Goal: Task Accomplishment & Management: Use online tool/utility

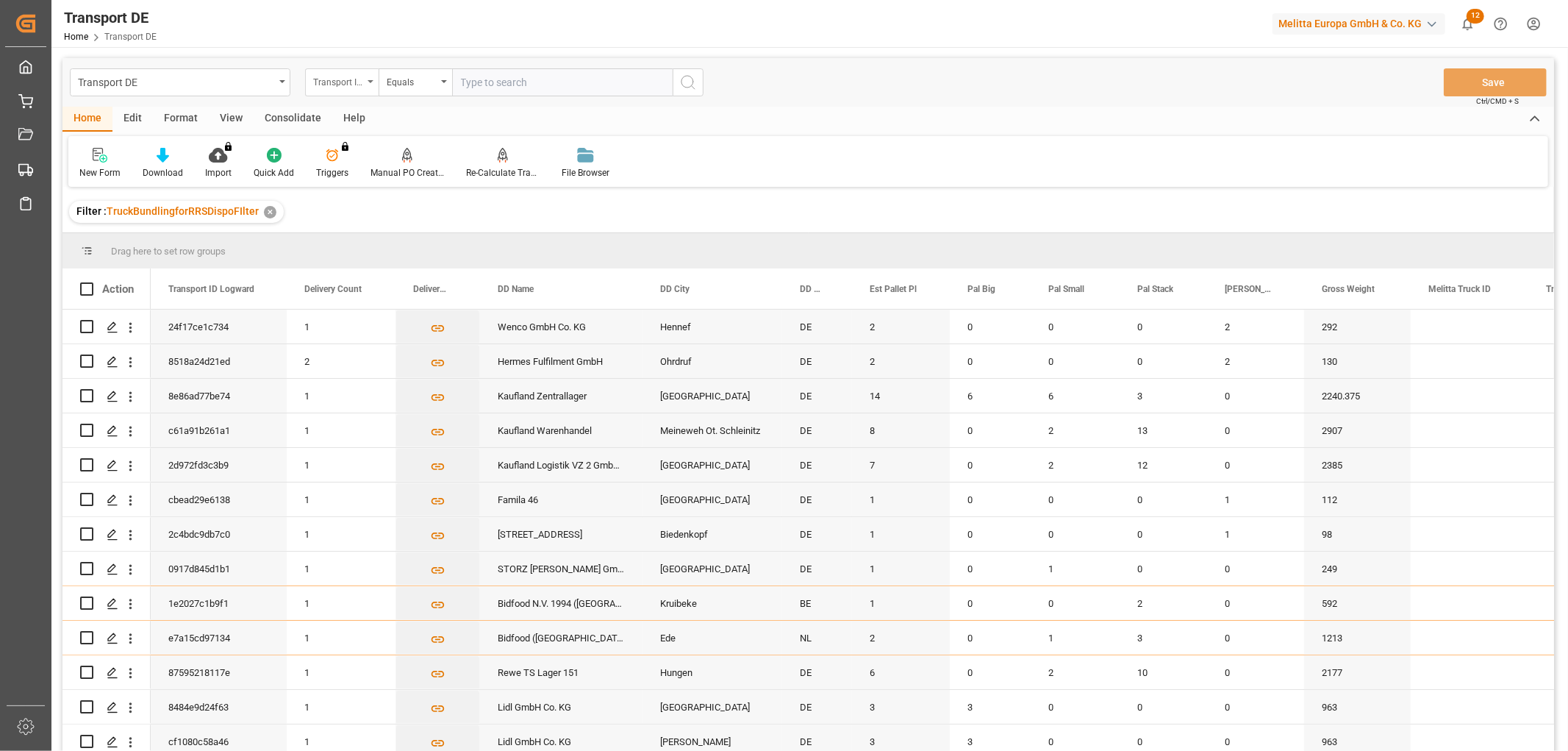
click at [336, 83] on div "Transport ID Logward" at bounding box center [338, 81] width 50 height 17
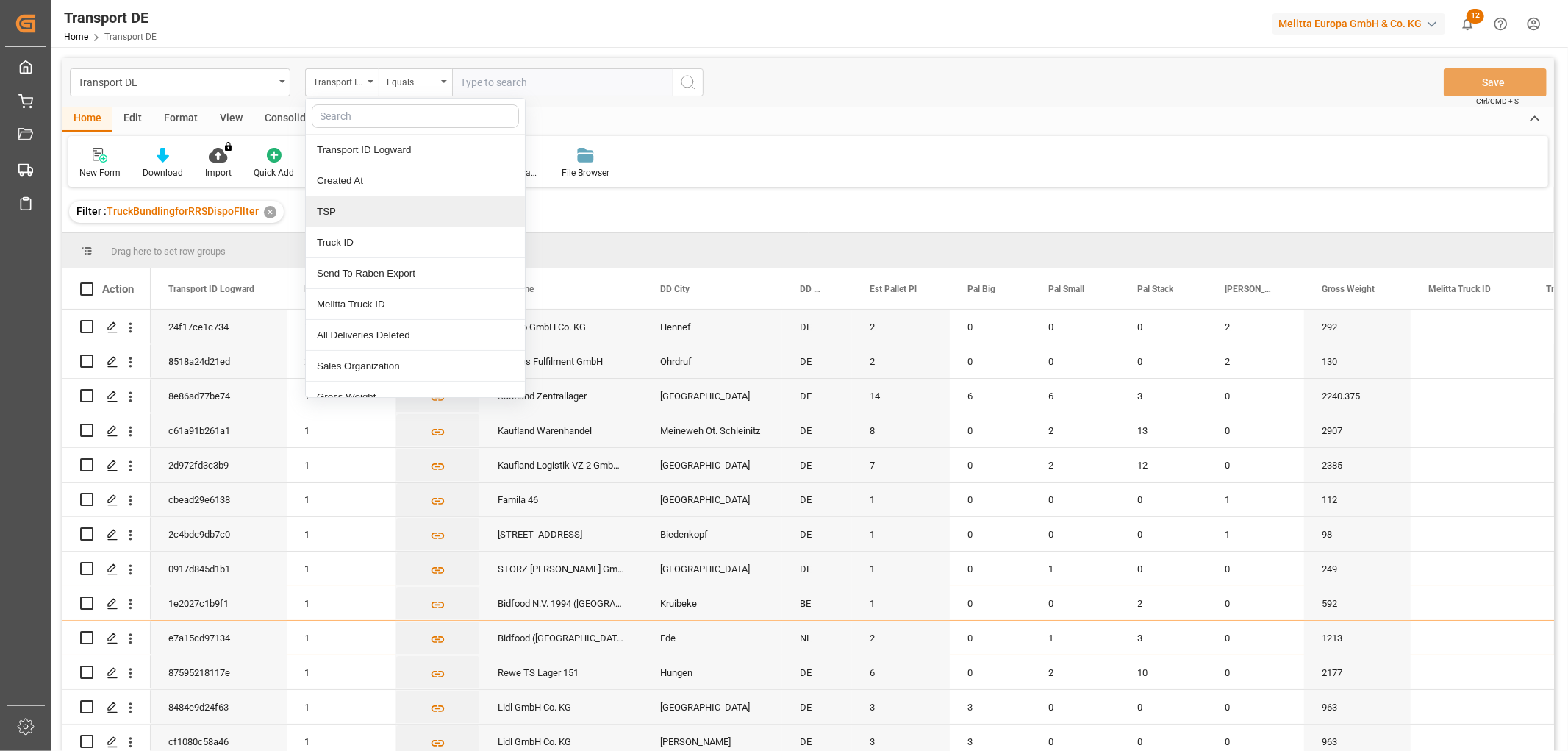
click at [353, 208] on div "TSP" at bounding box center [415, 212] width 219 height 31
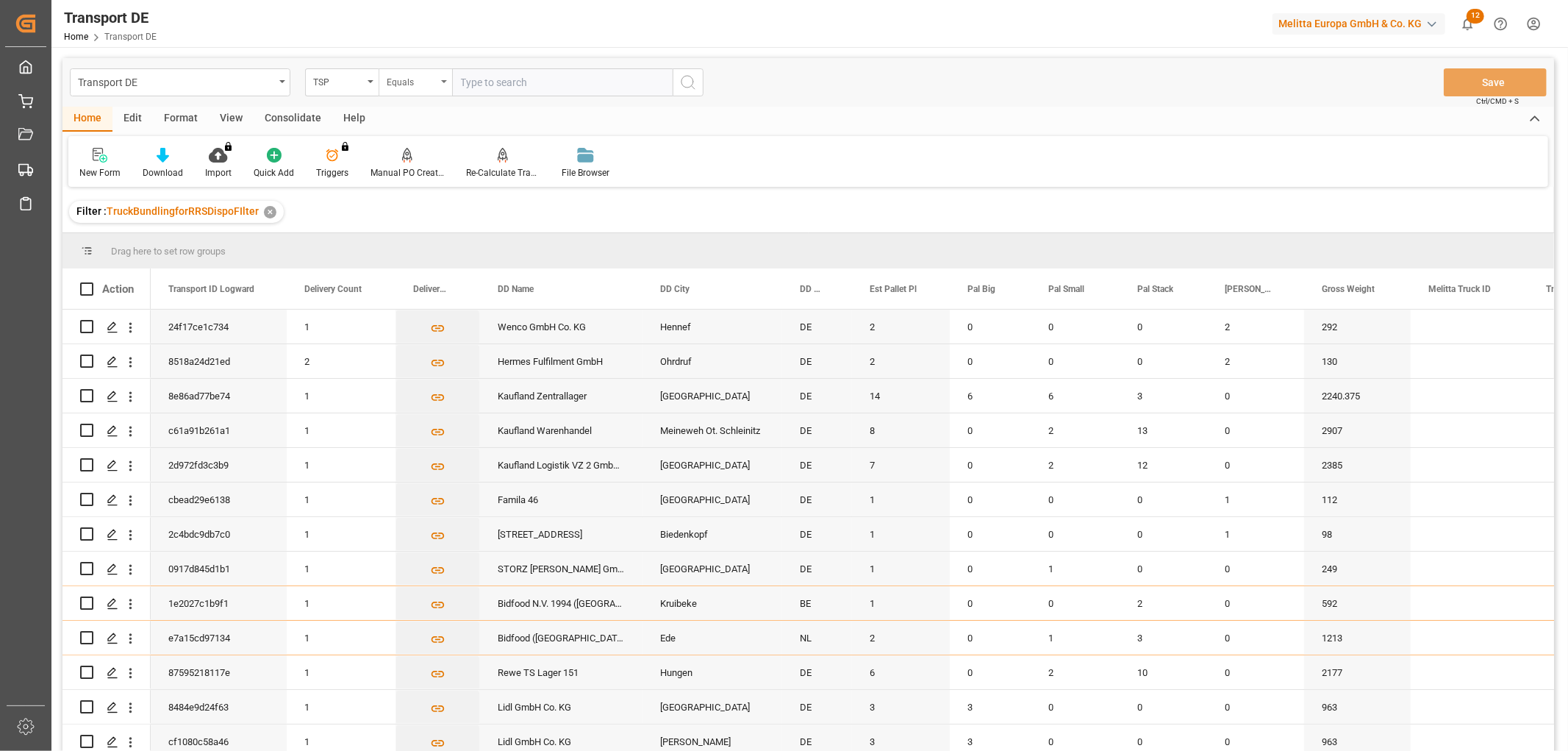
click at [414, 81] on div "Equals" at bounding box center [412, 81] width 50 height 17
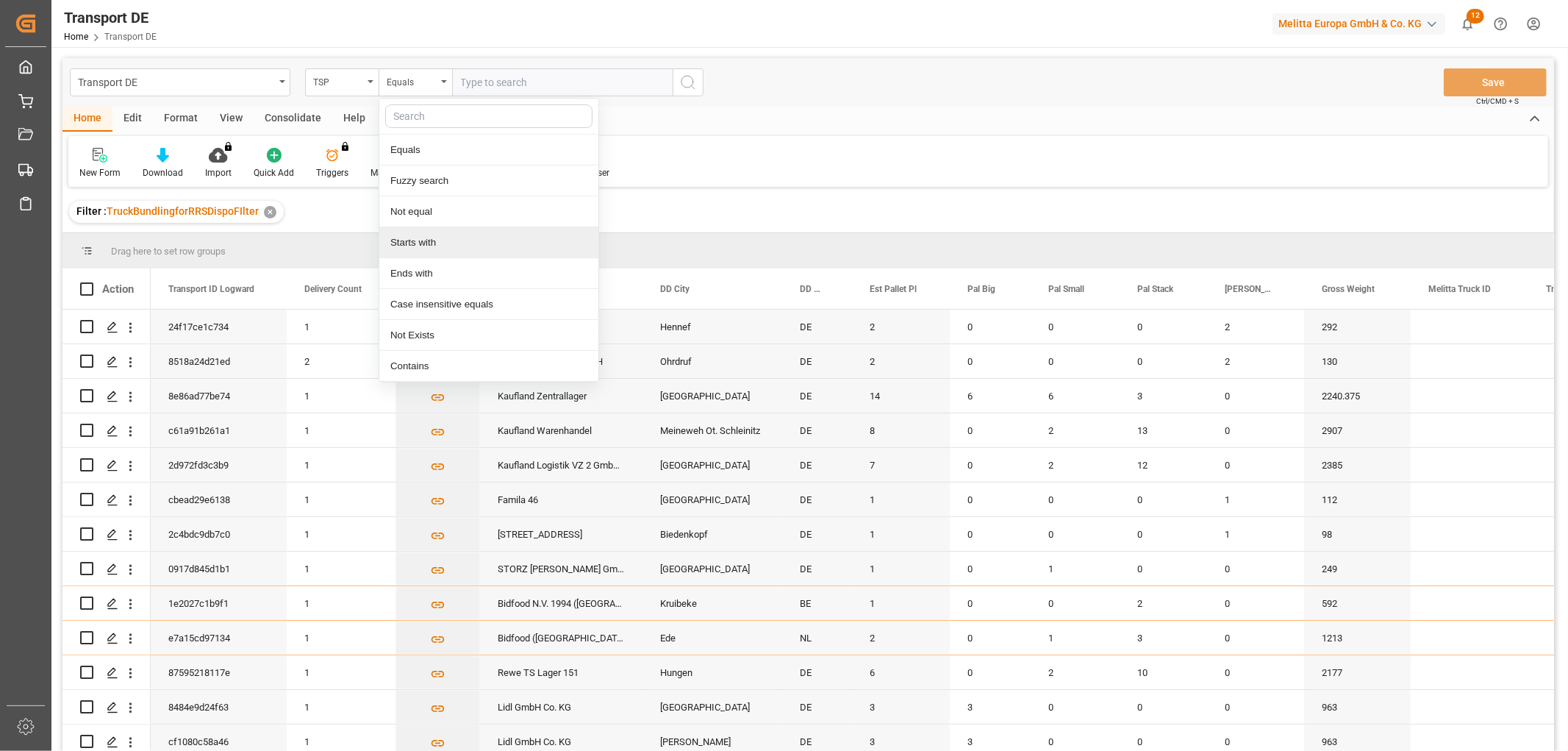
click at [405, 243] on div "Starts with" at bounding box center [489, 243] width 219 height 31
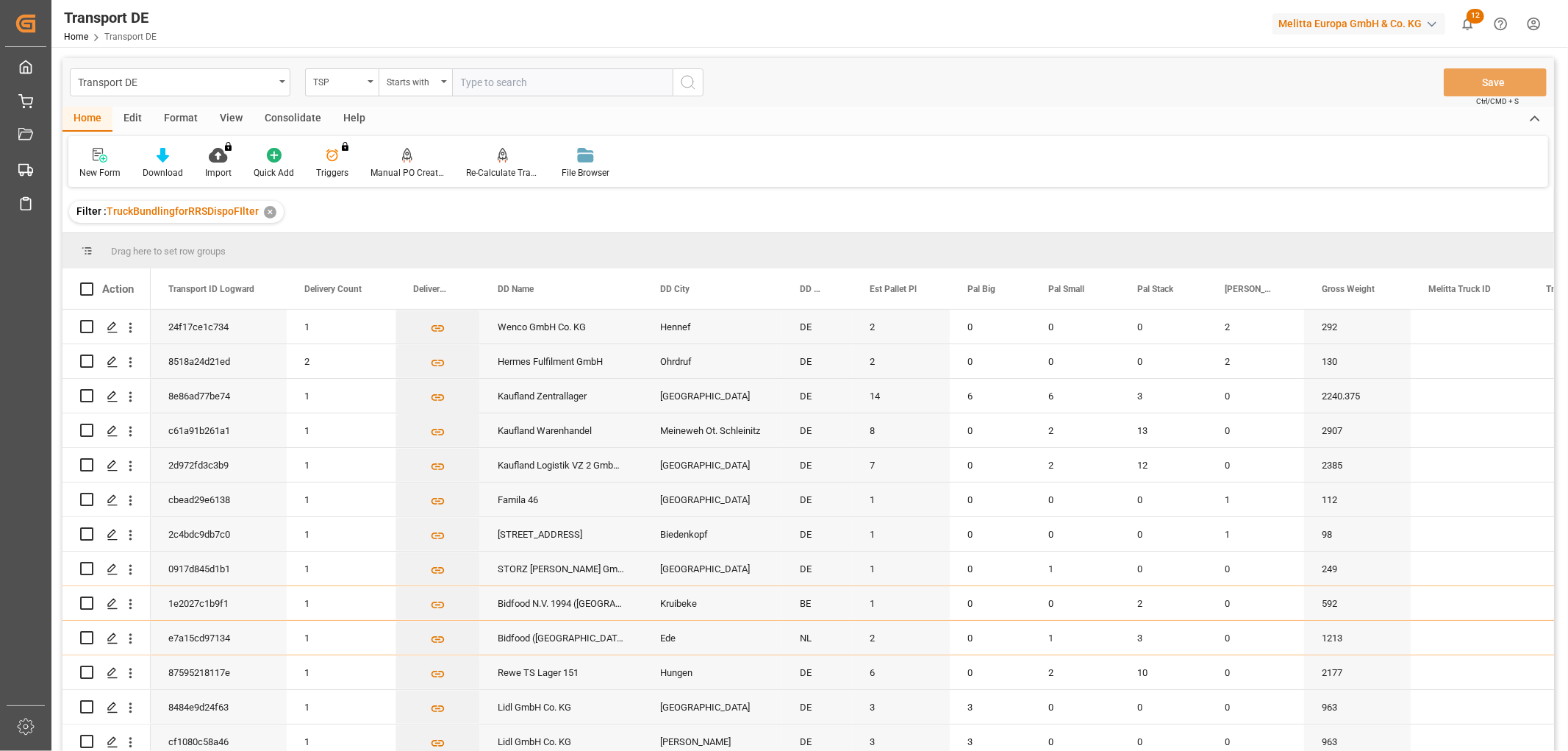
click at [481, 78] on input "text" at bounding box center [563, 82] width 221 height 28
type input "Dachser DE"
click at [687, 84] on icon "search button" at bounding box center [687, 82] width 17 height 18
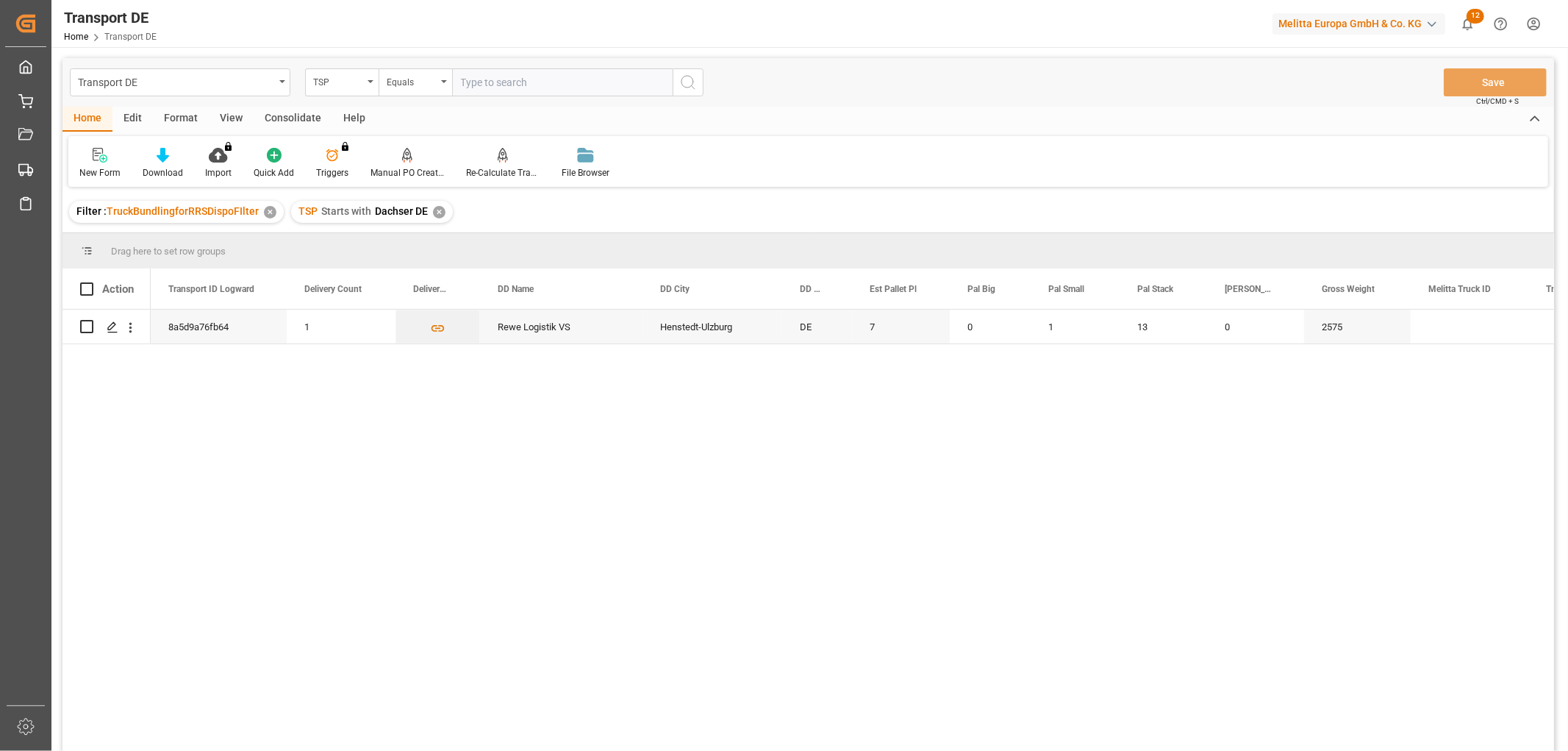
click at [434, 207] on div "✕" at bounding box center [440, 212] width 12 height 12
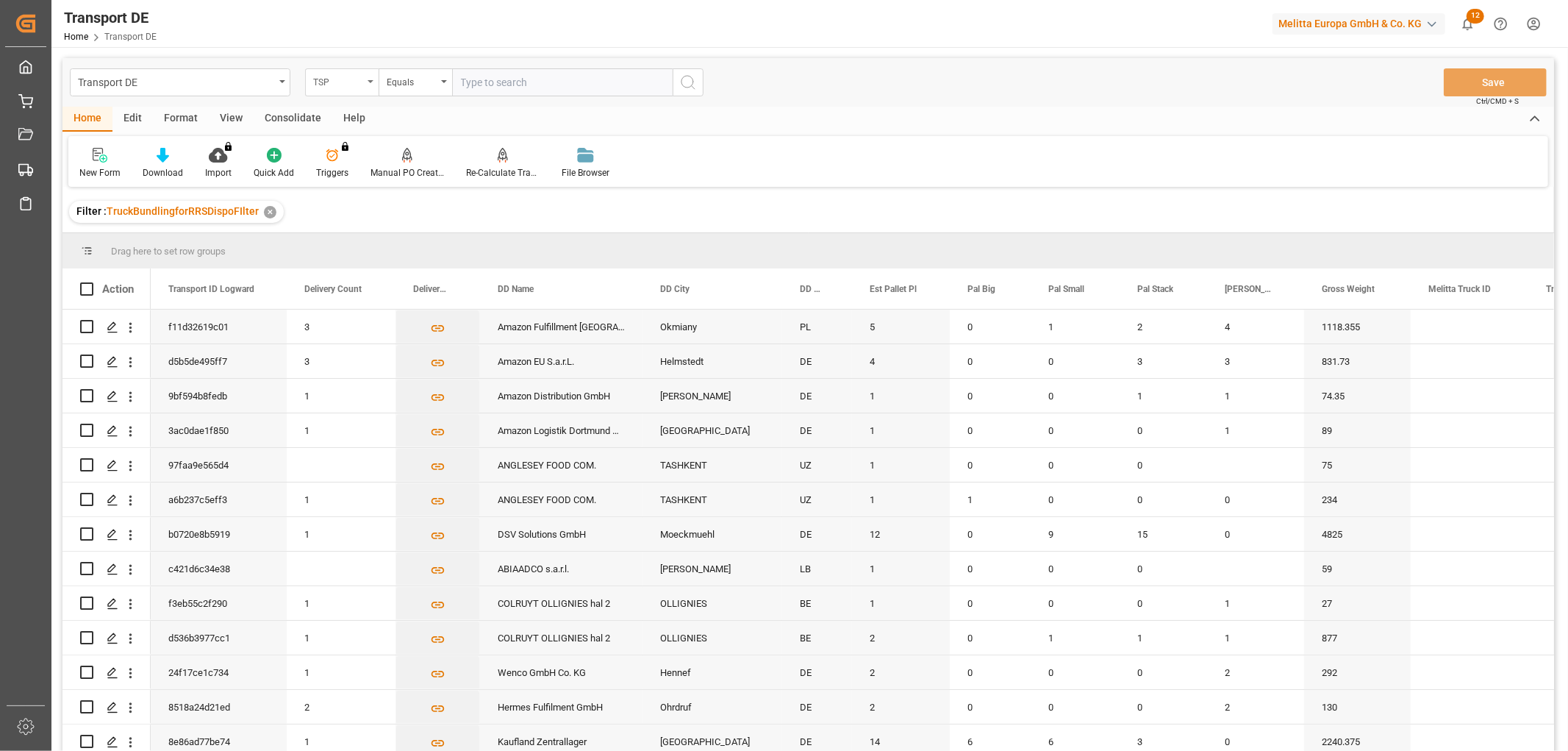
click at [332, 83] on div "TSP" at bounding box center [338, 81] width 50 height 17
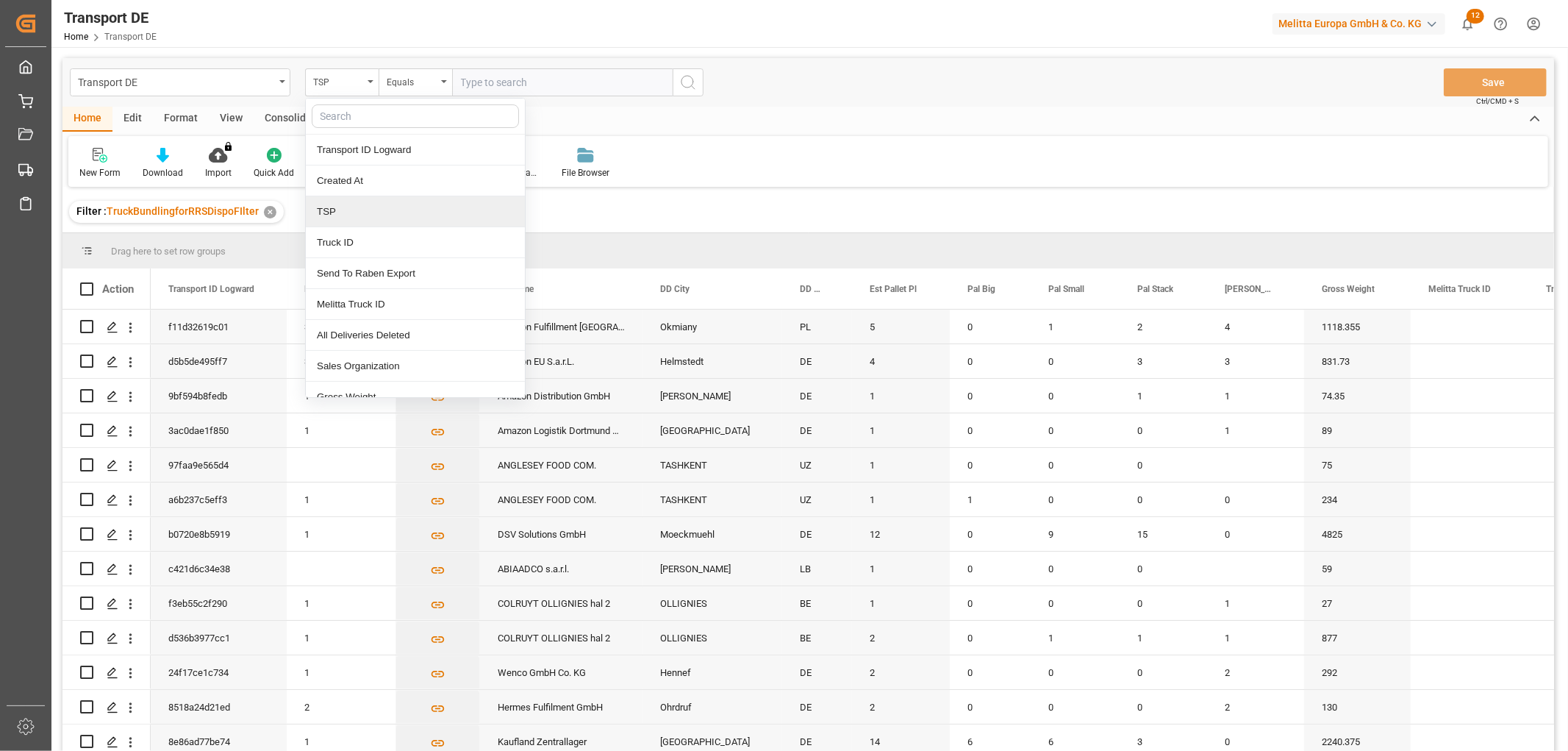
click at [332, 212] on div "TSP" at bounding box center [415, 212] width 219 height 31
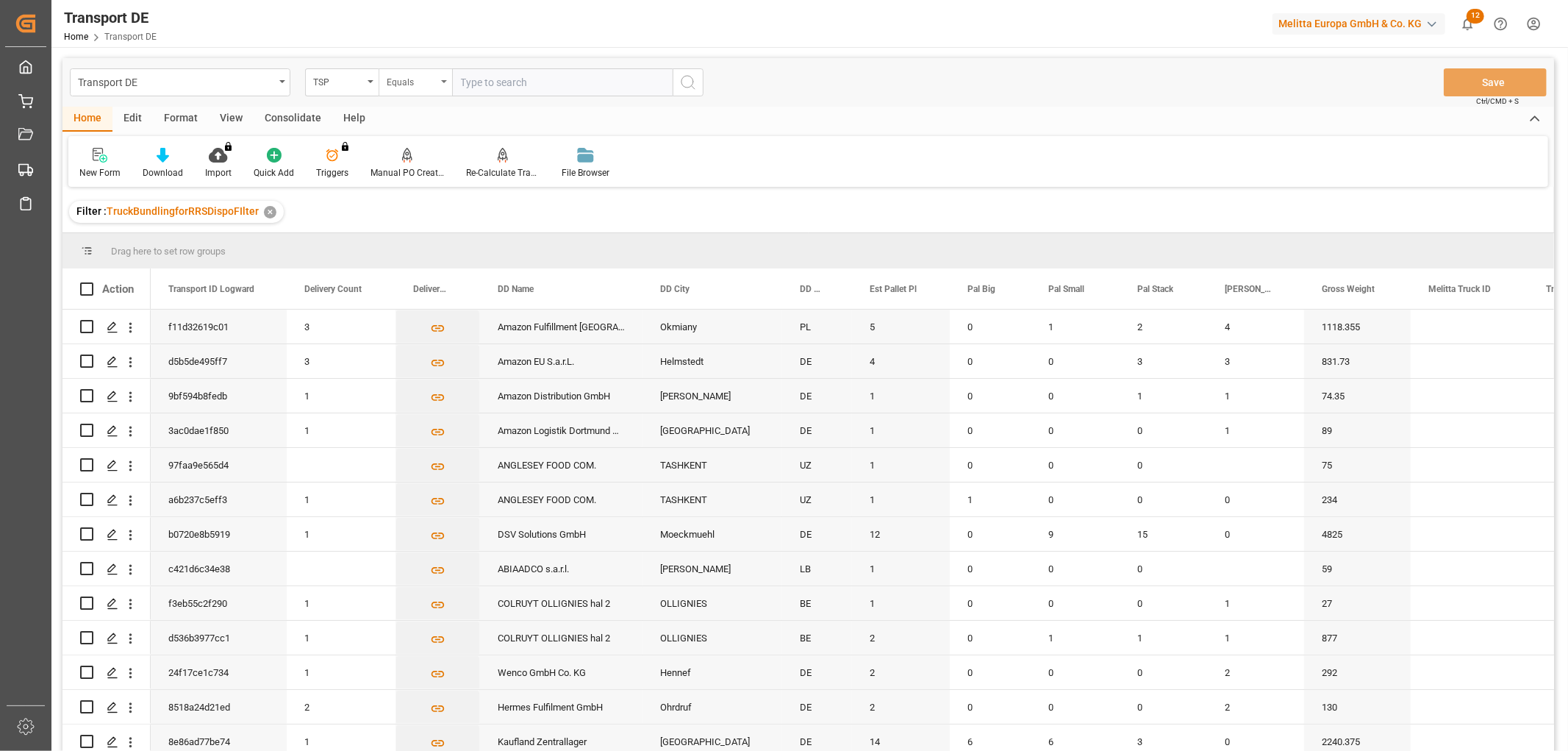
click at [399, 86] on div "Equals" at bounding box center [412, 81] width 50 height 17
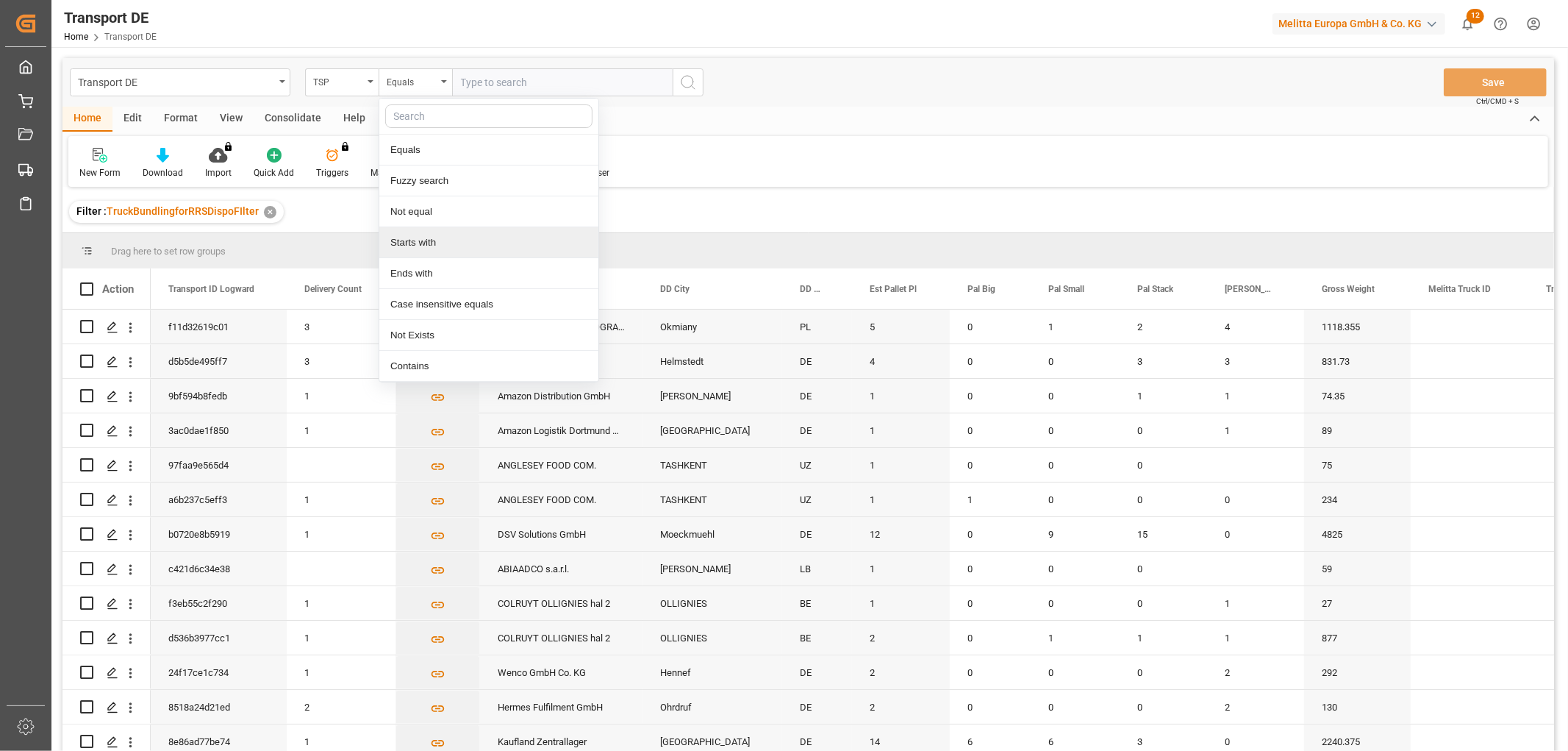
click at [428, 243] on div "Starts with" at bounding box center [489, 243] width 219 height 31
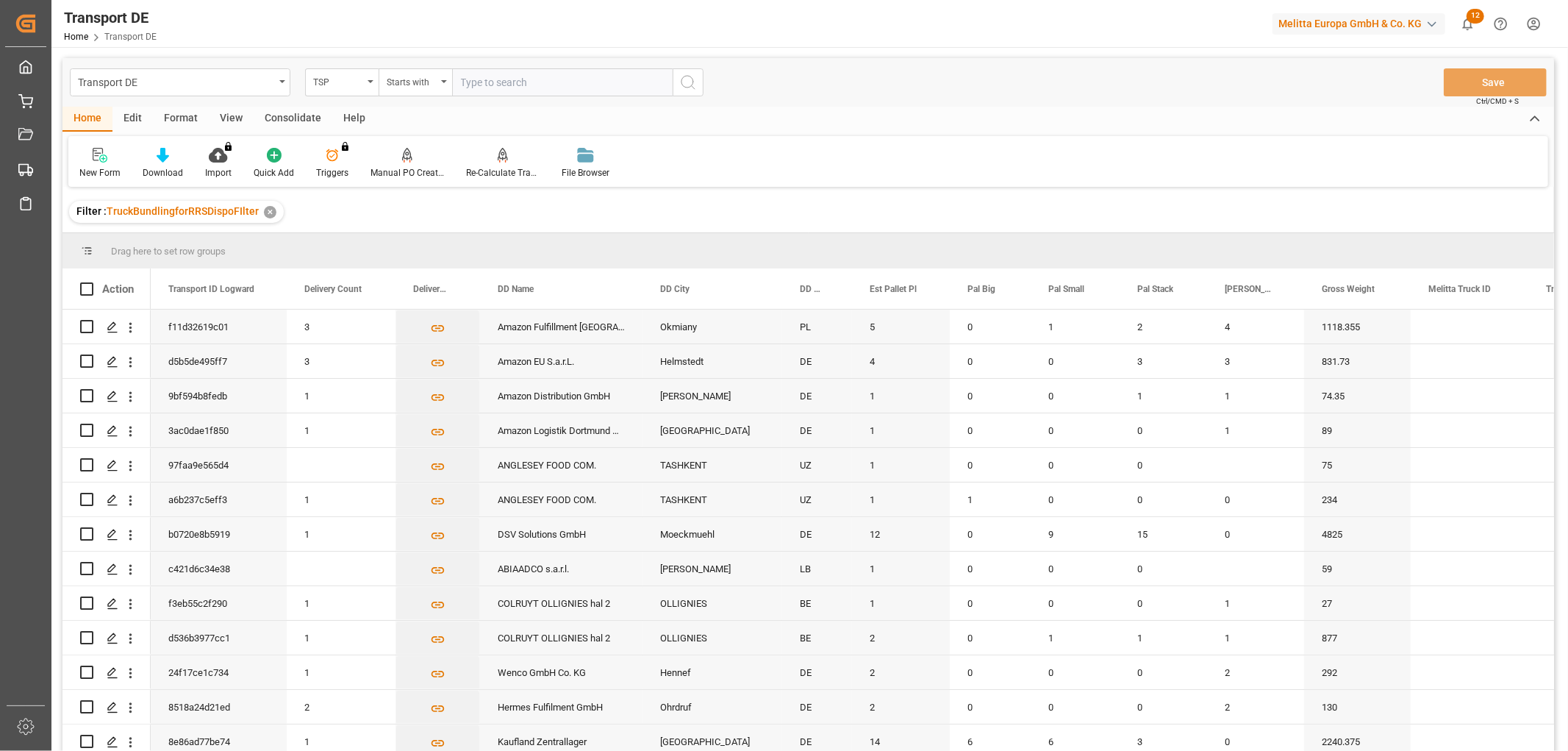
click at [473, 79] on input "text" at bounding box center [563, 82] width 221 height 28
type input "LIT DE"
click at [687, 83] on icon "search button" at bounding box center [687, 82] width 17 height 18
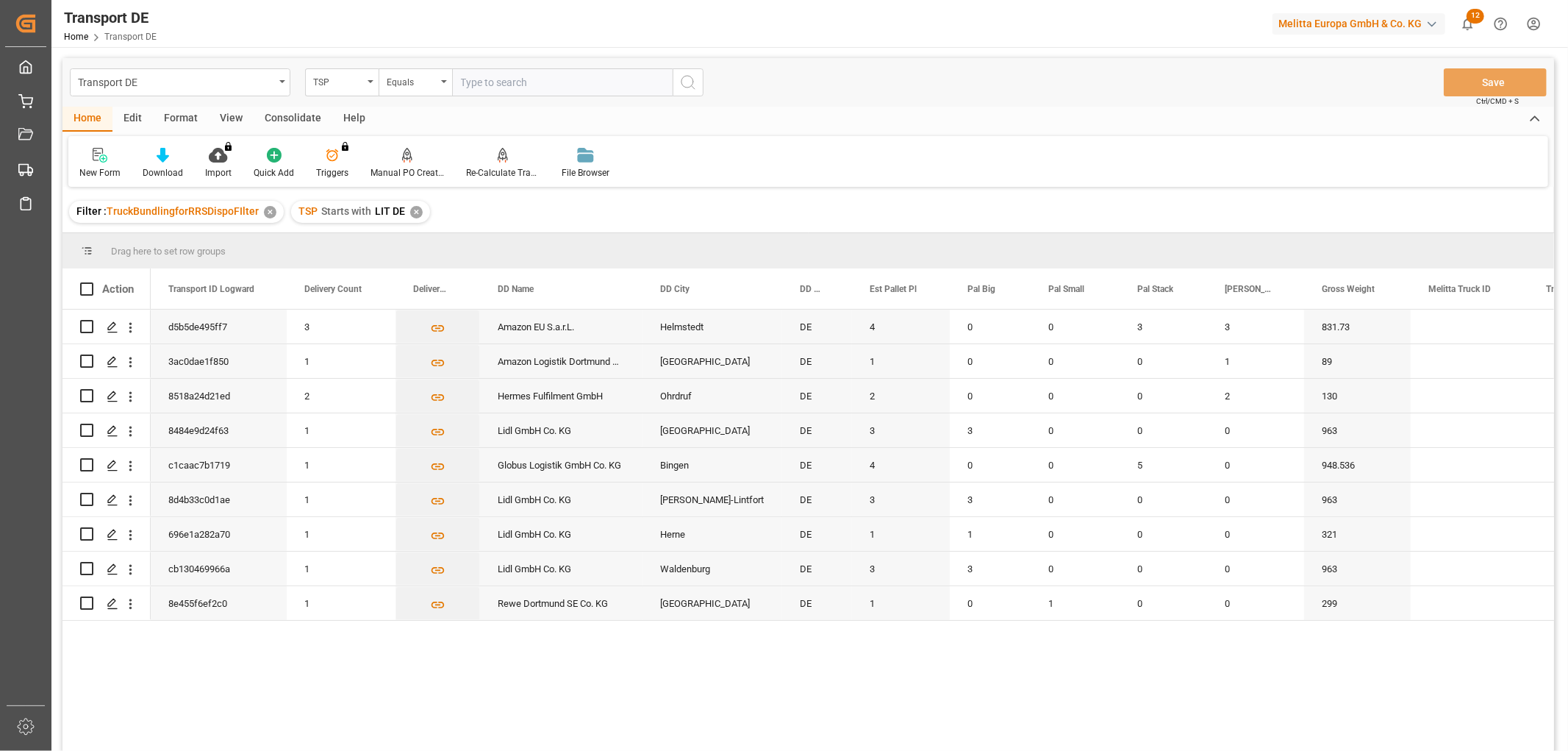
click at [283, 111] on div "Consolidate" at bounding box center [293, 119] width 78 height 25
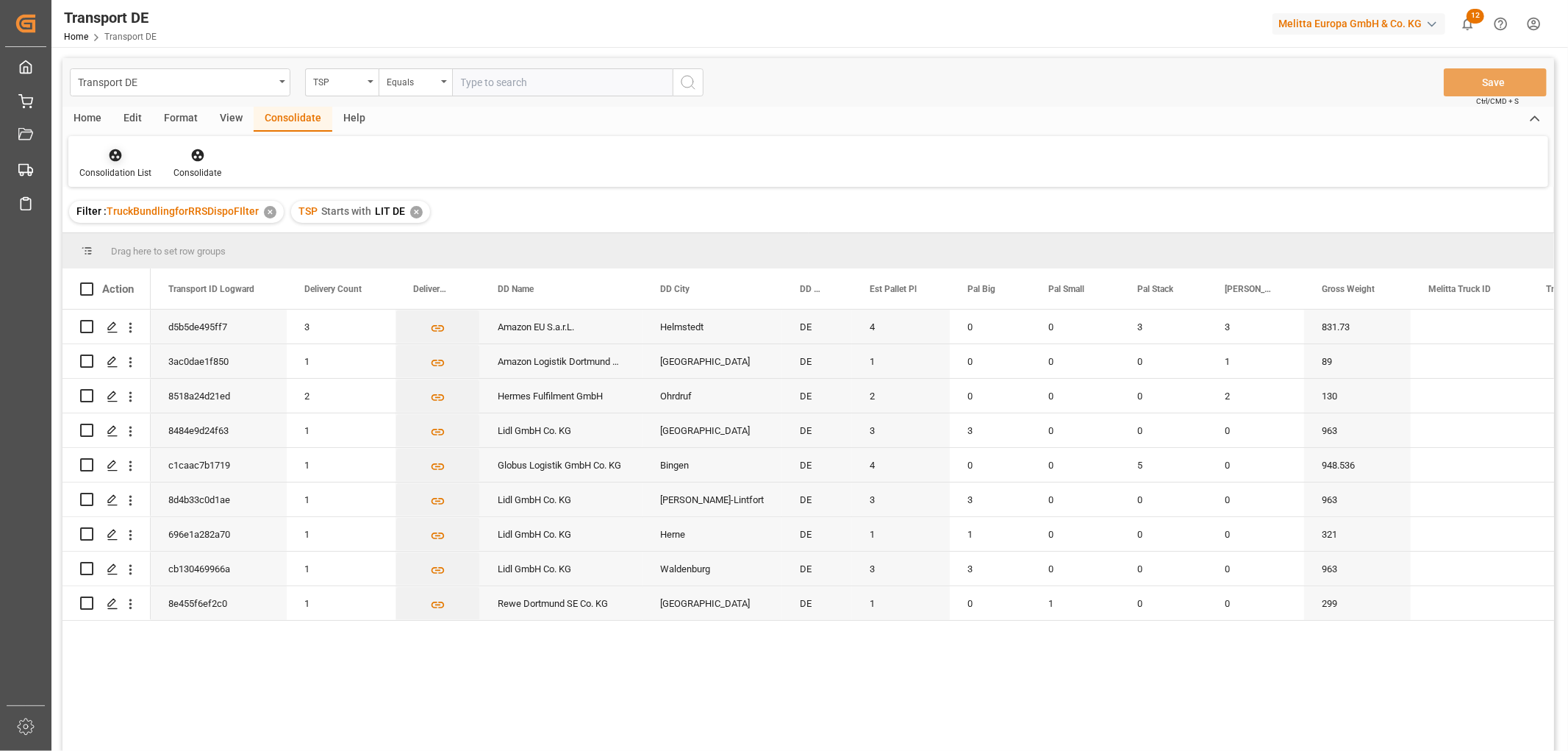
click at [113, 161] on icon at bounding box center [115, 154] width 14 height 14
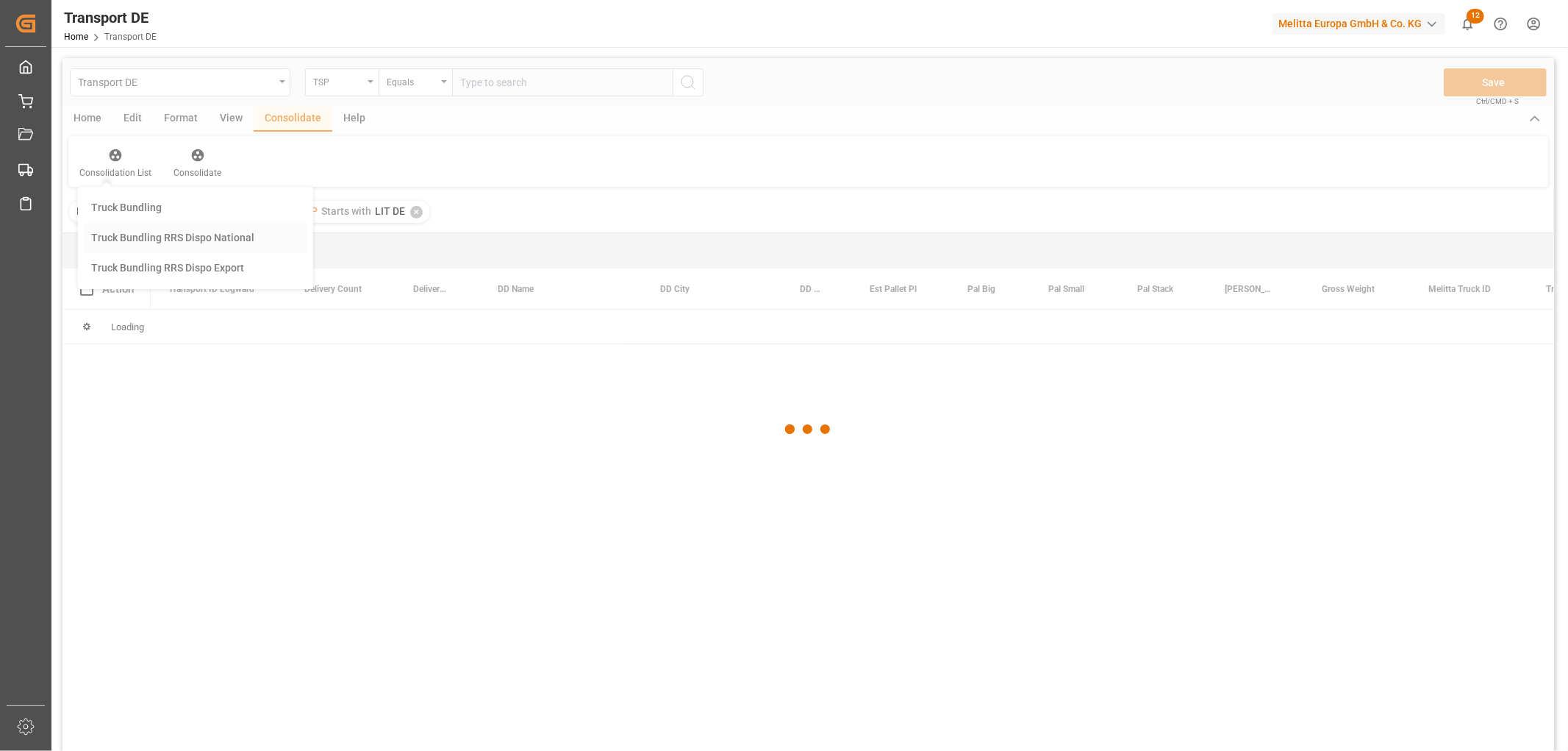
click at [136, 234] on div "Transport DE TSP Equals Save Ctrl/CMD + S Home Edit Format View Consolidate Hel…" at bounding box center [808, 424] width 1492 height 732
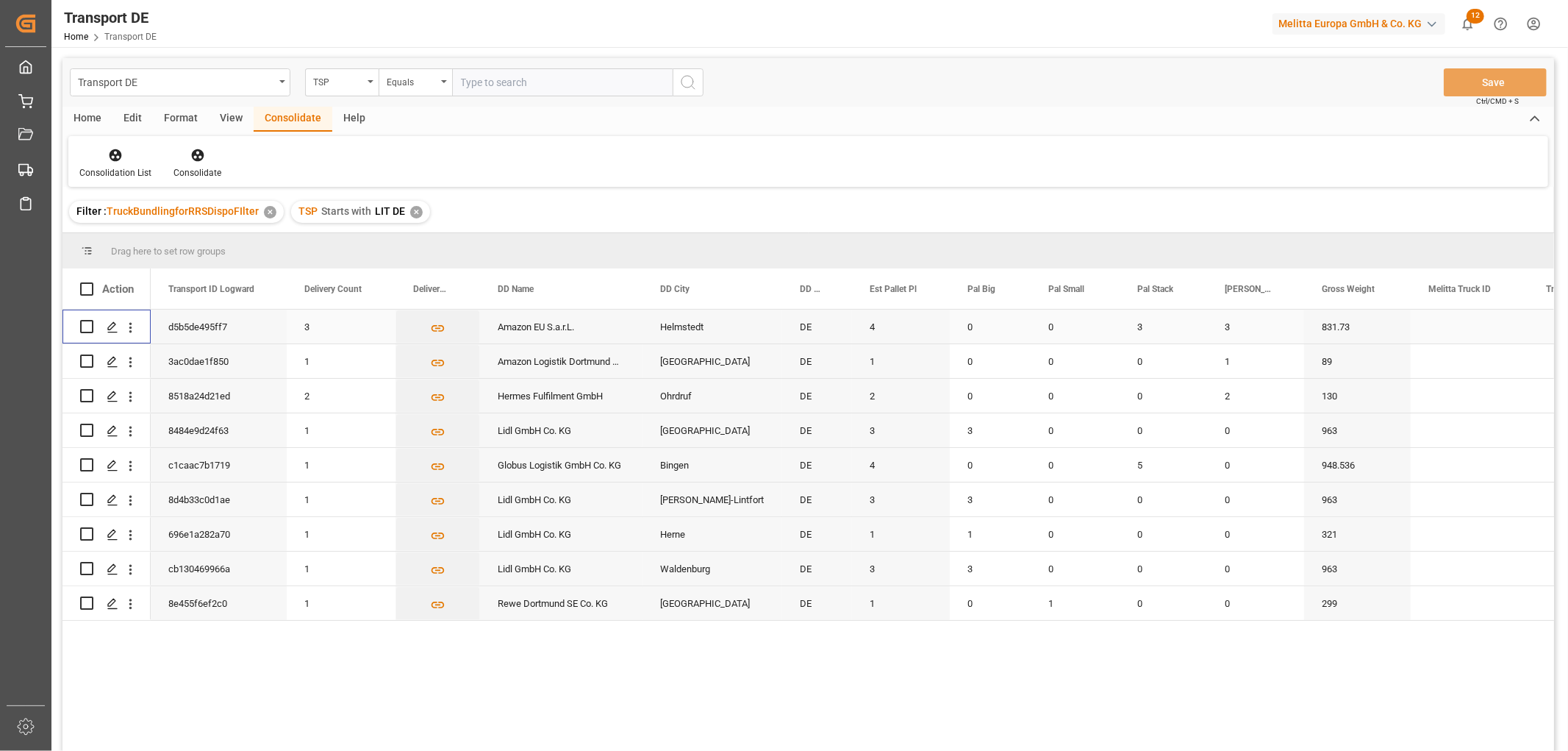
click at [85, 324] on input "Press Space to toggle row selection (unchecked)" at bounding box center [86, 326] width 13 height 13
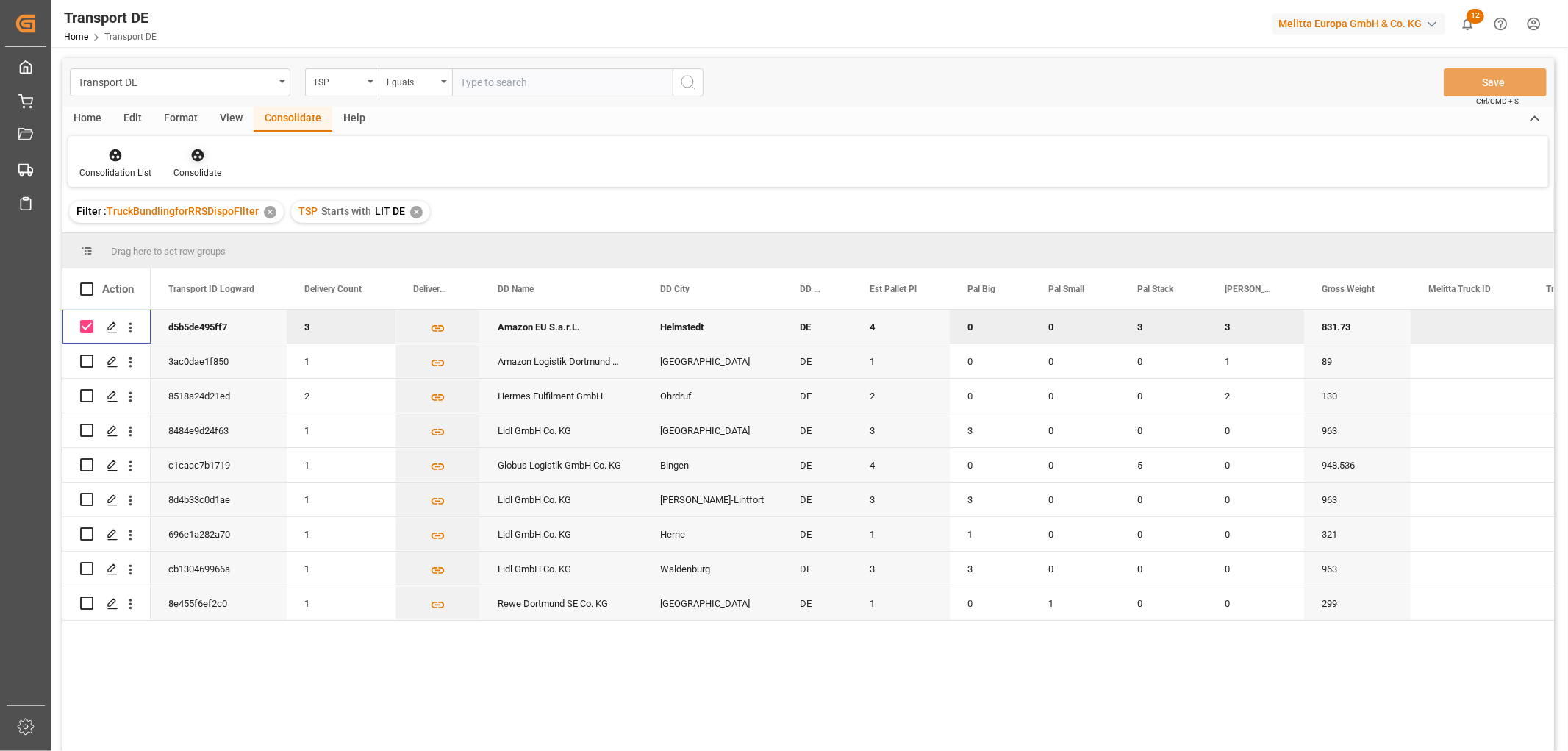
click at [193, 152] on icon at bounding box center [197, 155] width 12 height 12
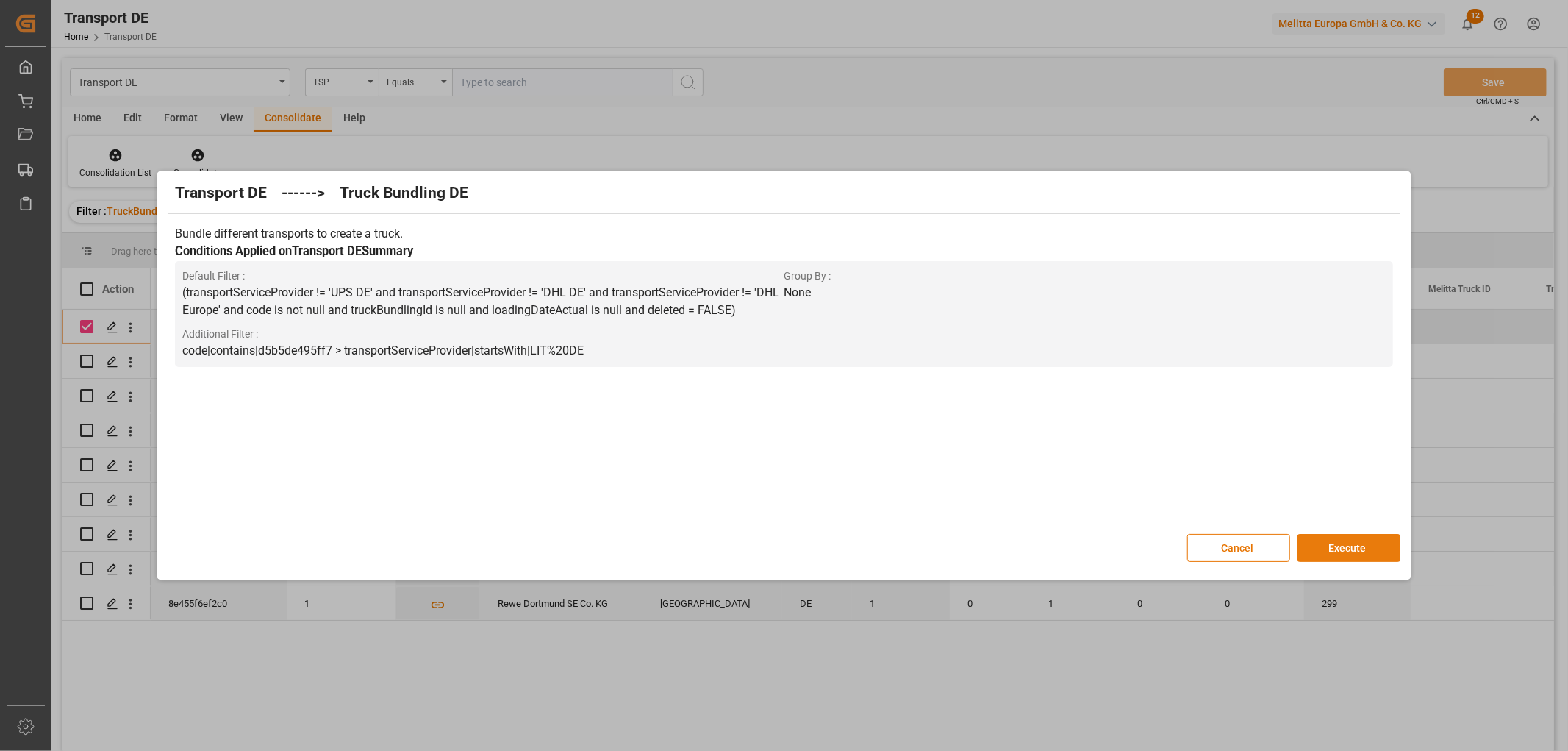
click at [1357, 541] on button "Execute" at bounding box center [1349, 548] width 103 height 28
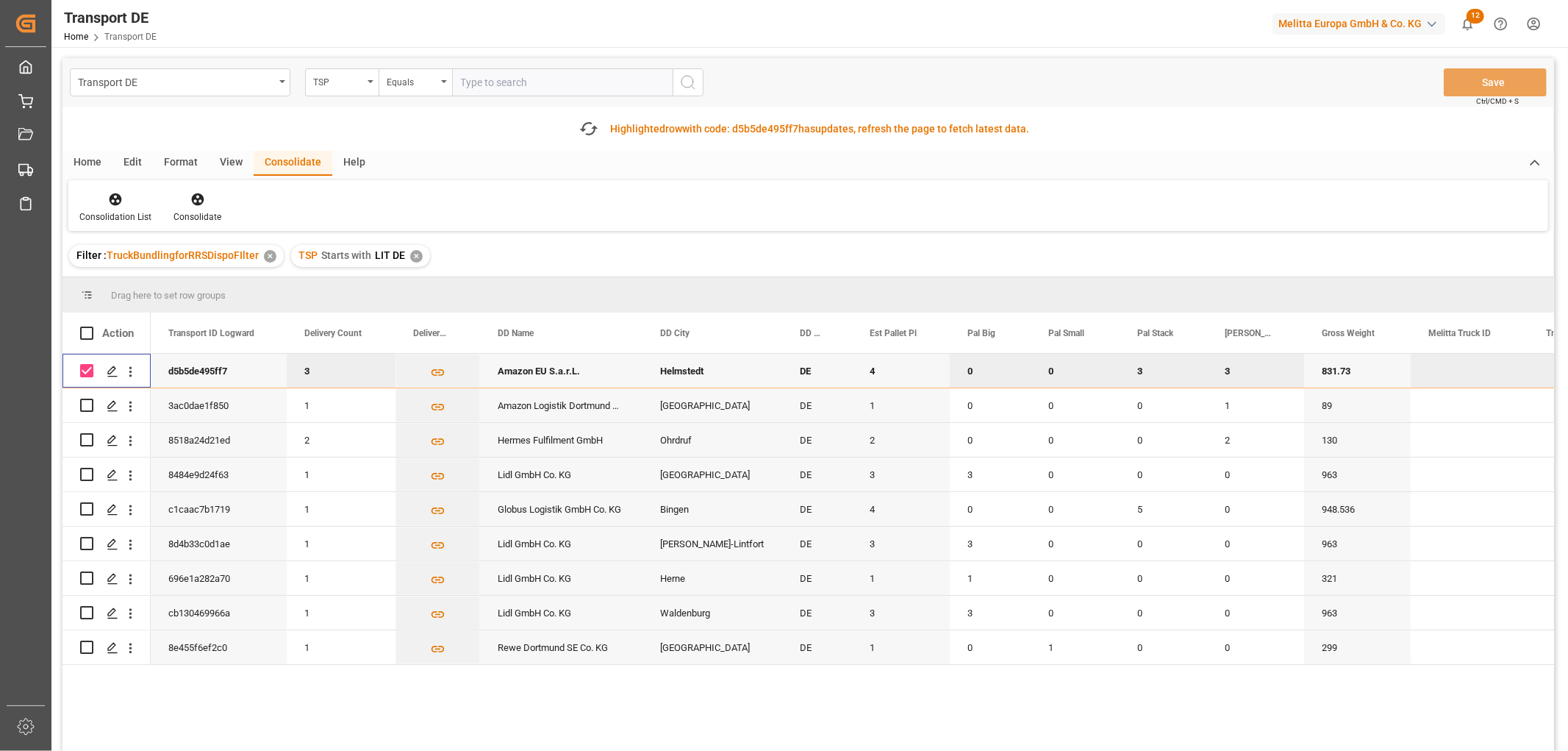
click at [87, 370] on input "Press Space to toggle row selection (checked)" at bounding box center [86, 371] width 13 height 13
checkbox input "false"
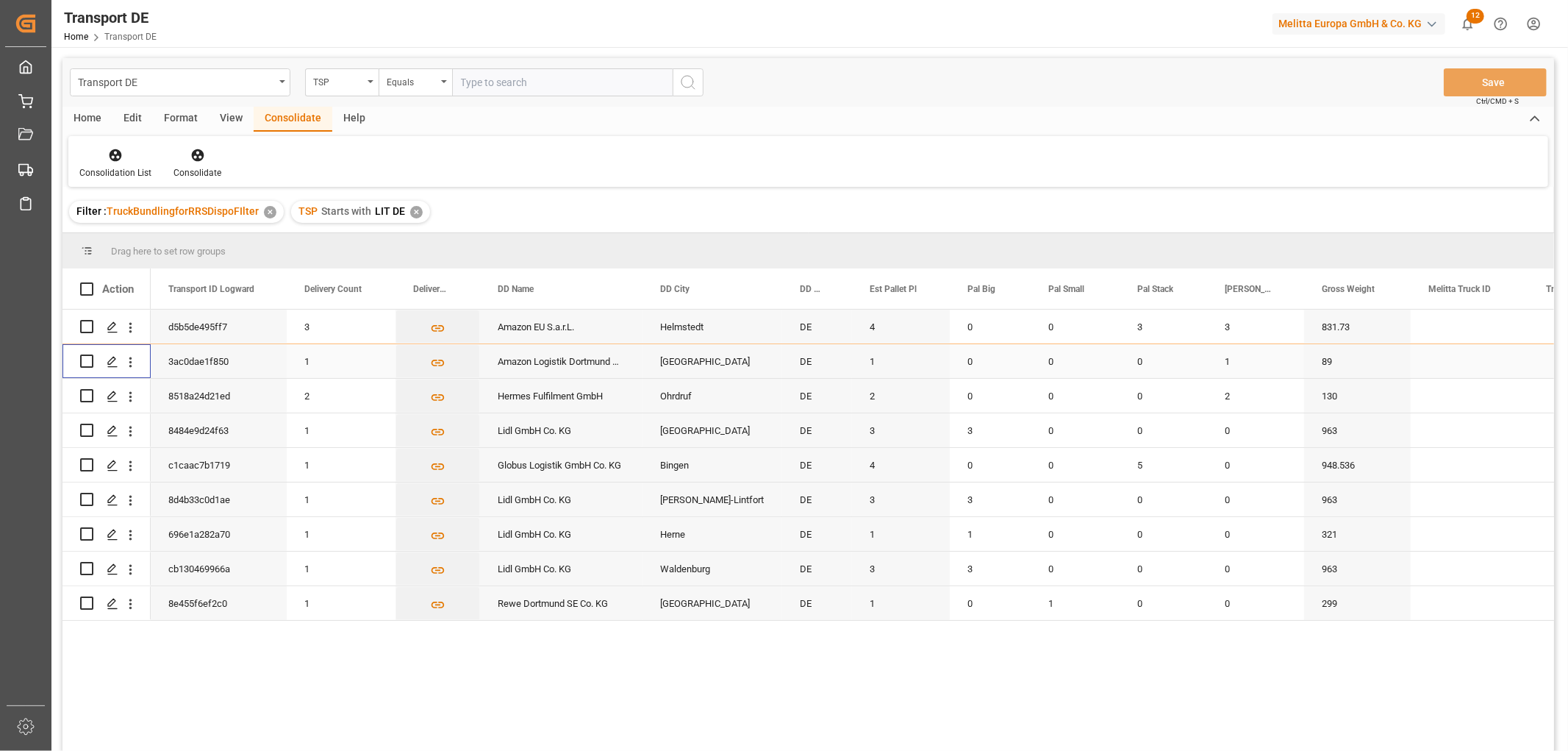
click at [87, 362] on input "Press Space to toggle row selection (unchecked)" at bounding box center [86, 361] width 13 height 13
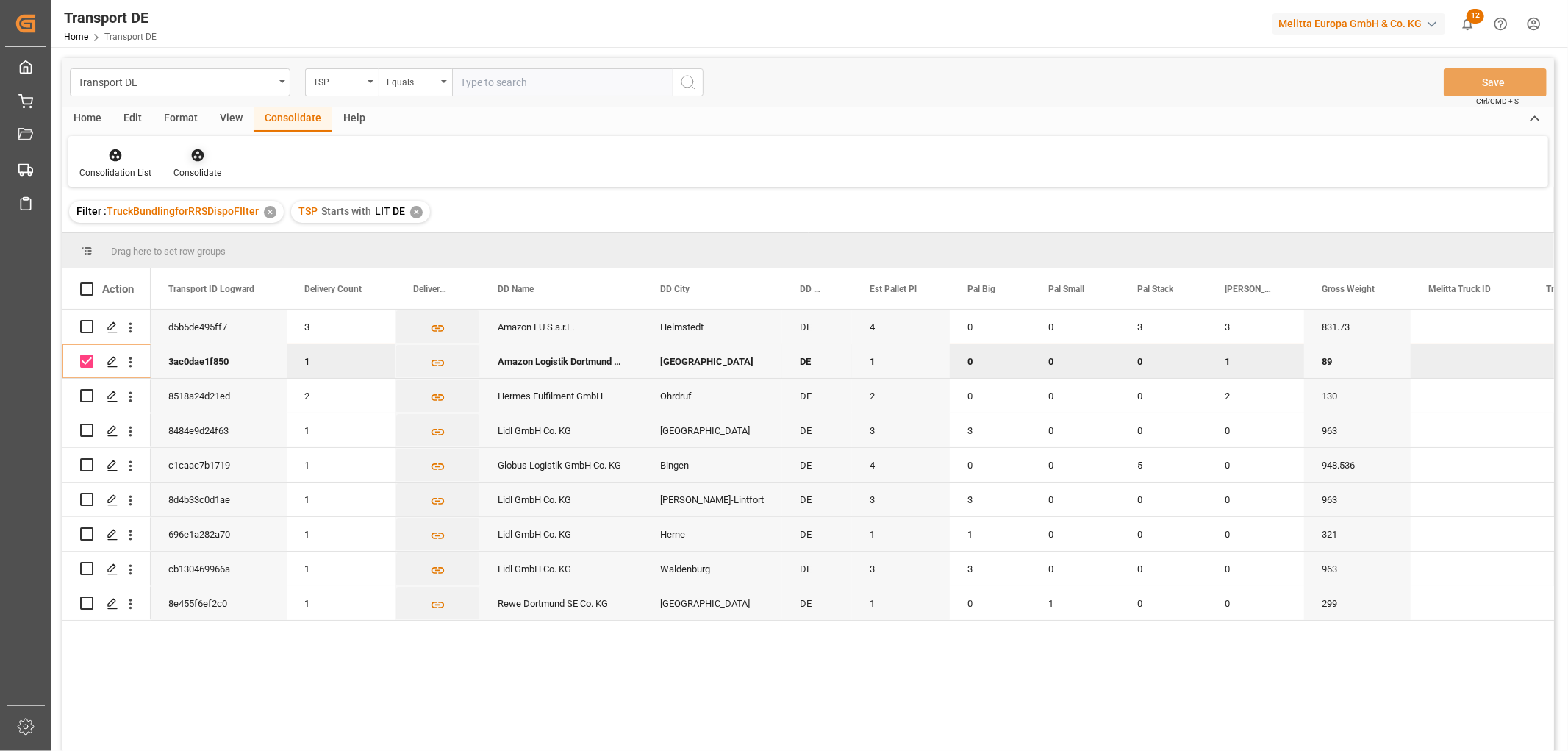
click at [197, 156] on icon at bounding box center [197, 154] width 14 height 14
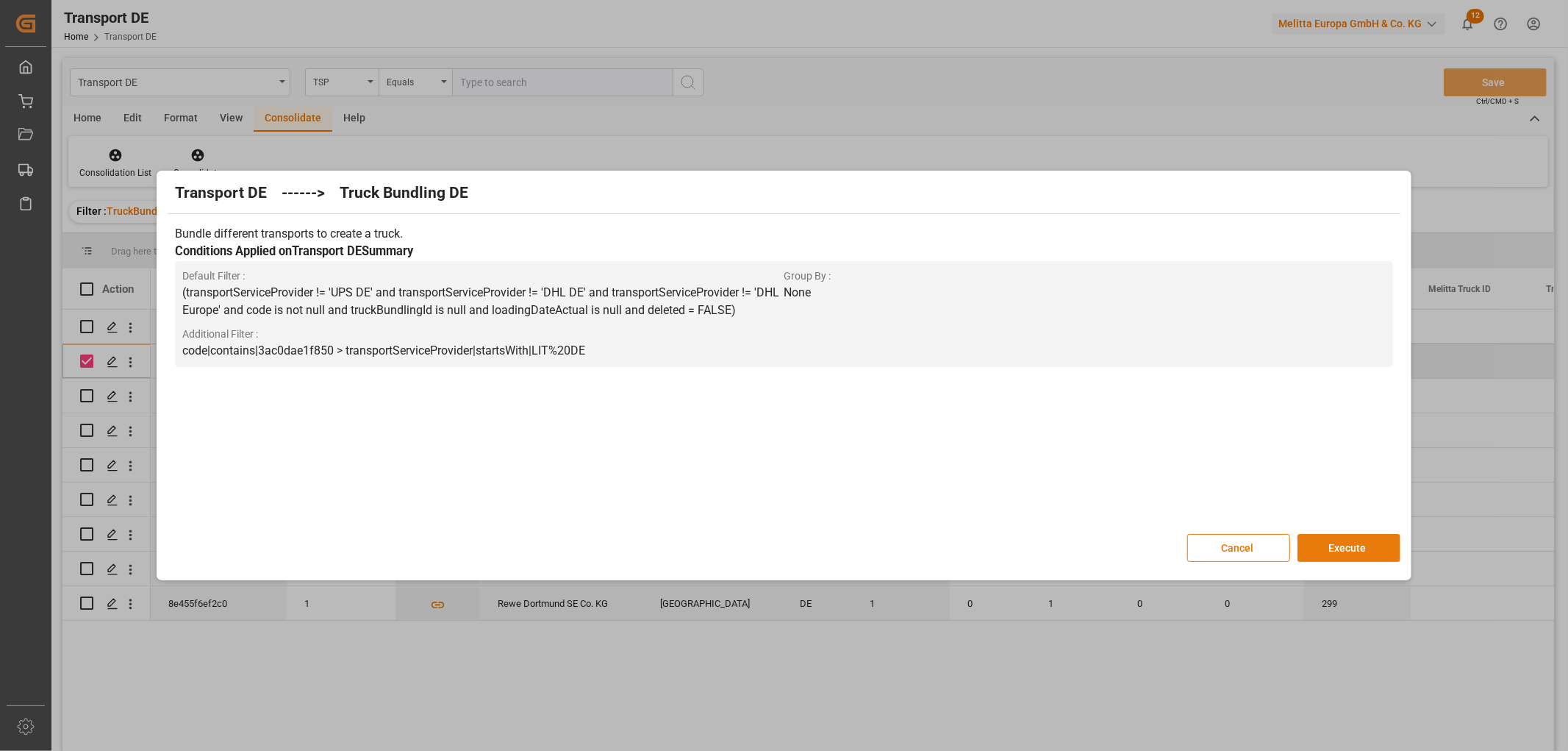
click at [1347, 543] on button "Execute" at bounding box center [1349, 548] width 103 height 28
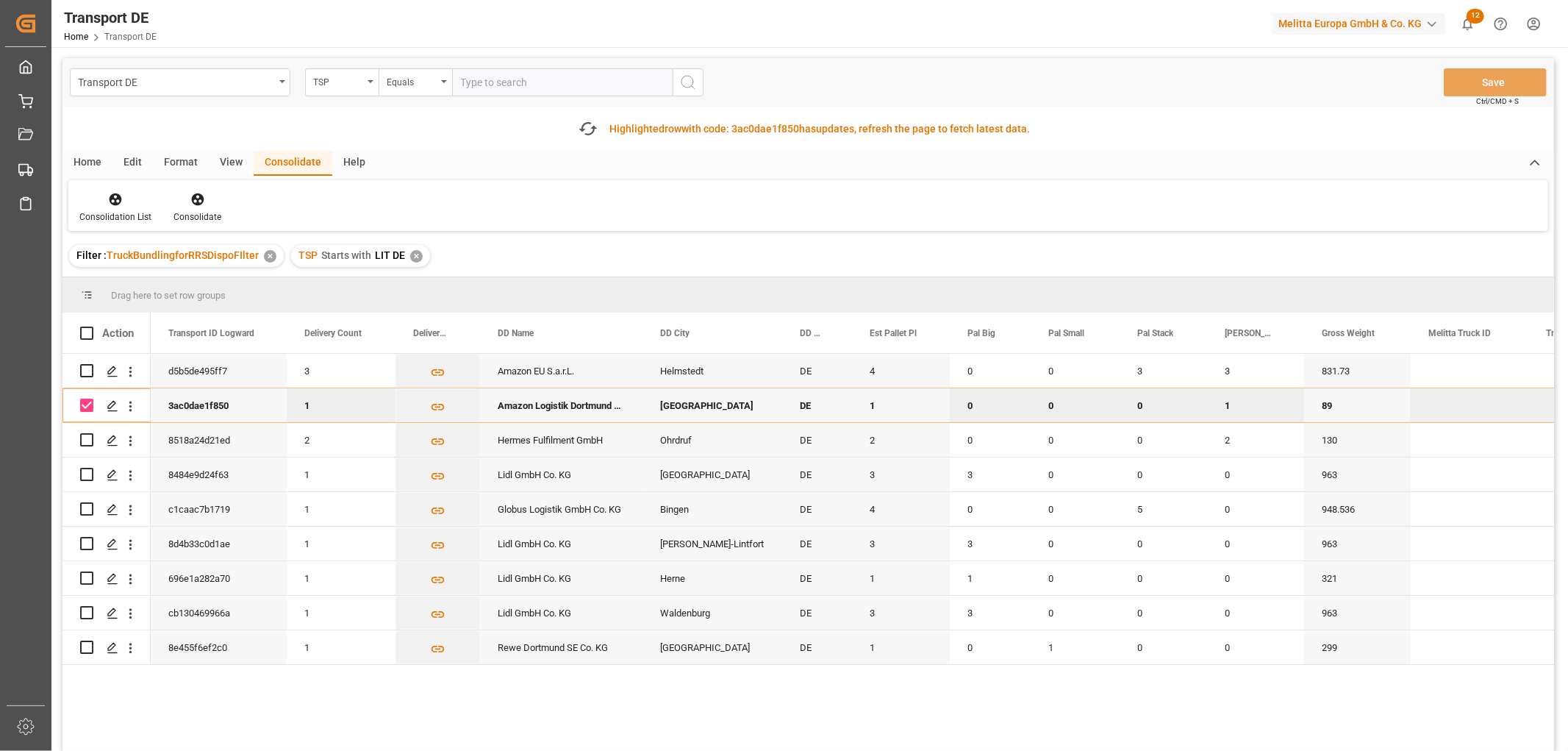
click at [87, 405] on input "Press Space to toggle row selection (checked)" at bounding box center [86, 405] width 13 height 13
checkbox input "false"
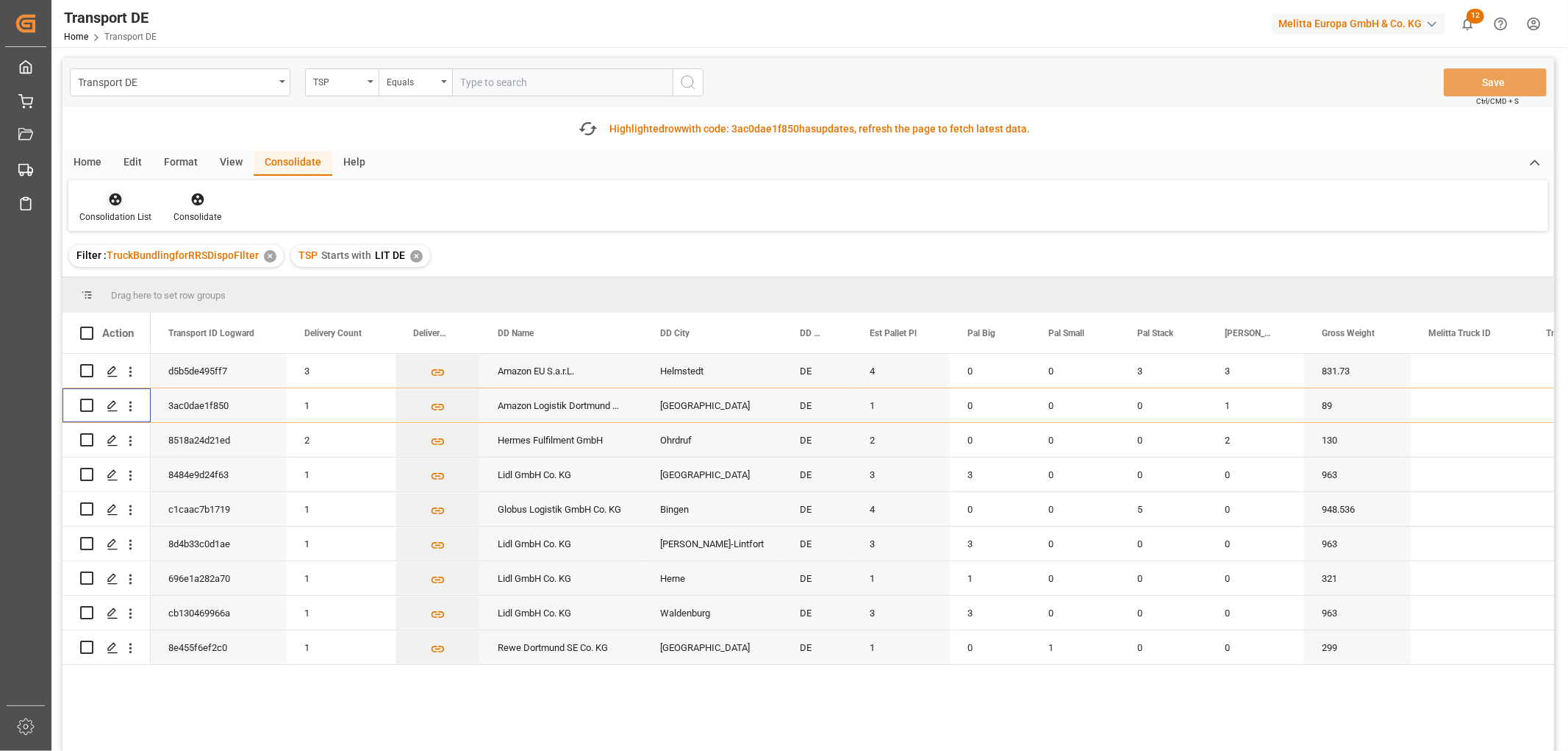
click at [110, 199] on icon at bounding box center [116, 199] width 12 height 12
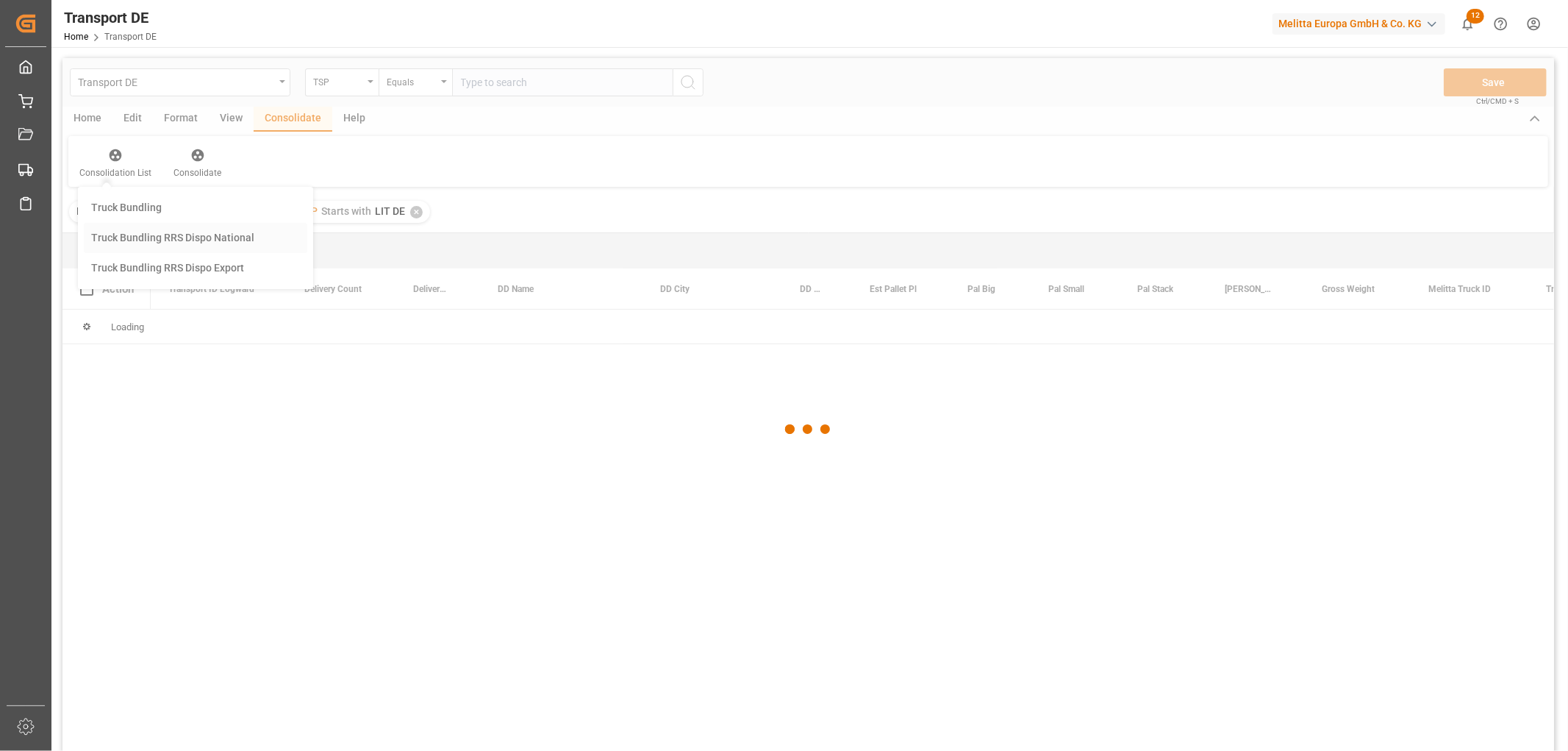
click at [127, 280] on div "Transport DE TSP Equals Save Ctrl/CMD + S Home Edit Format View Consolidate Hel…" at bounding box center [808, 424] width 1492 height 732
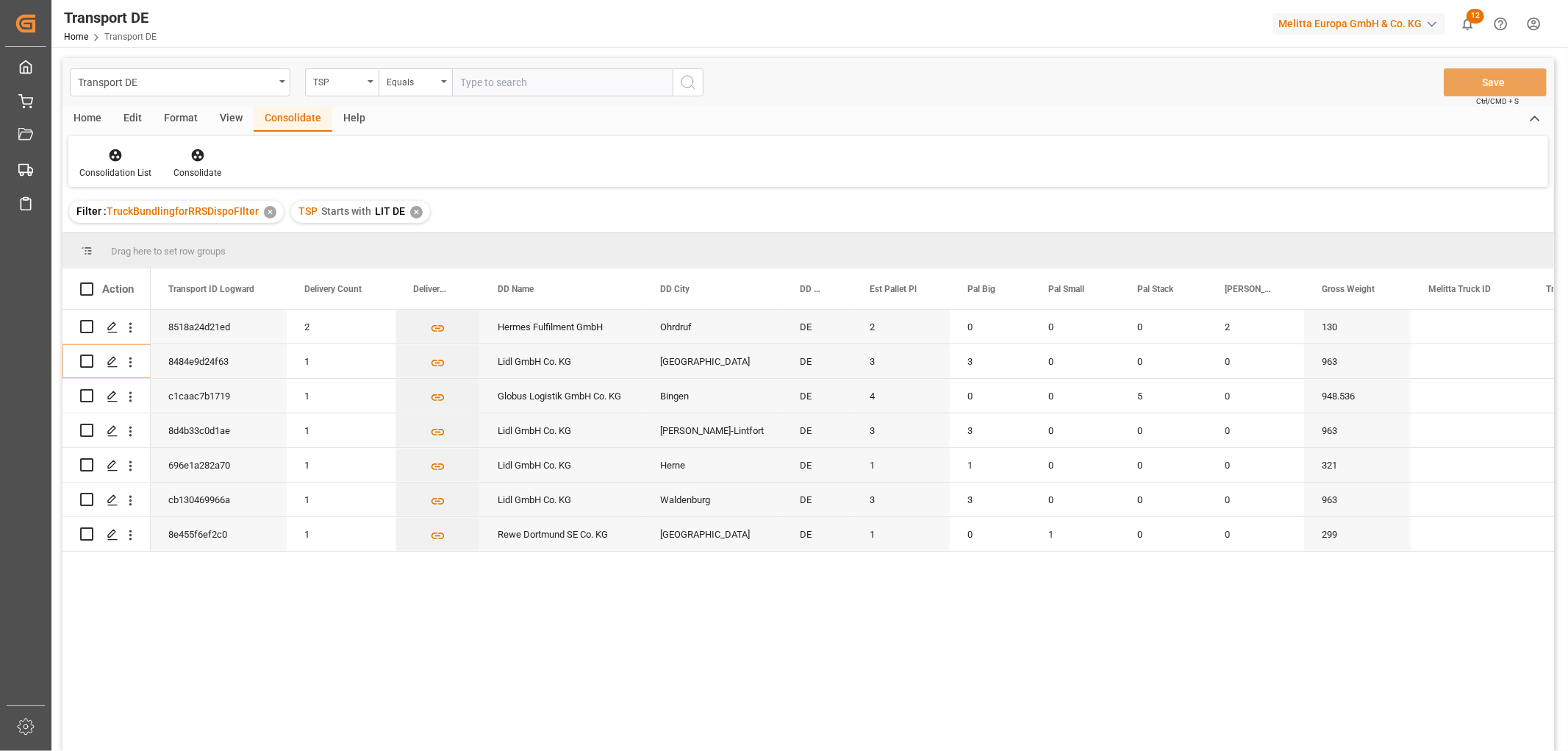
click at [413, 212] on div "✕" at bounding box center [417, 212] width 12 height 12
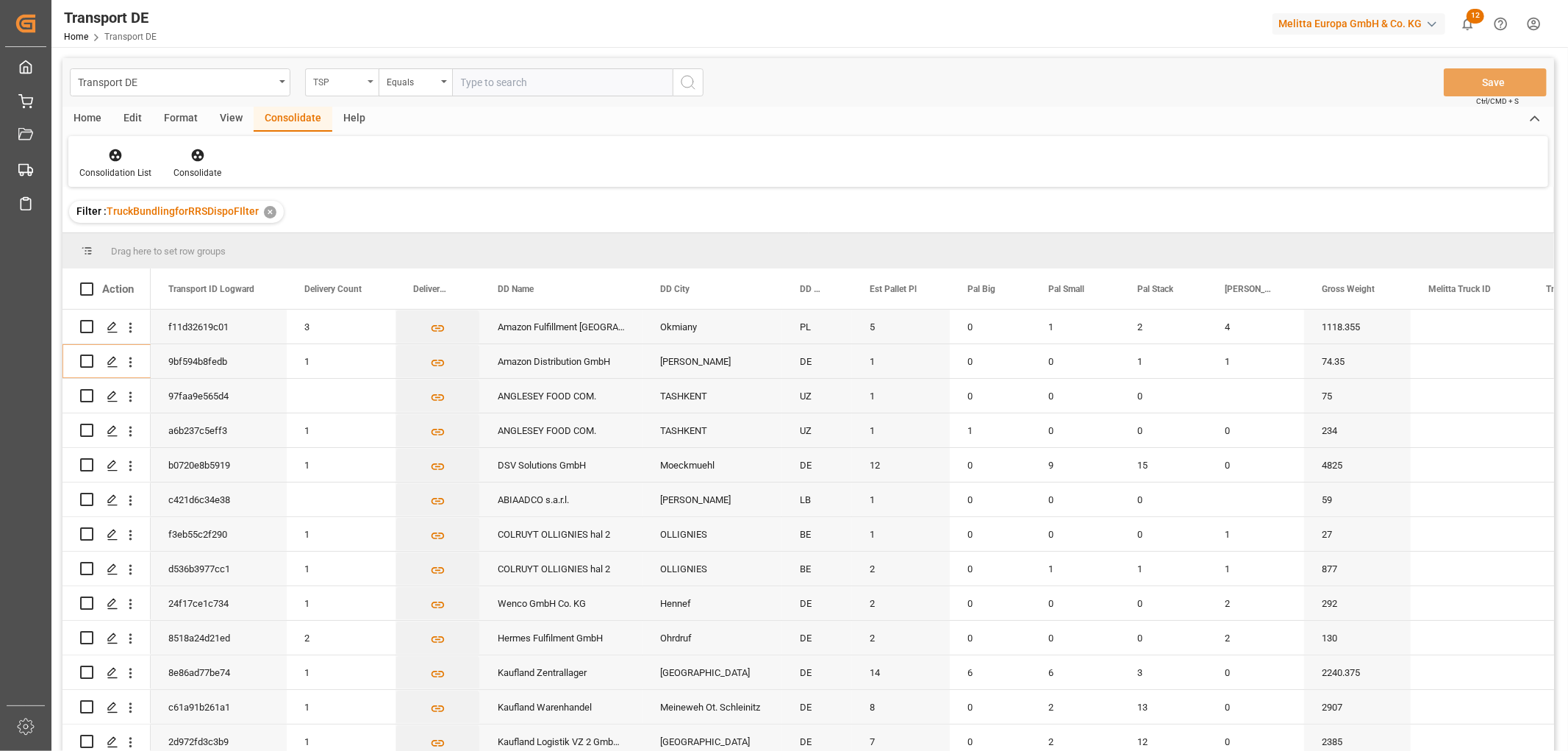
click at [333, 83] on div "TSP" at bounding box center [338, 81] width 50 height 17
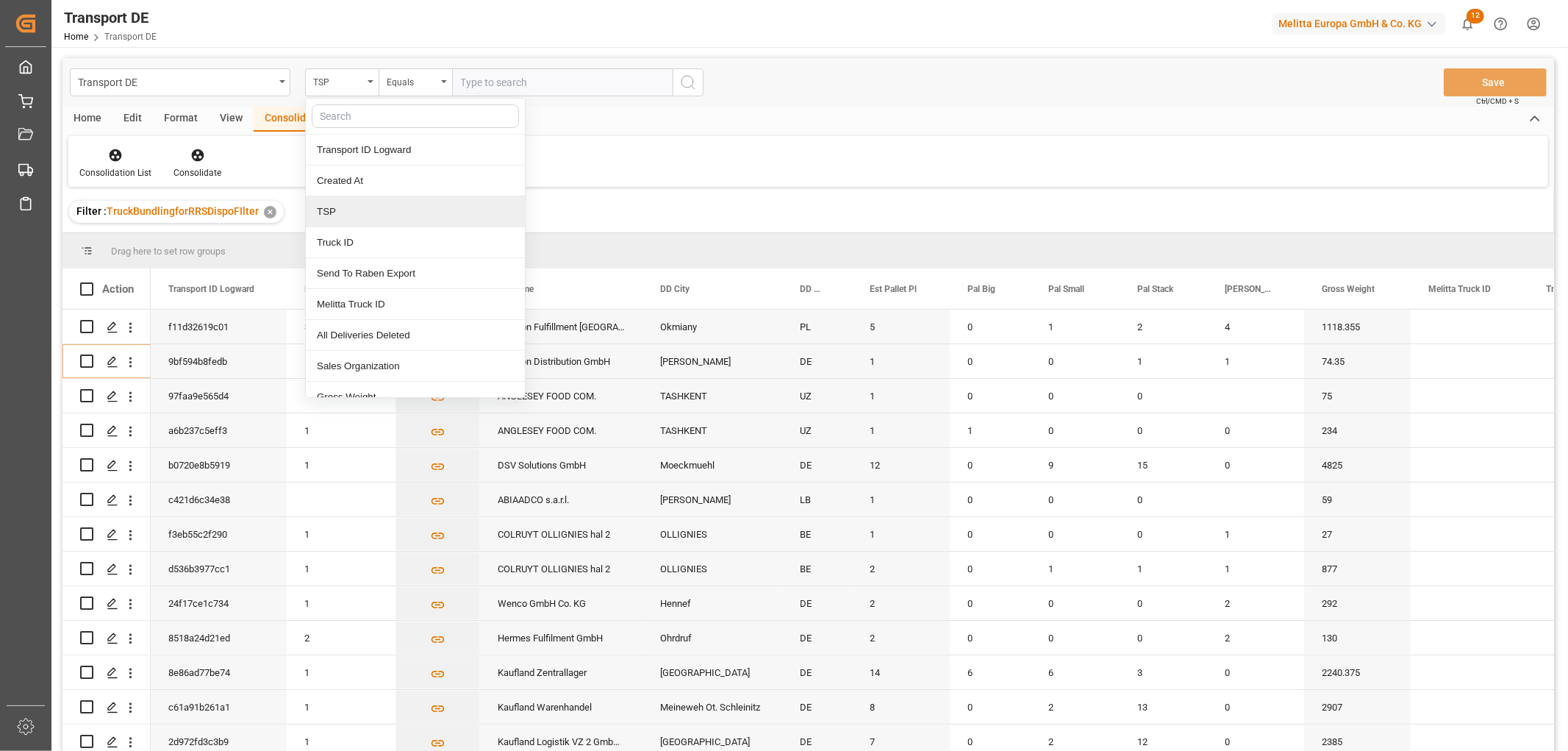
click at [338, 212] on div "TSP" at bounding box center [415, 212] width 219 height 31
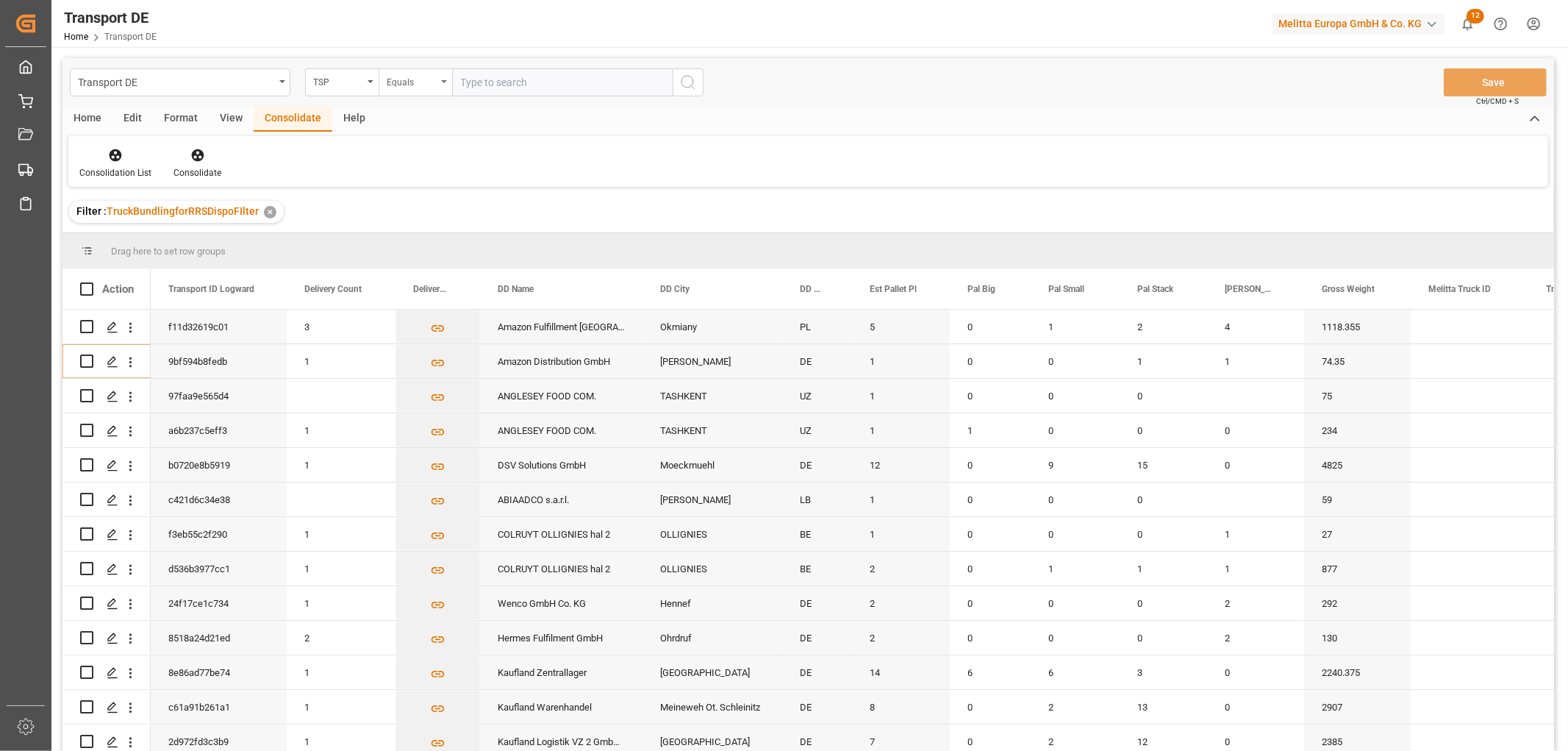
click at [412, 76] on div "Equals" at bounding box center [412, 81] width 50 height 17
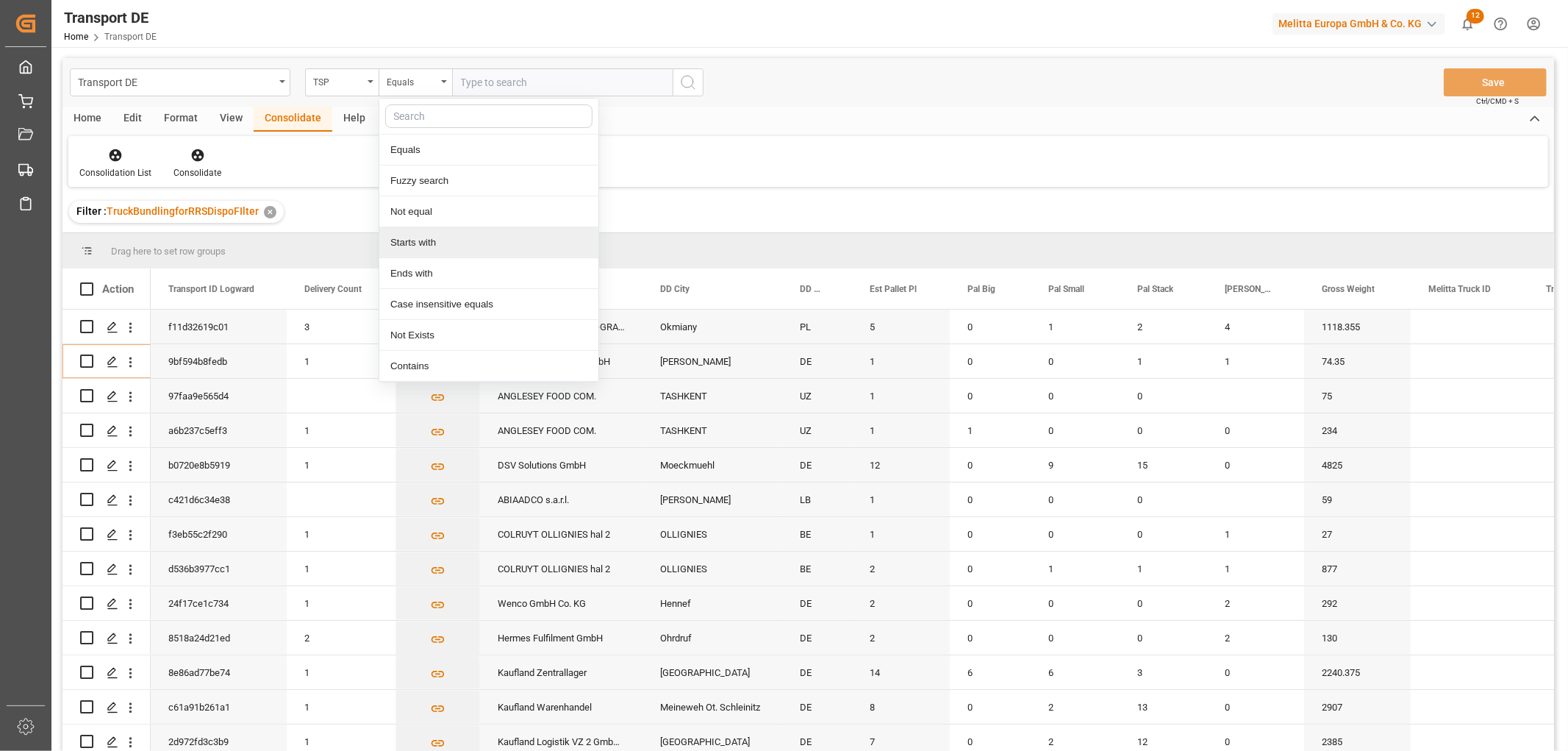
click at [403, 245] on div "Starts with" at bounding box center [489, 243] width 219 height 31
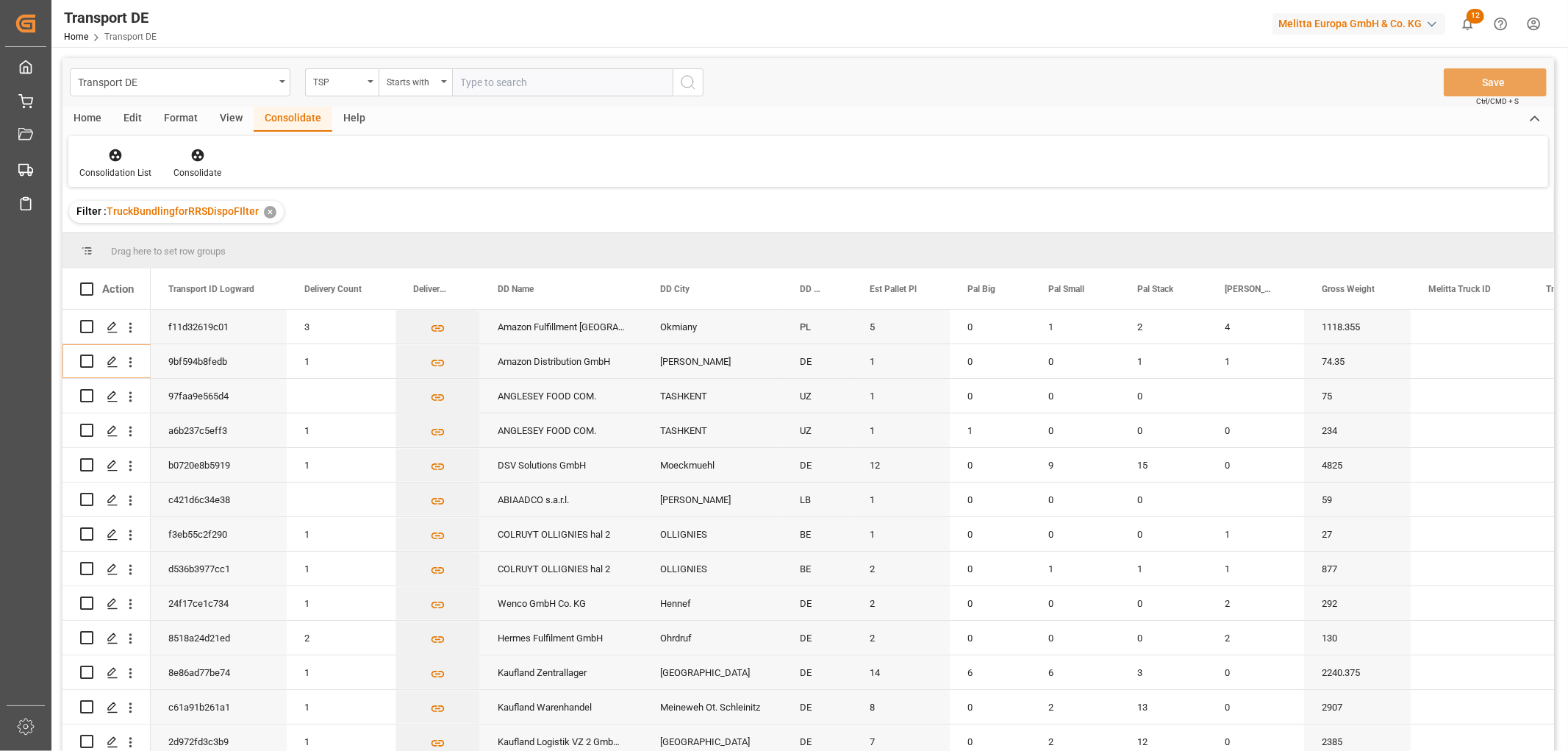
click at [487, 81] on input "text" at bounding box center [563, 82] width 221 height 28
type input "Hartmann"
click at [689, 78] on icon "search button" at bounding box center [687, 82] width 17 height 18
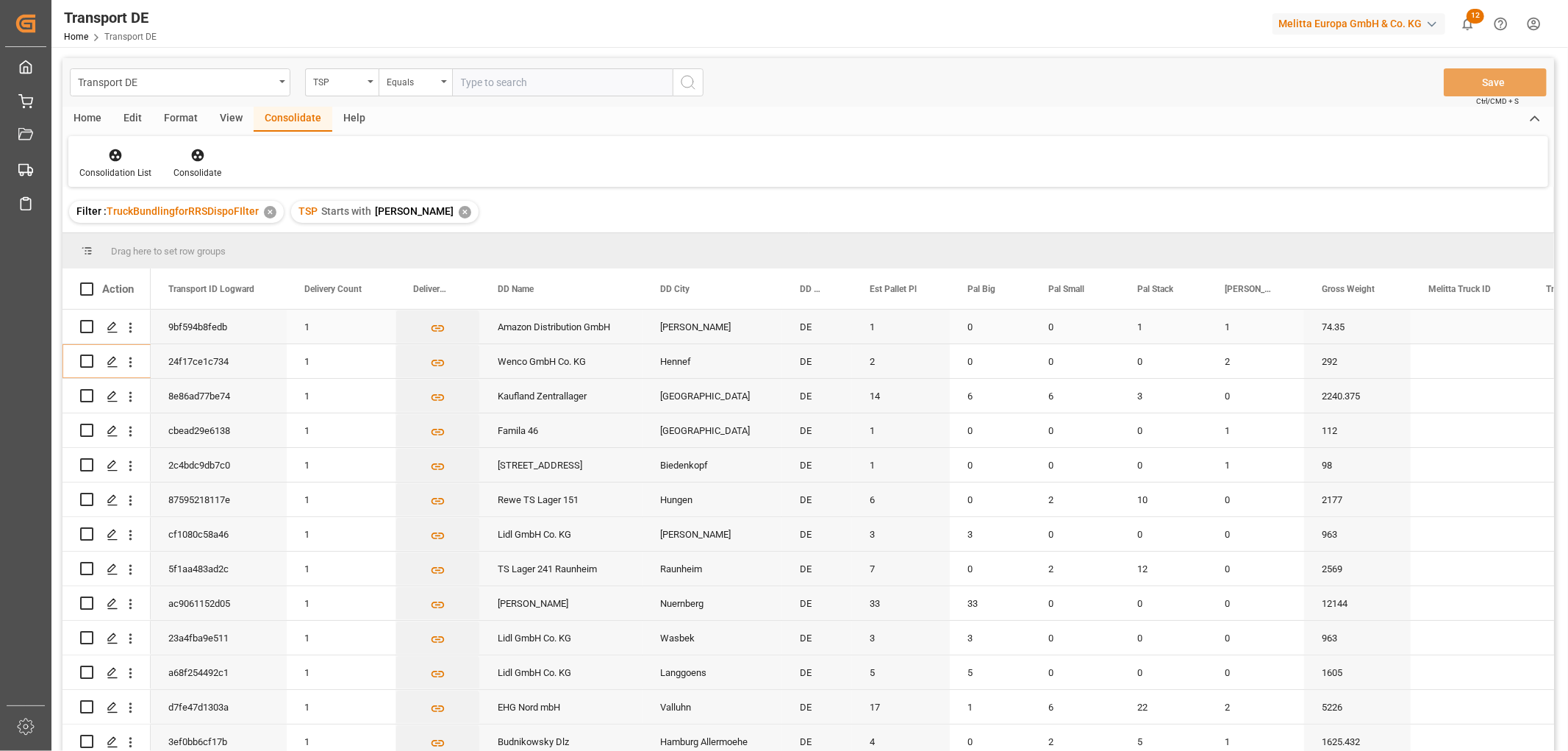
click at [88, 327] on input "Press Space to toggle row selection (unchecked)" at bounding box center [86, 326] width 13 height 13
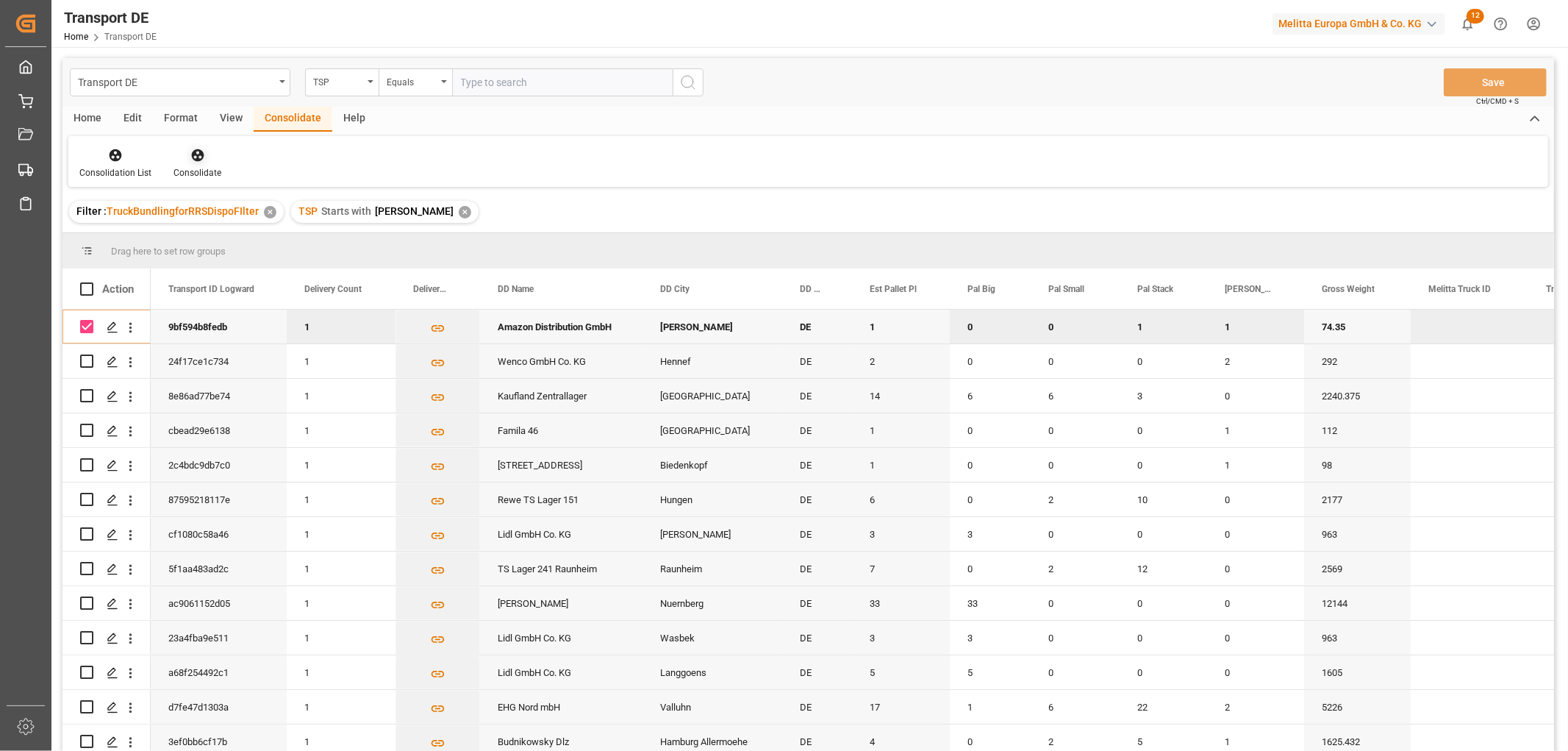
click at [196, 152] on icon at bounding box center [197, 154] width 14 height 14
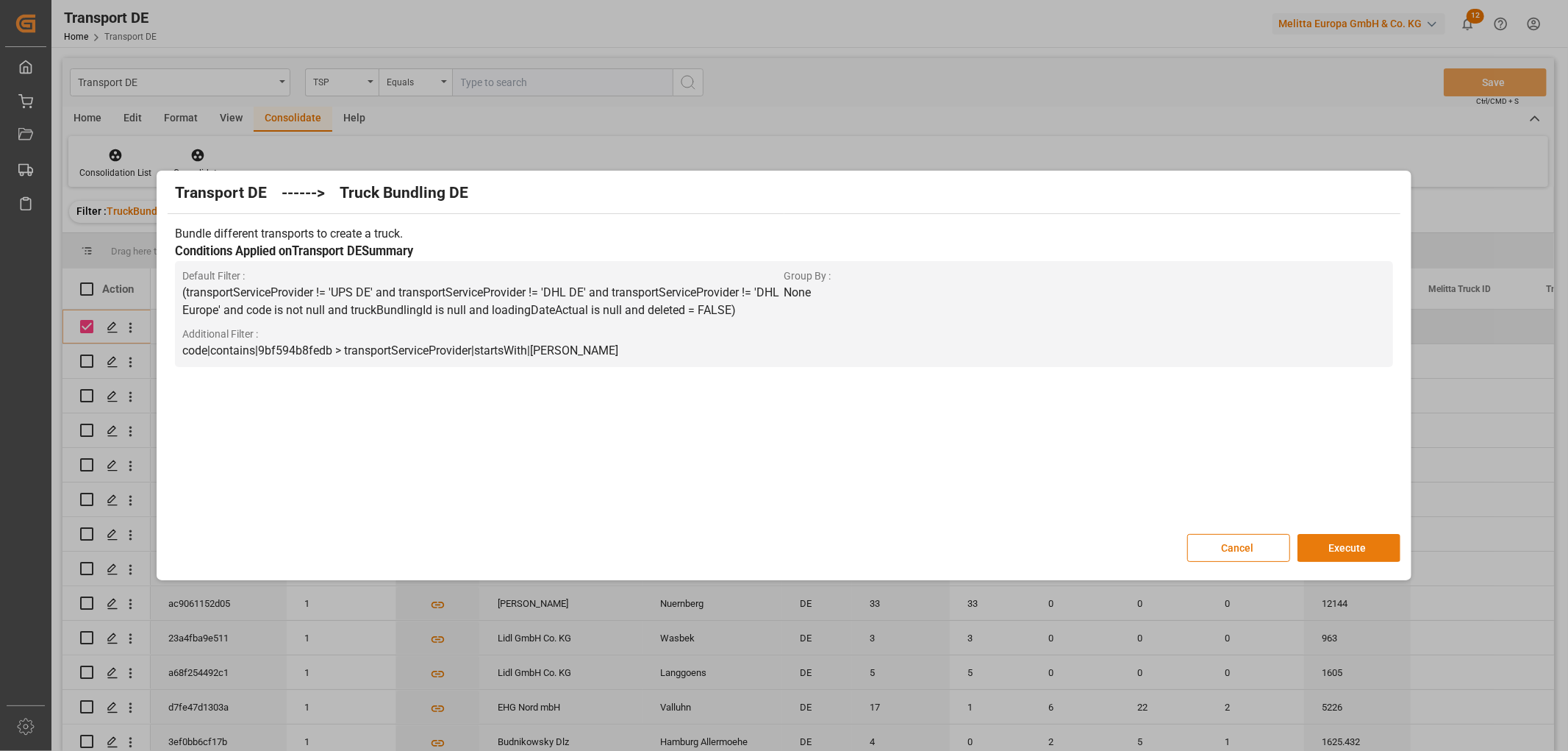
click at [1370, 546] on button "Execute" at bounding box center [1349, 548] width 103 height 28
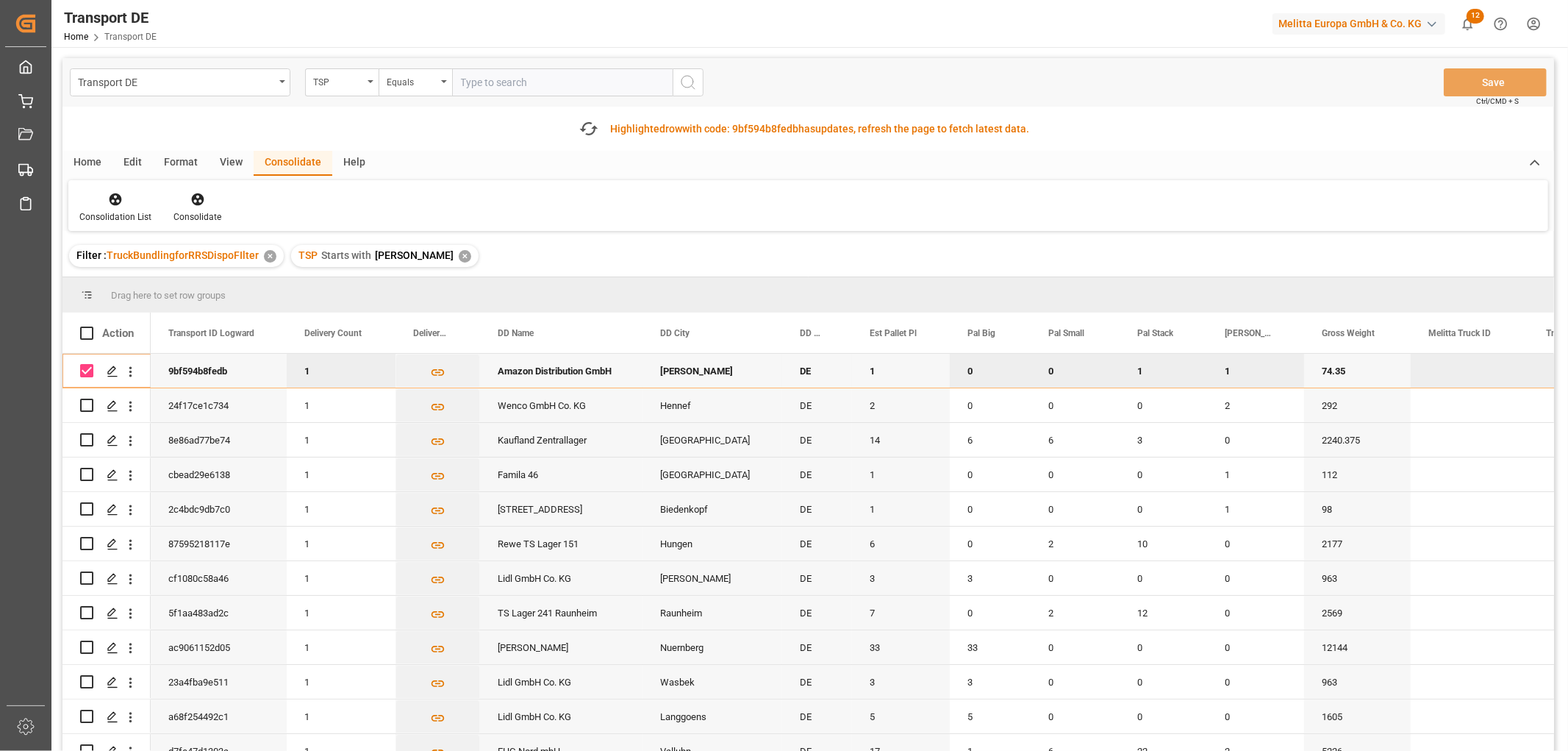
click at [90, 370] on input "Press Space to toggle row selection (checked)" at bounding box center [86, 371] width 13 height 13
checkbox input "false"
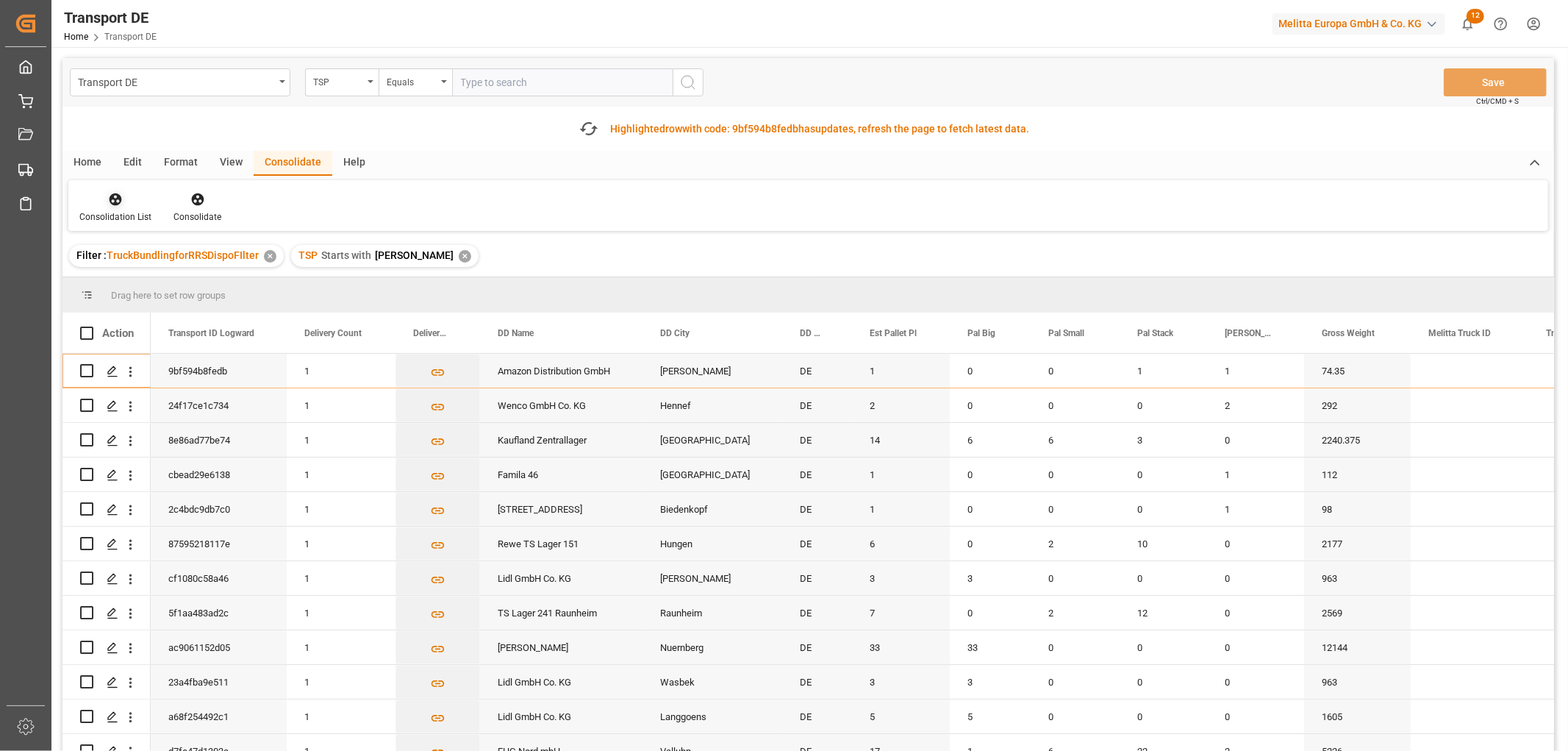
click at [112, 192] on icon at bounding box center [115, 199] width 14 height 14
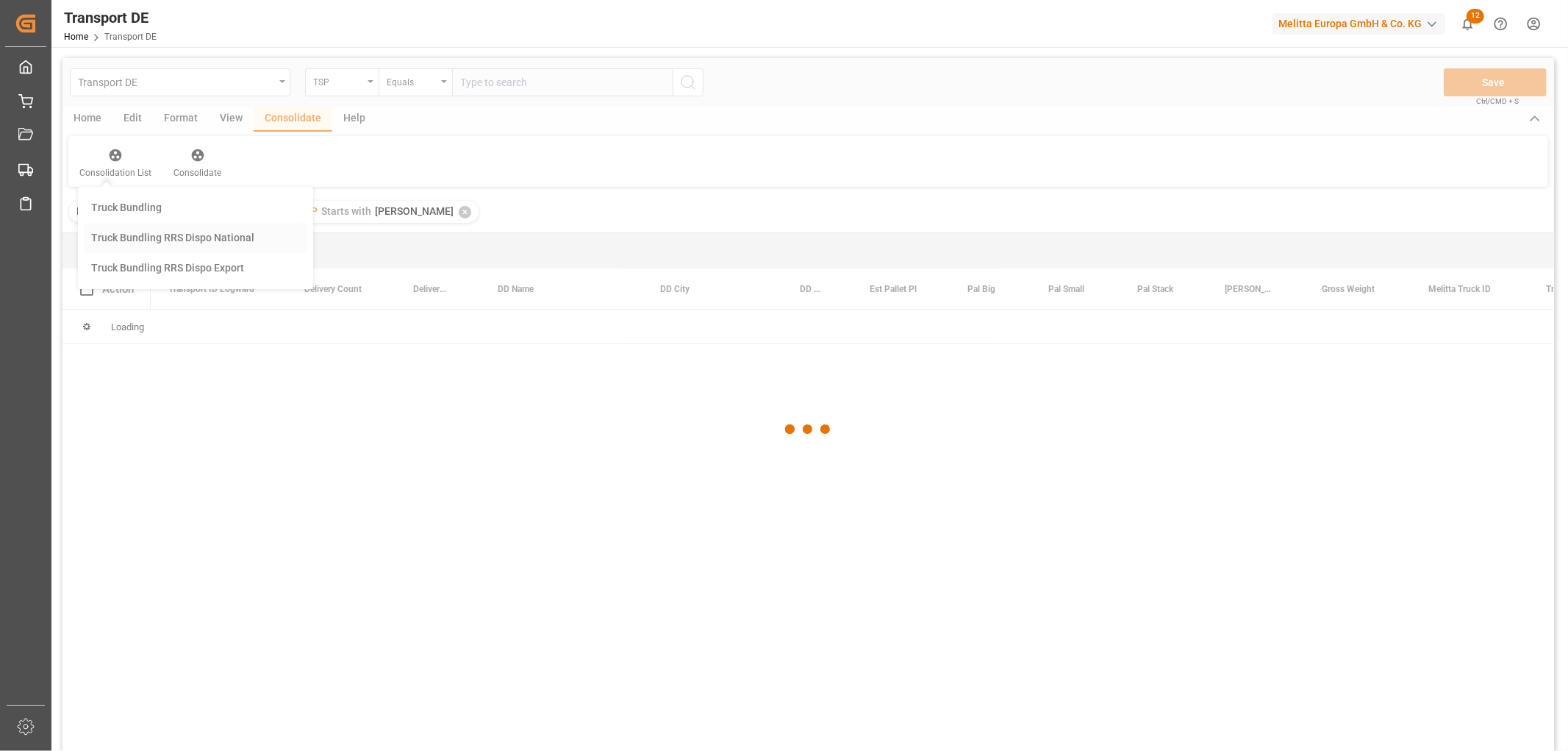
click at [111, 277] on div "Transport DE TSP Equals Save Ctrl/CMD + S Home Edit Format View Consolidate Hel…" at bounding box center [808, 424] width 1492 height 732
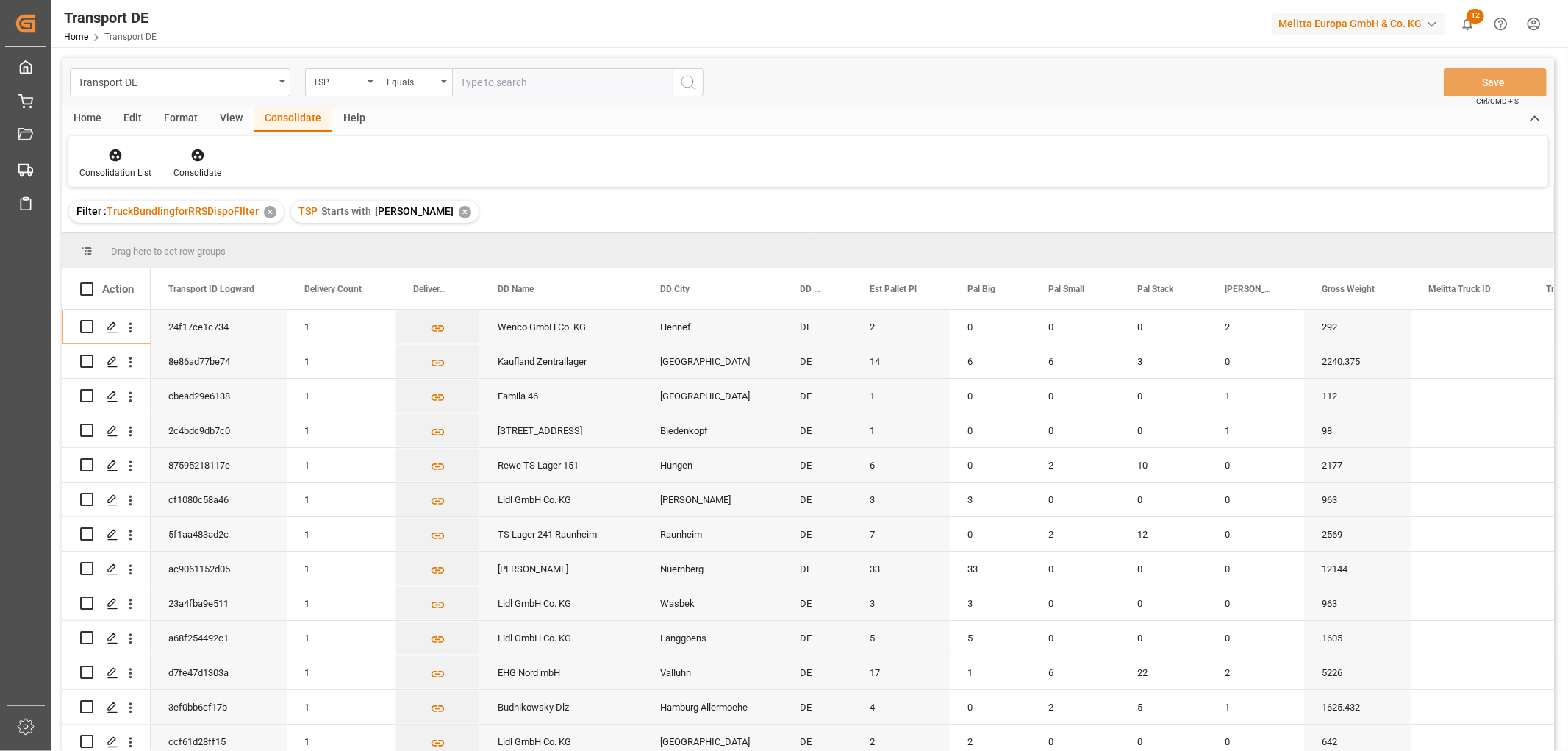
click at [459, 211] on div "✕" at bounding box center [465, 212] width 12 height 12
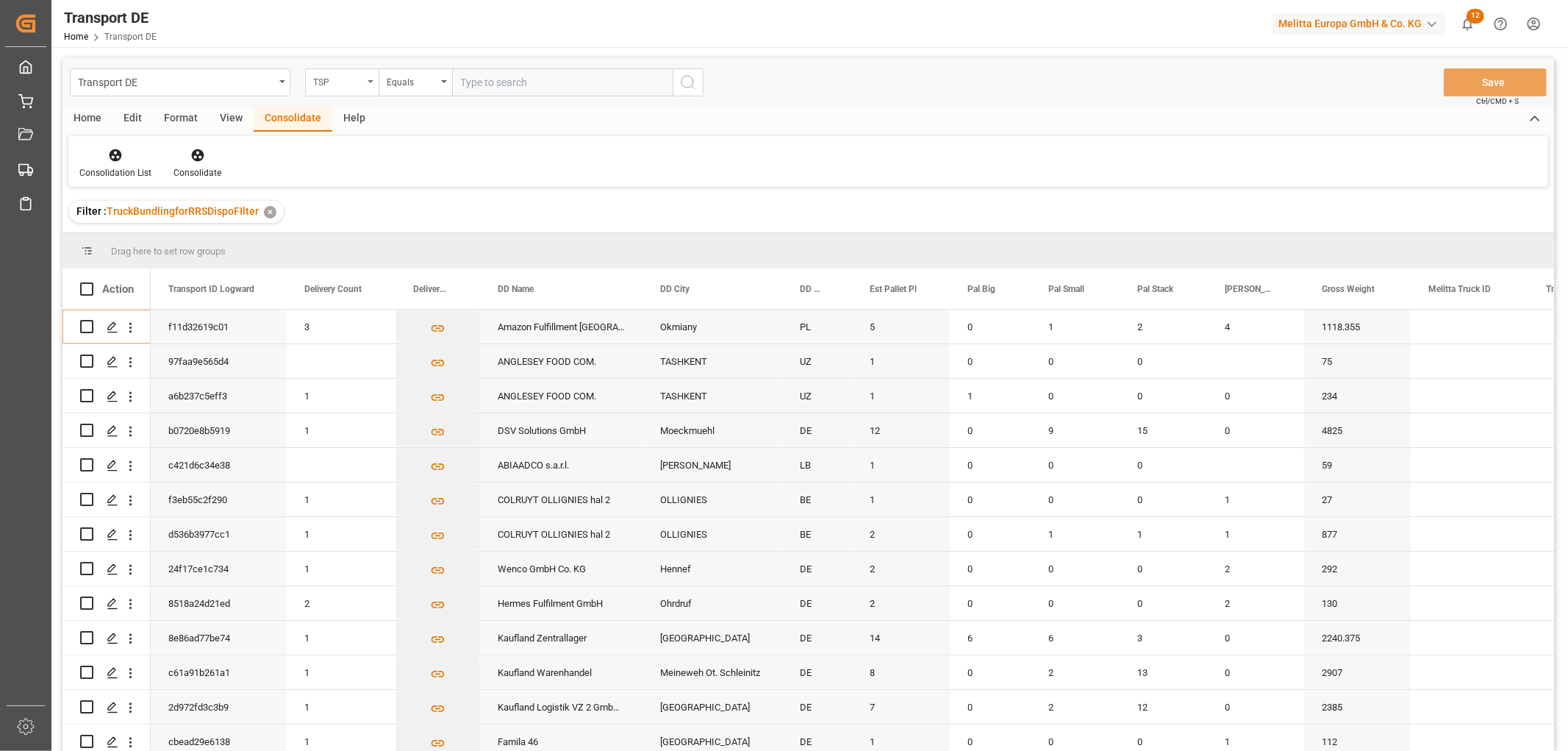
click at [335, 81] on div "TSP" at bounding box center [338, 81] width 50 height 17
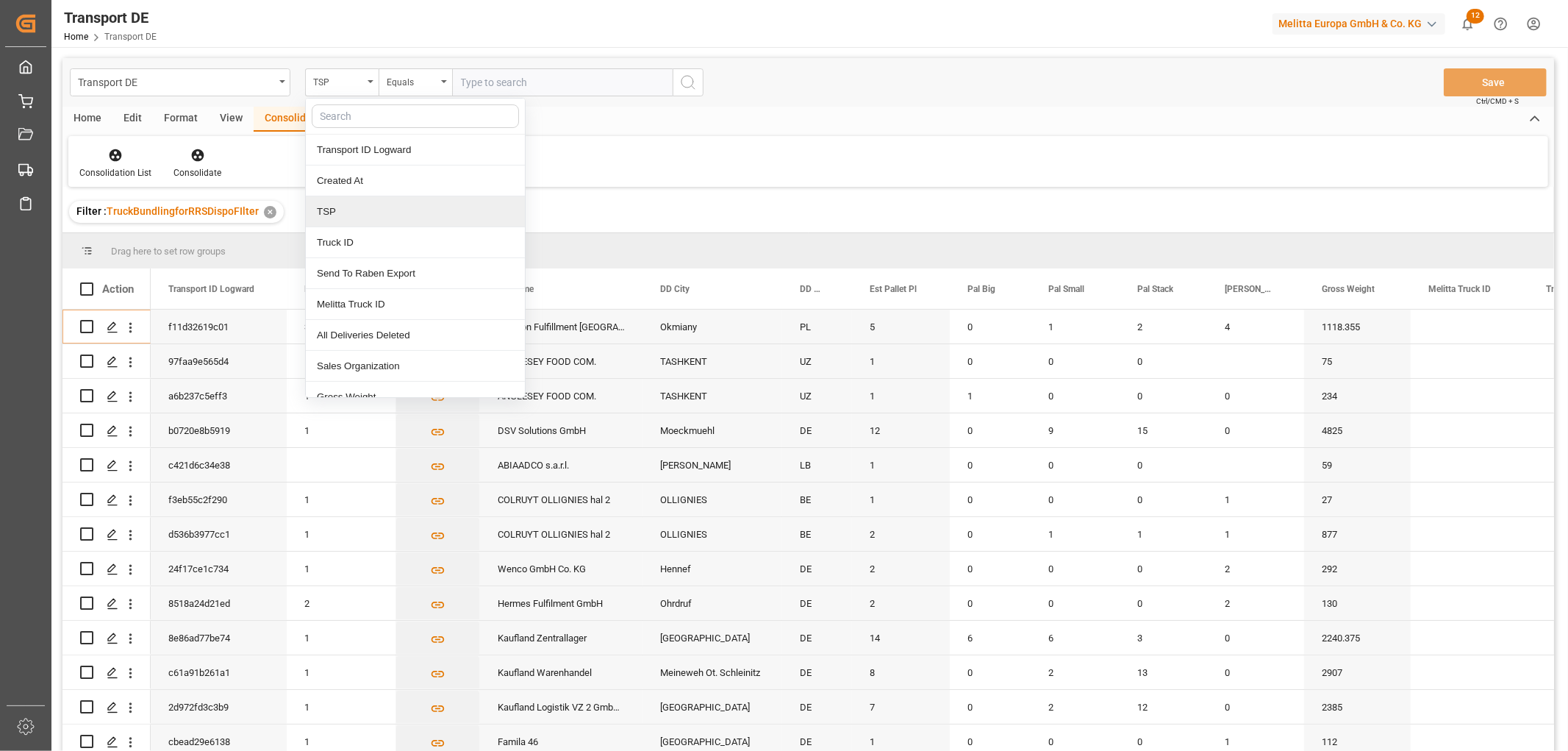
click at [338, 212] on div "TSP" at bounding box center [415, 212] width 219 height 31
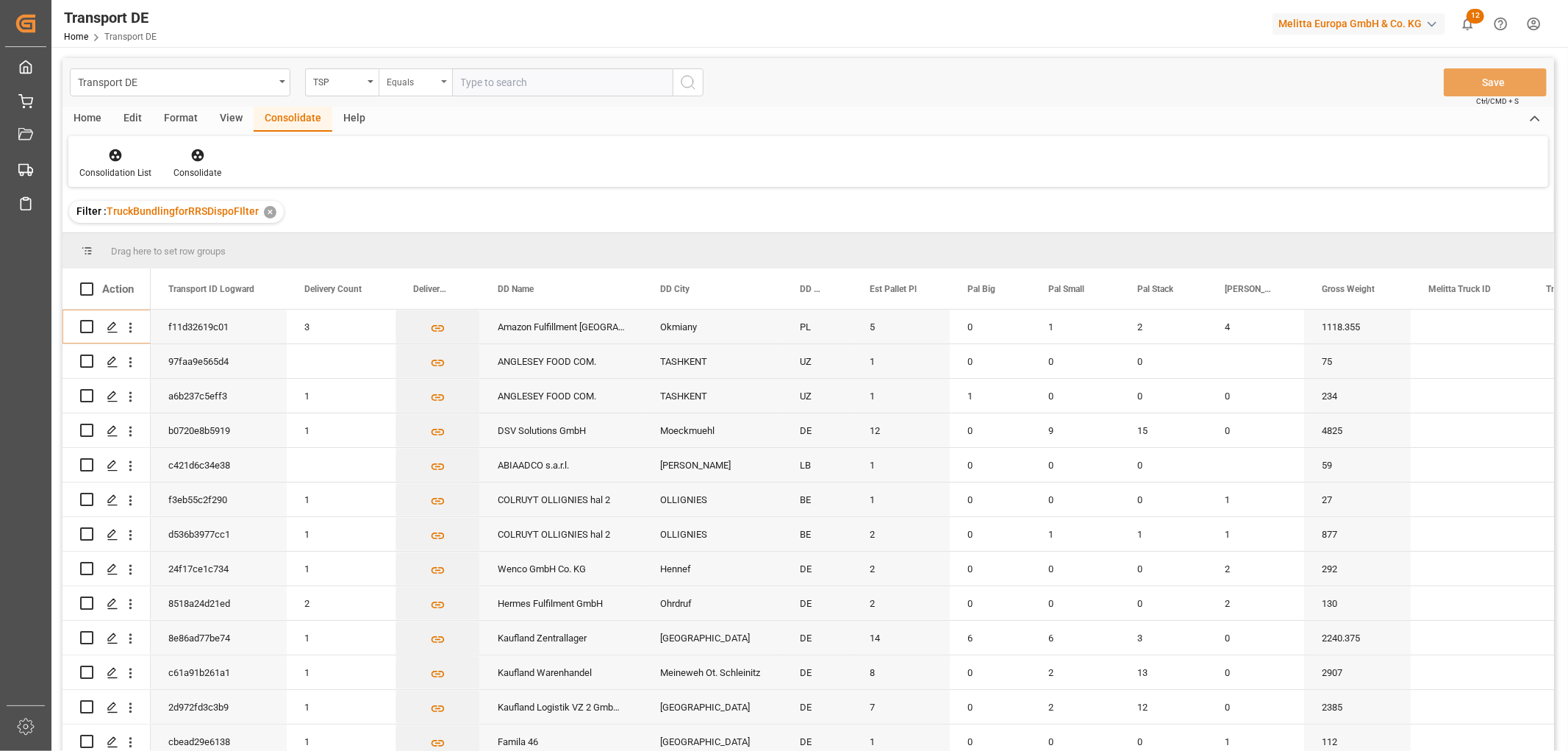
click at [410, 79] on div "Equals" at bounding box center [412, 81] width 50 height 17
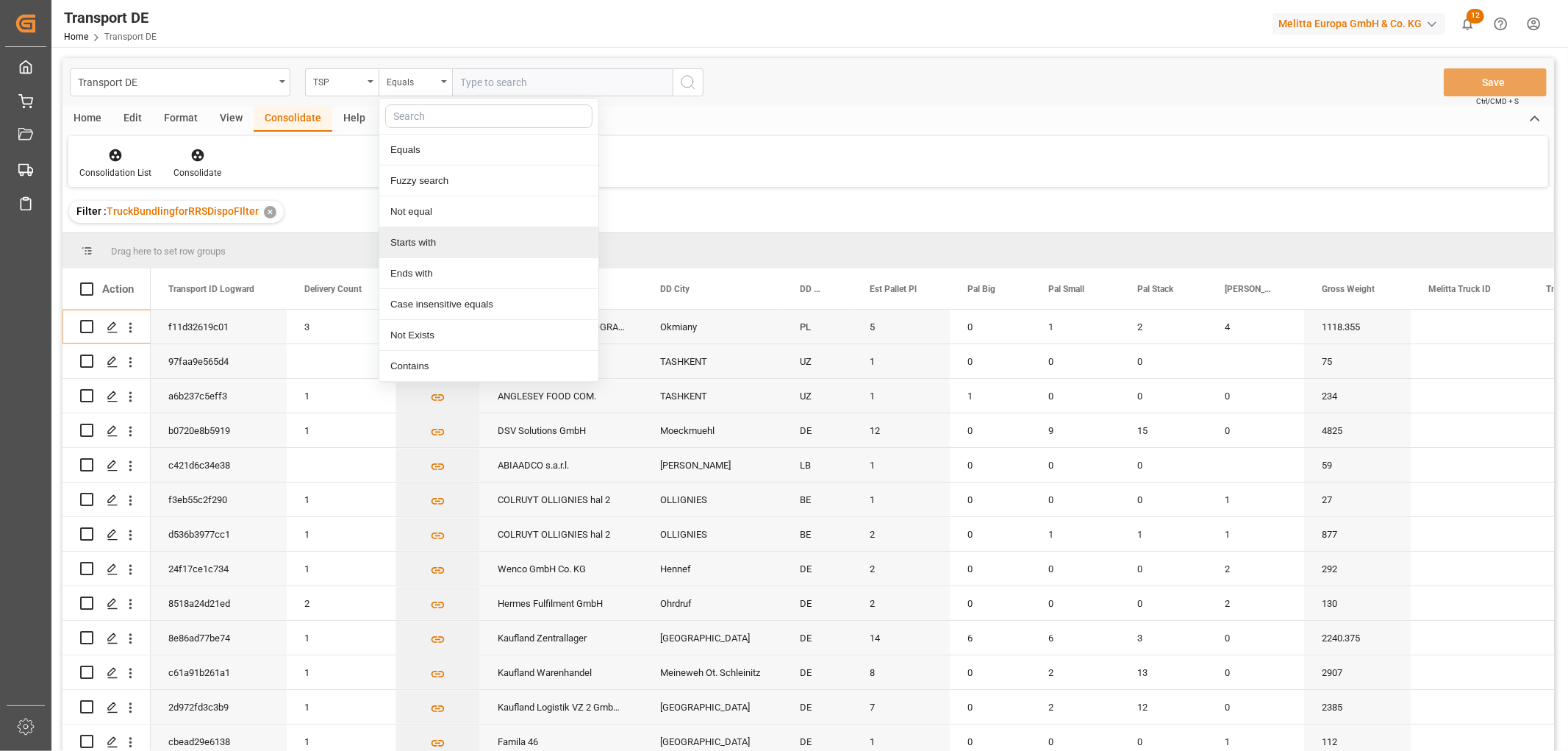
click at [421, 243] on div "Starts with" at bounding box center [489, 243] width 219 height 31
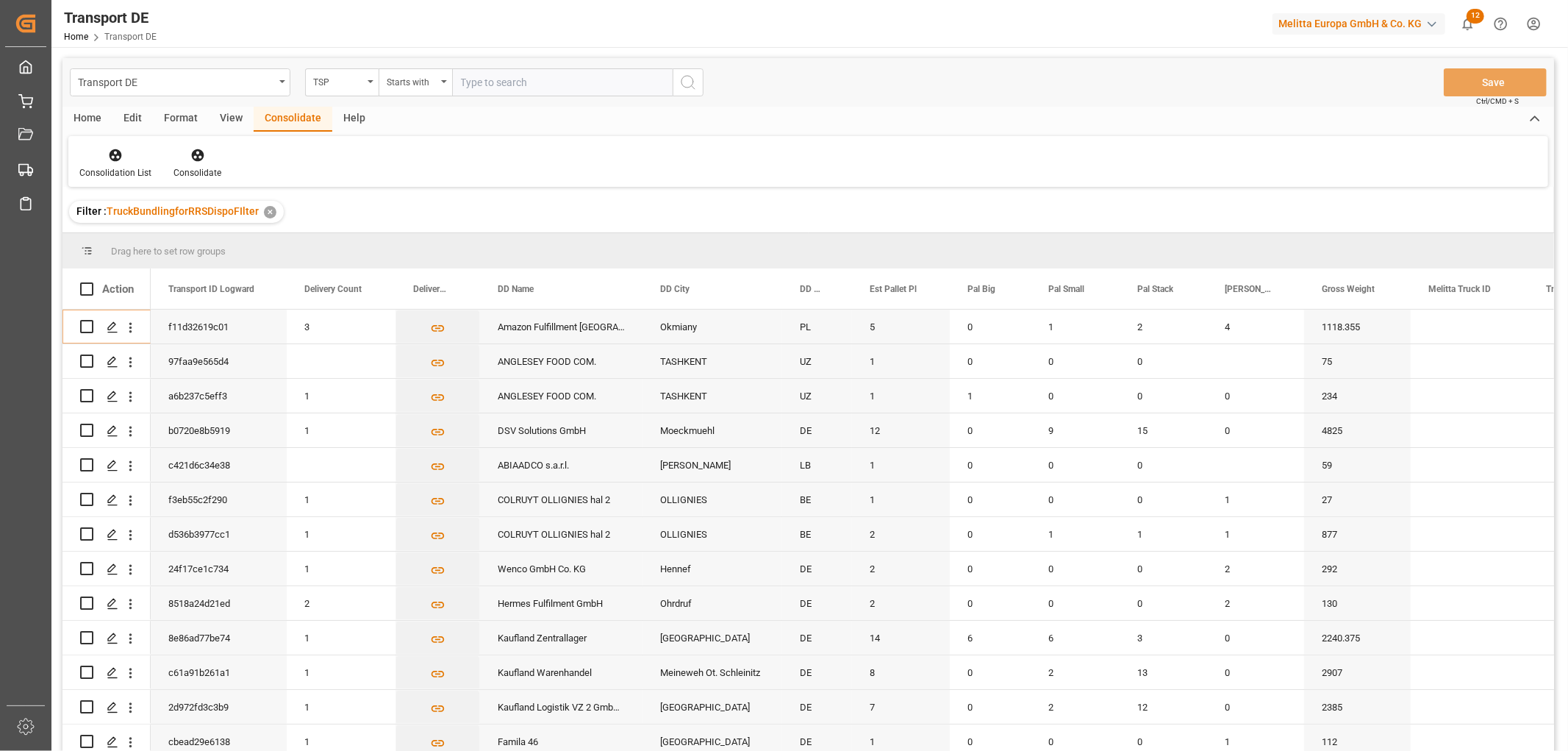
click at [479, 81] on input "text" at bounding box center [563, 82] width 221 height 28
type input "[PERSON_NAME]"
click at [688, 87] on circle "search button" at bounding box center [687, 81] width 11 height 11
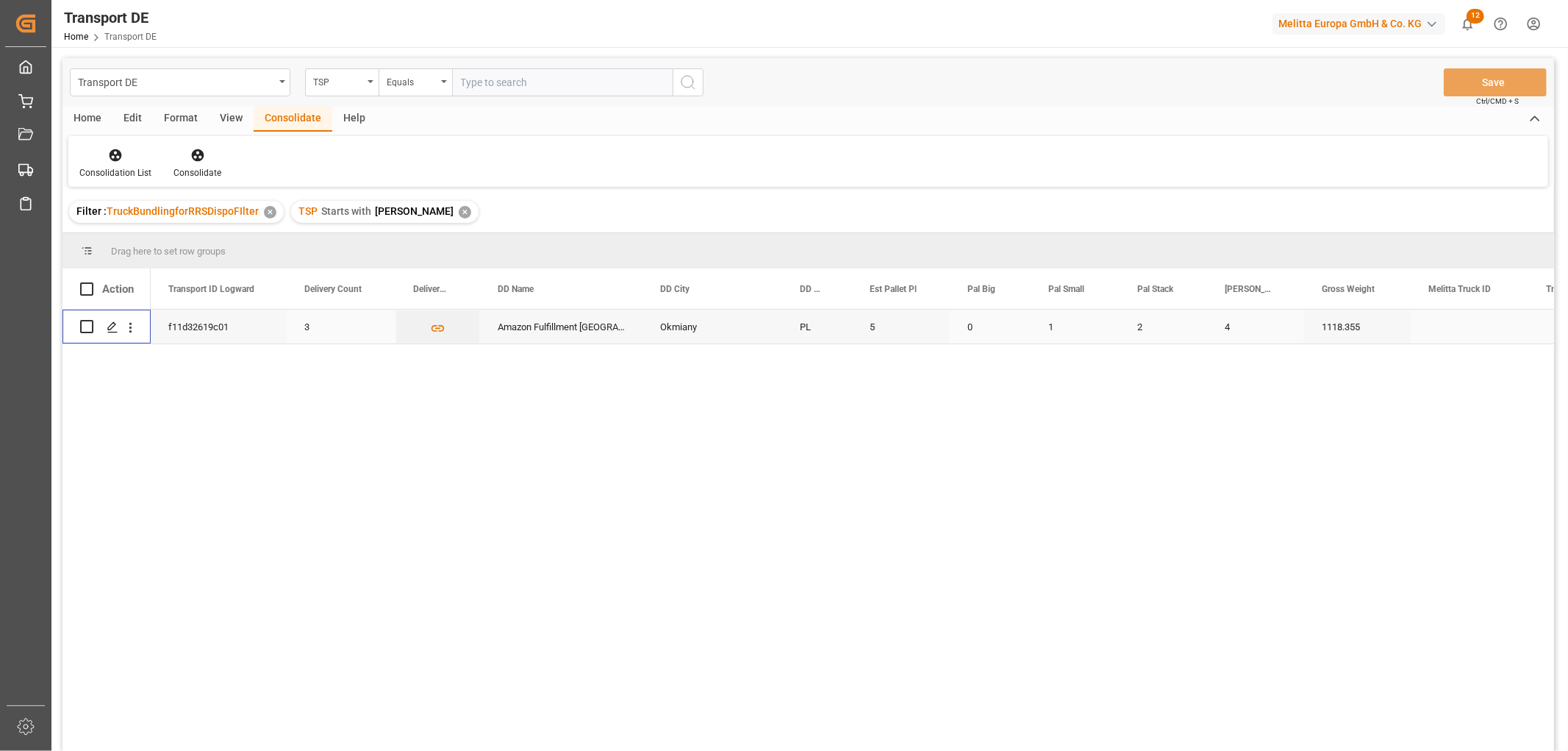
click at [86, 326] on input "Press Space to toggle row selection (unchecked)" at bounding box center [86, 326] width 13 height 13
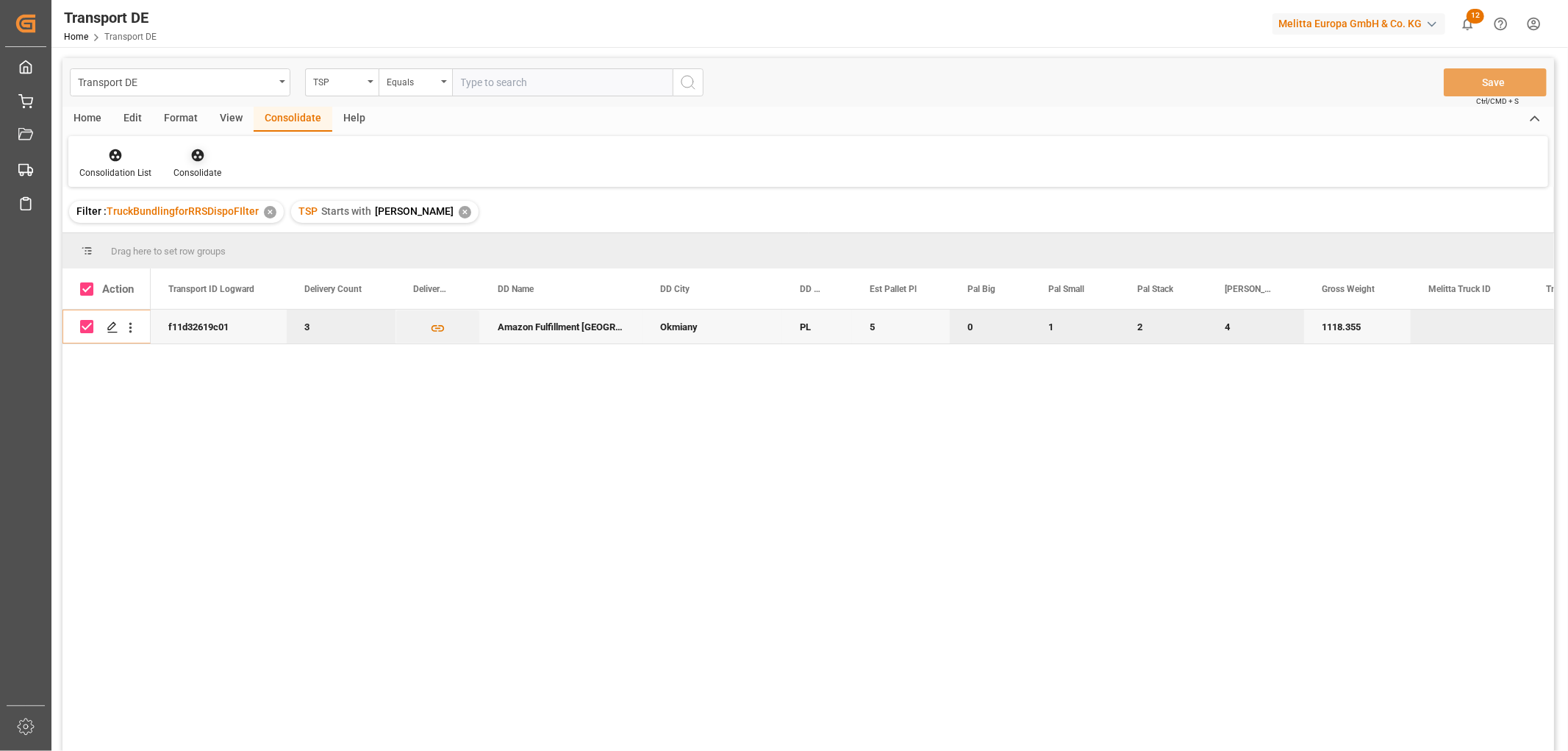
click at [195, 151] on icon at bounding box center [197, 154] width 14 height 14
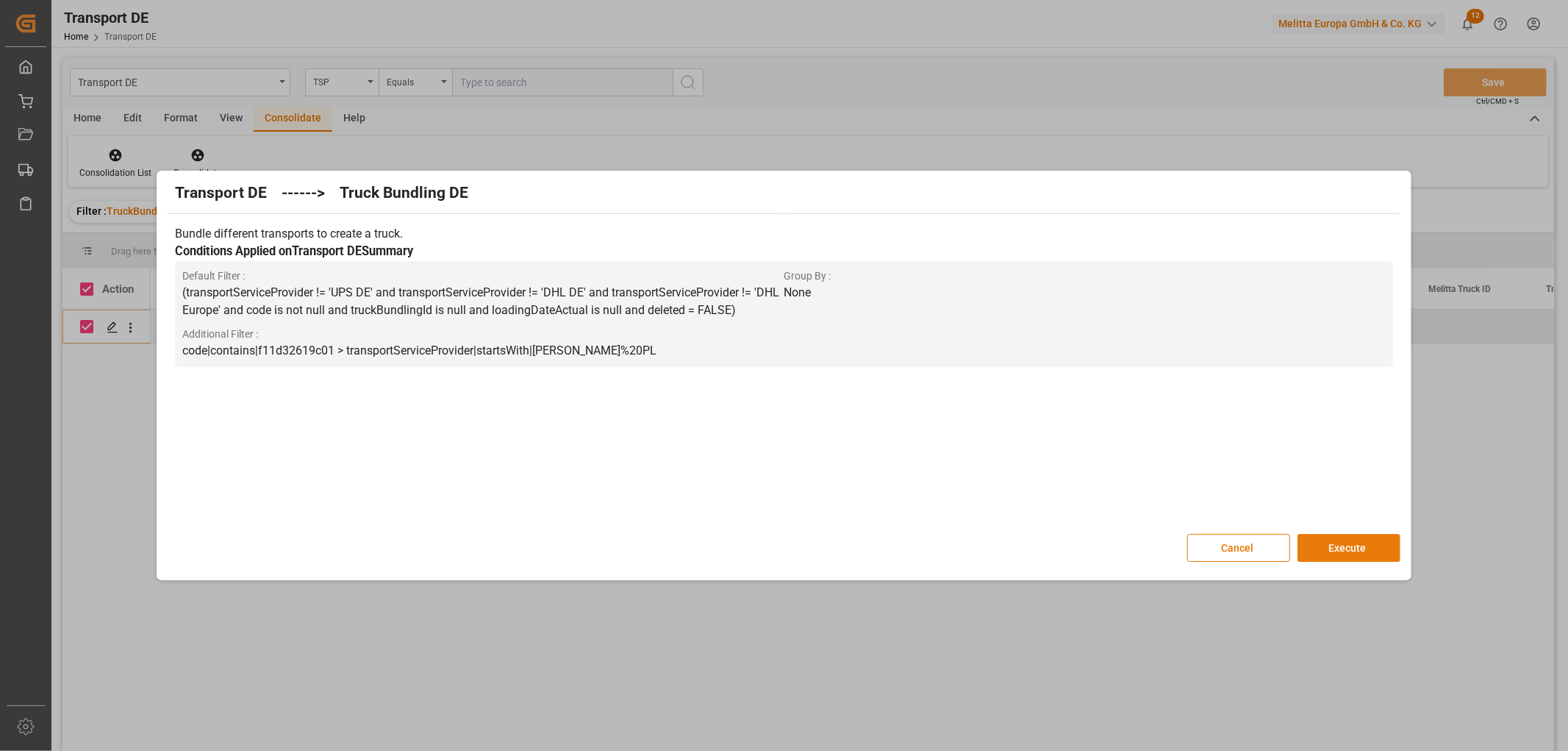
click at [1355, 543] on button "Execute" at bounding box center [1349, 548] width 103 height 28
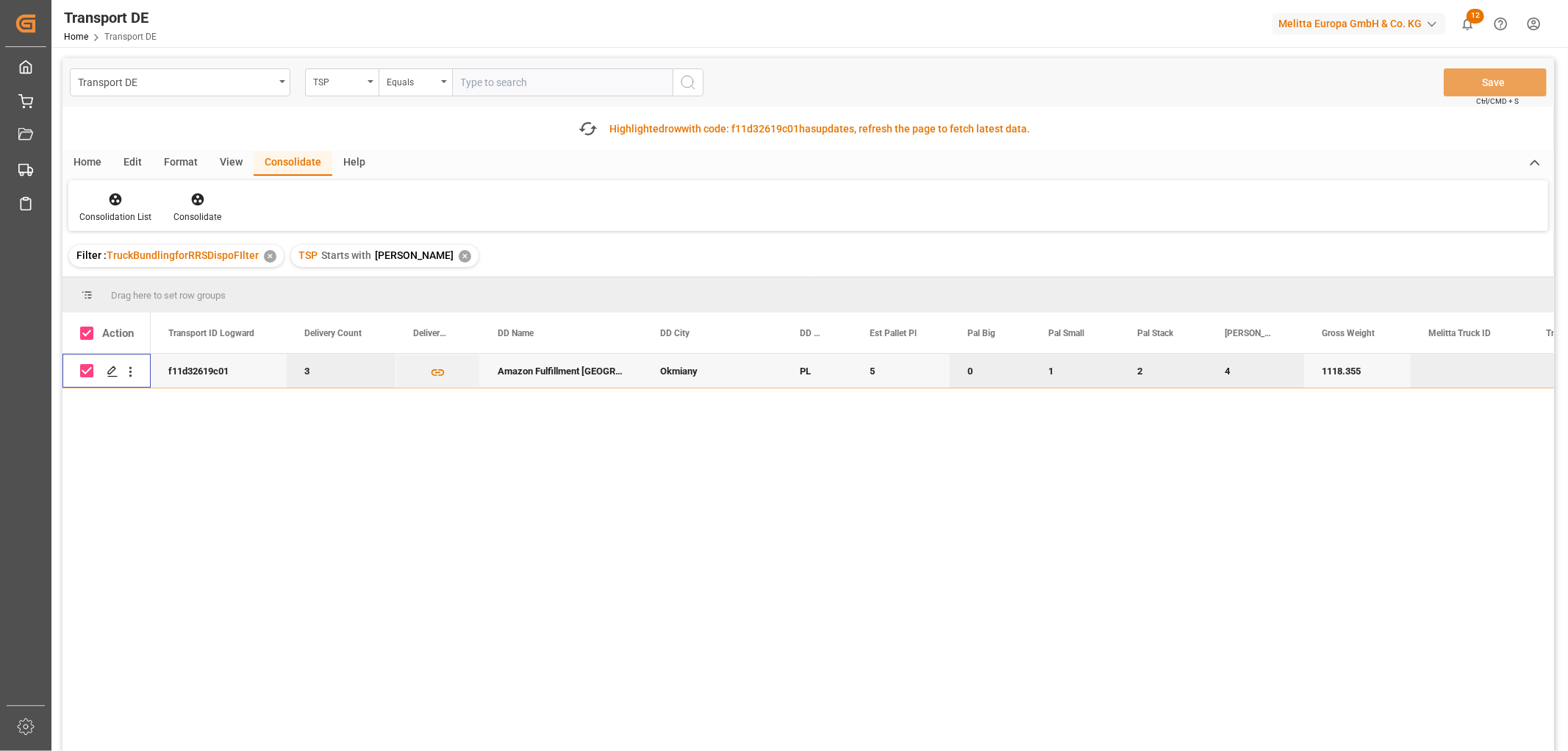
click at [84, 371] on input "Press Space to toggle row selection (checked)" at bounding box center [86, 371] width 13 height 13
checkbox input "false"
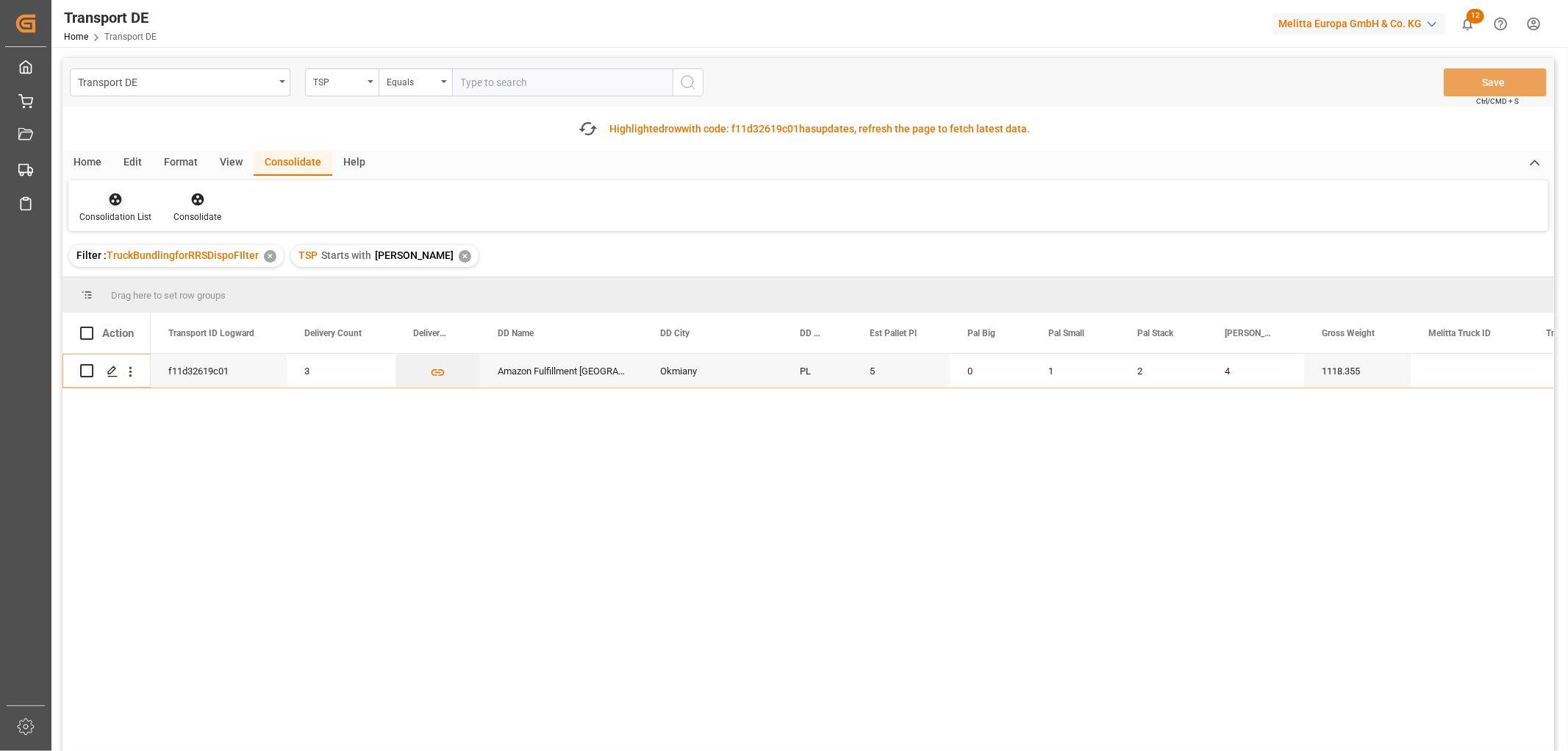
click at [116, 200] on icon at bounding box center [115, 199] width 14 height 14
click at [121, 281] on div "Transport DE TSP Equals Save Ctrl/CMD + S Fetch latest updates Highlighted row …" at bounding box center [808, 446] width 1492 height 776
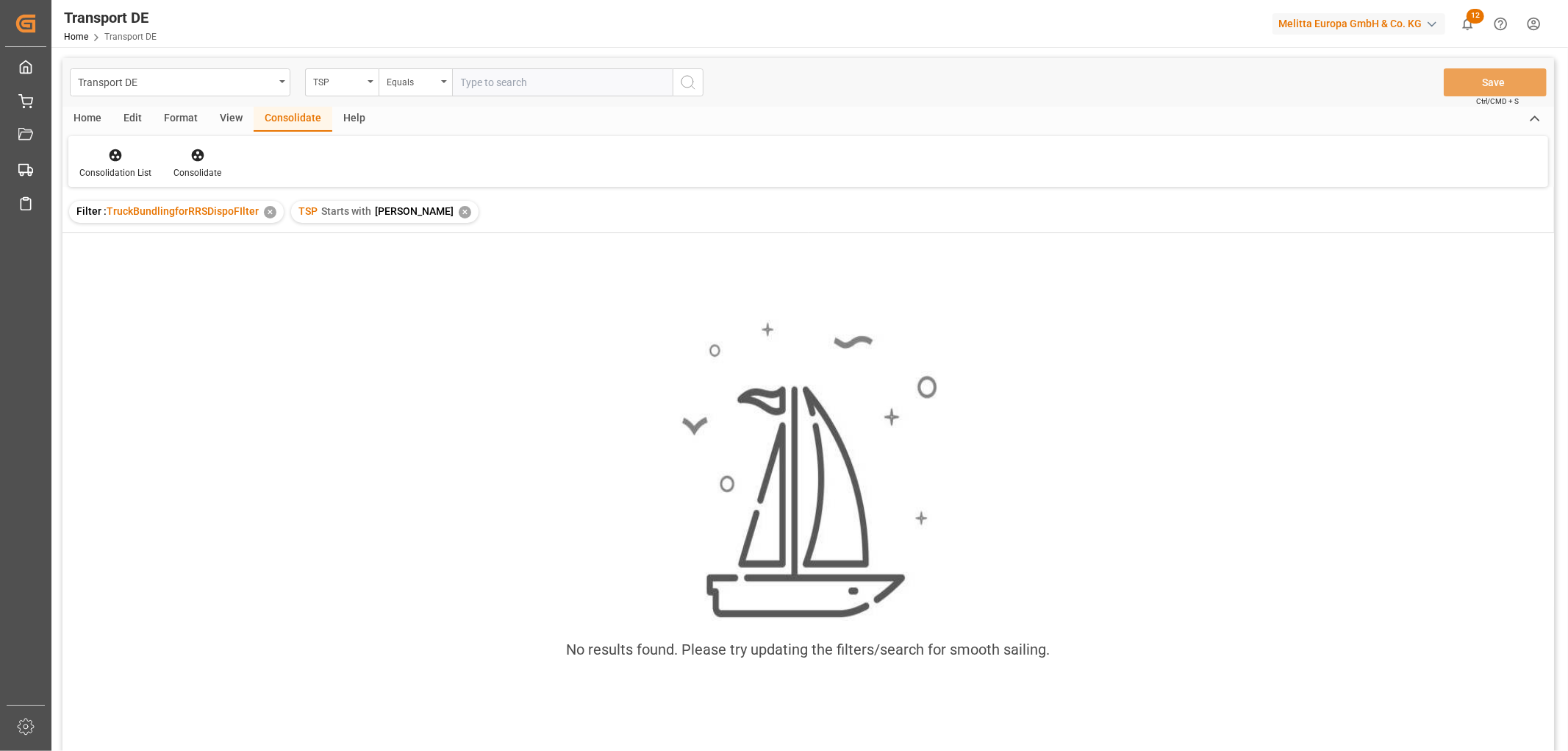
click at [459, 211] on div "✕" at bounding box center [465, 212] width 12 height 12
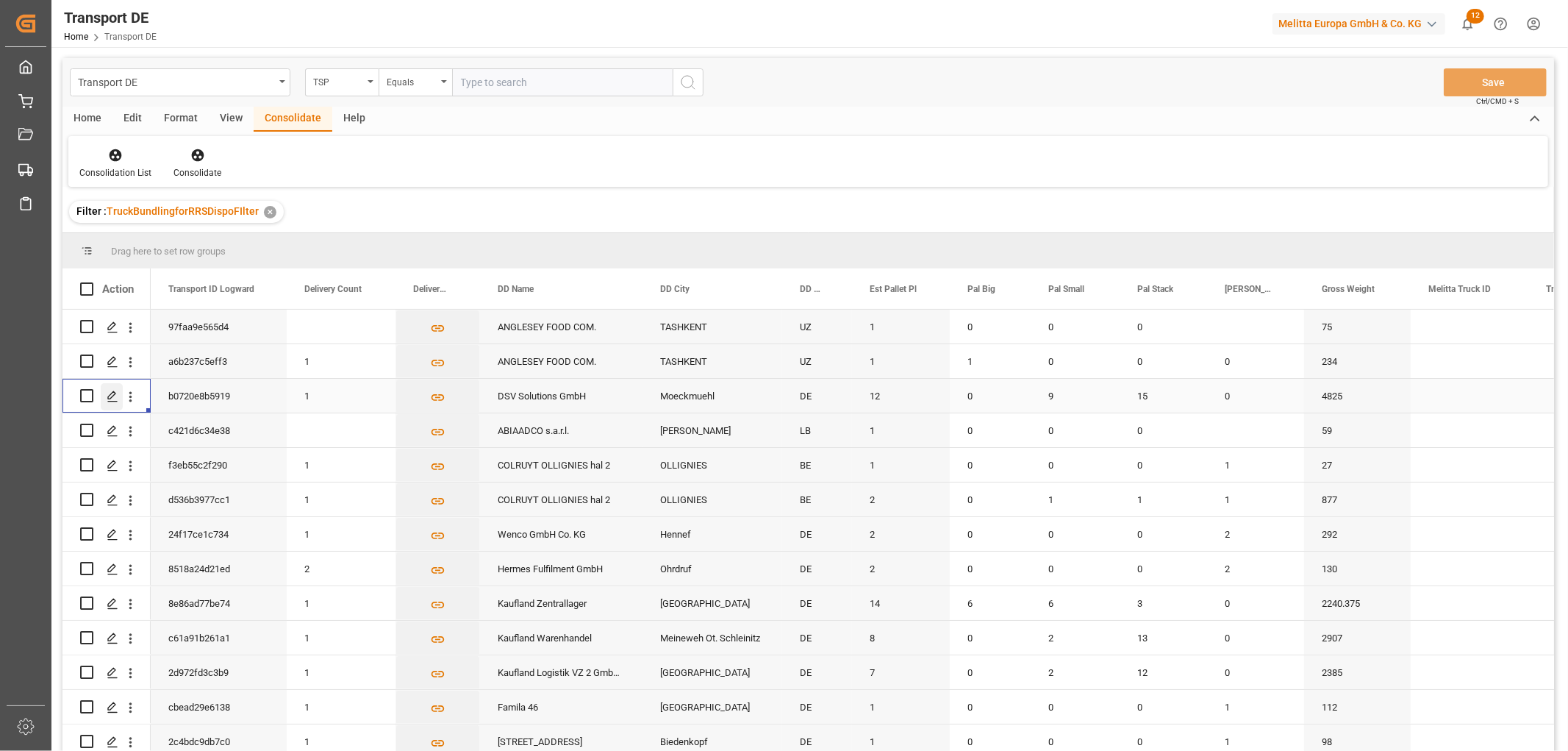
click at [113, 396] on icon "Press SPACE to select this row." at bounding box center [112, 396] width 11 height 11
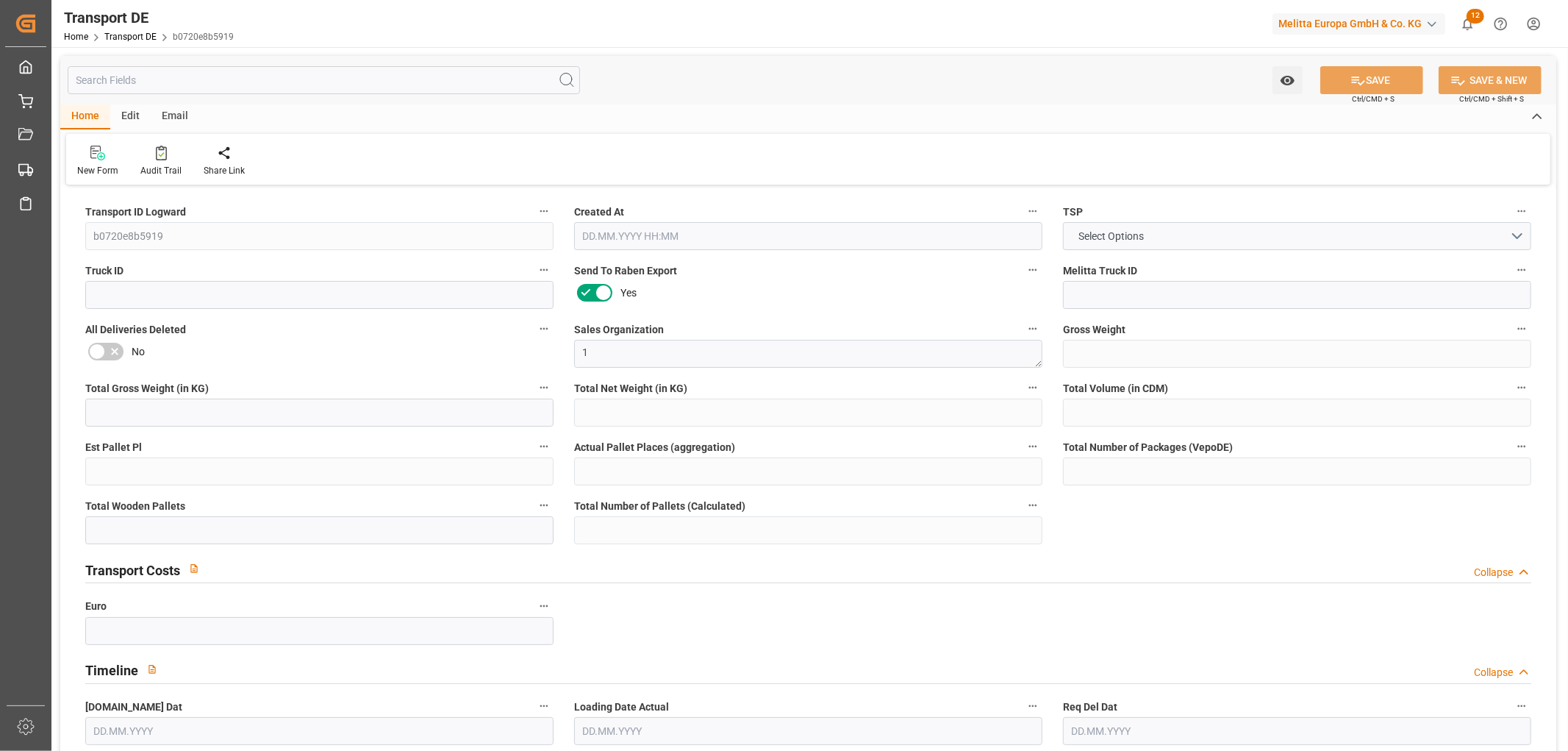
type input "4825"
type input "4193.03"
type input "3376.048"
type input "21030.428"
type input "12"
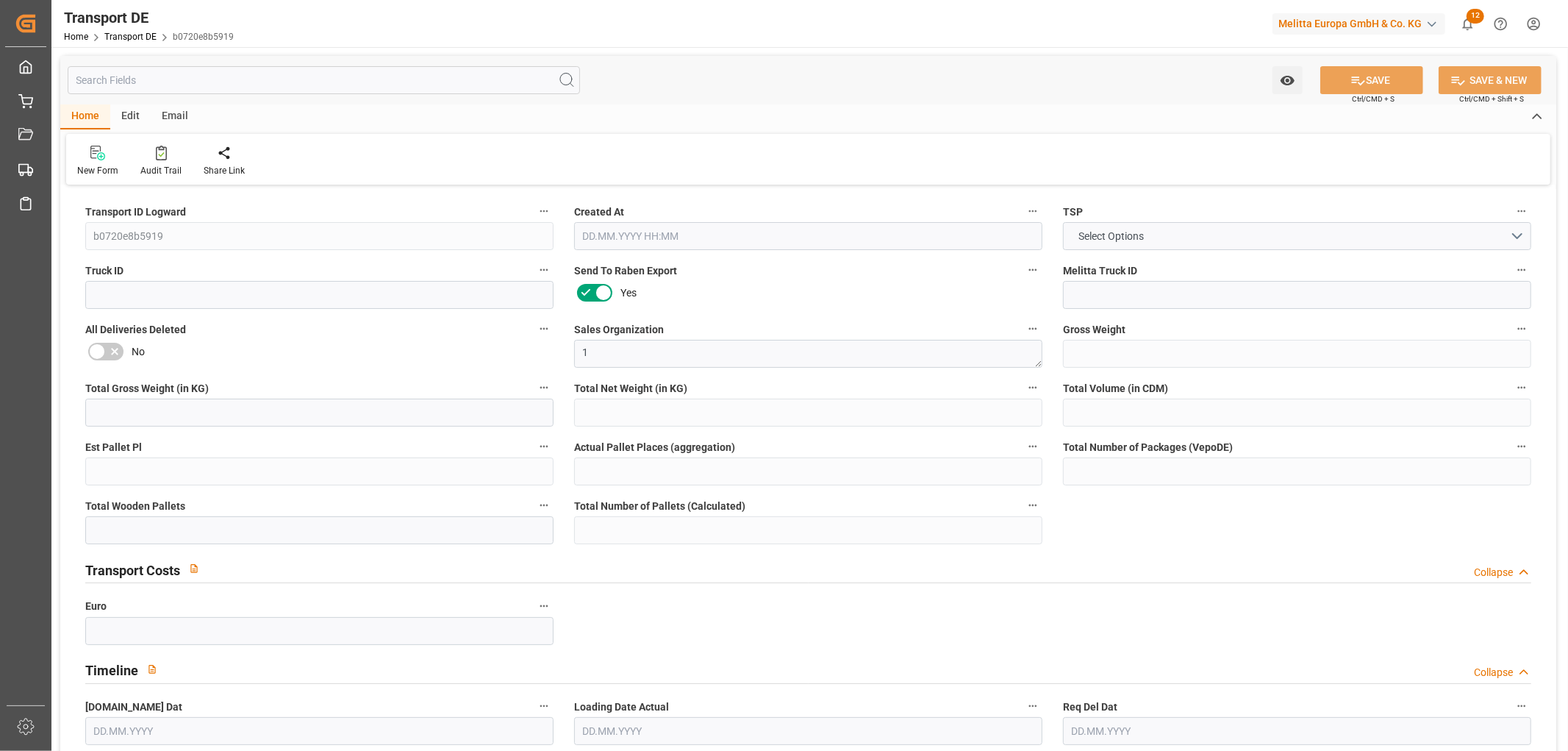
type input "0"
type input "24"
type input "20"
type input "0"
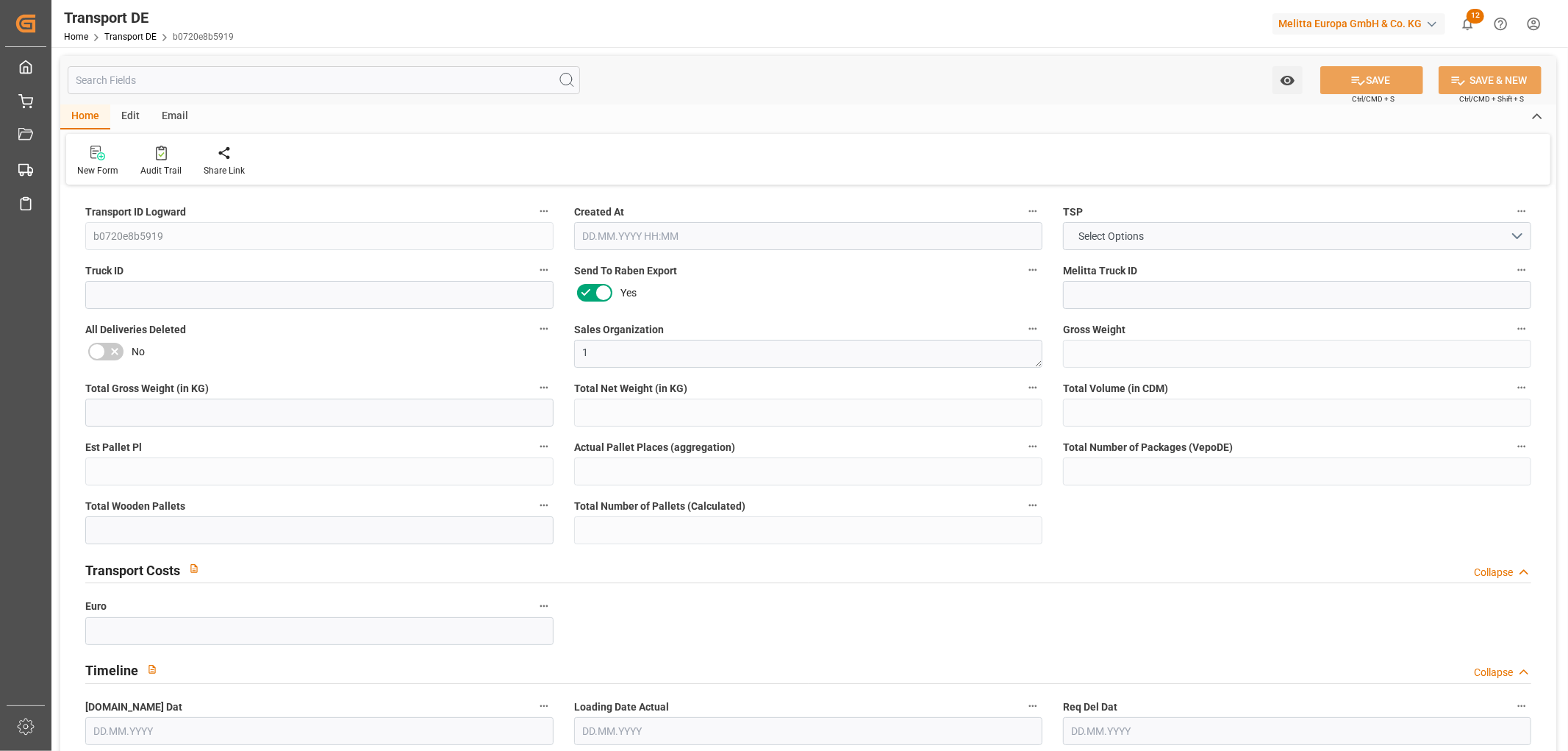
type input "74"
type input "0"
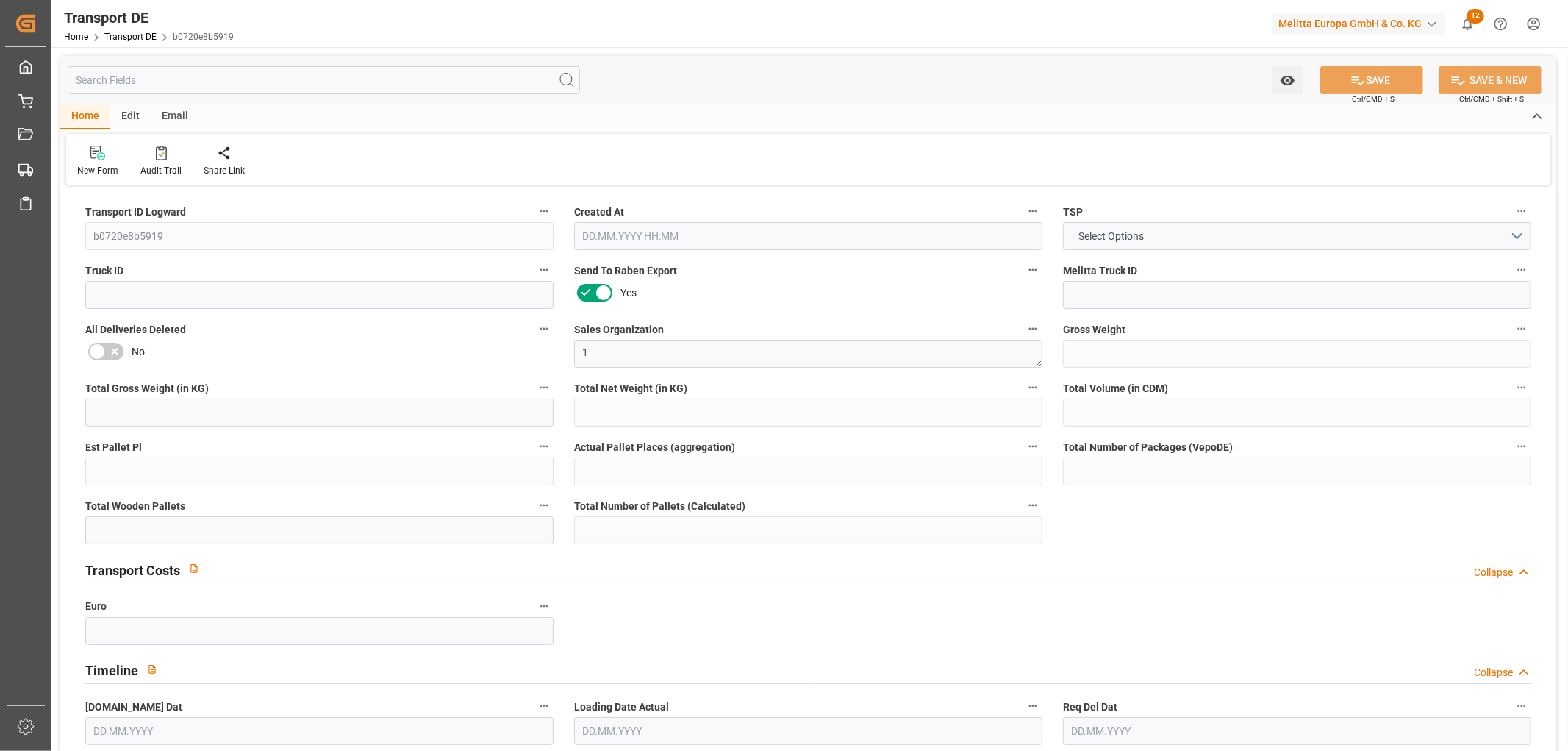
type input "0"
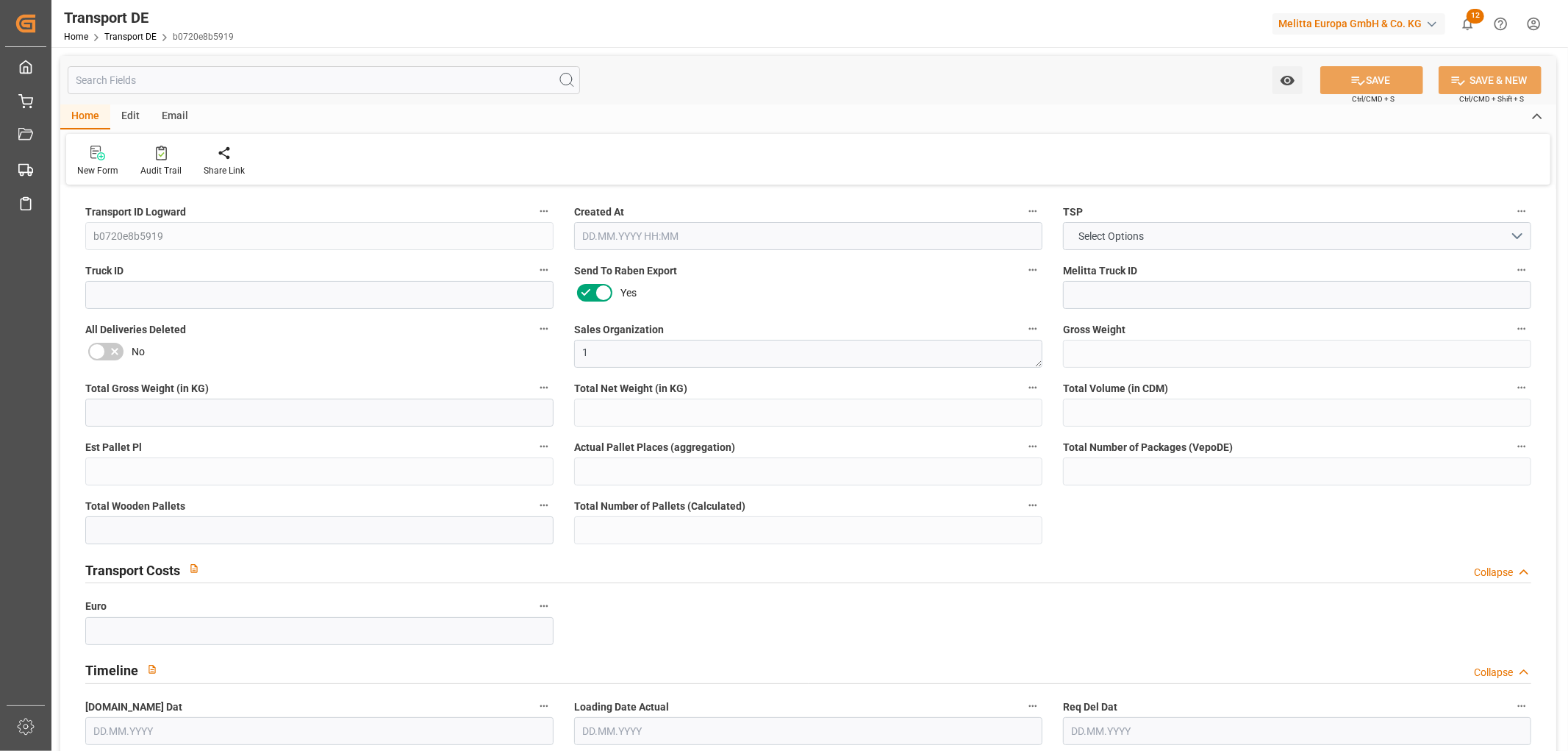
type input "0"
type input "9"
type input "15"
type input "0"
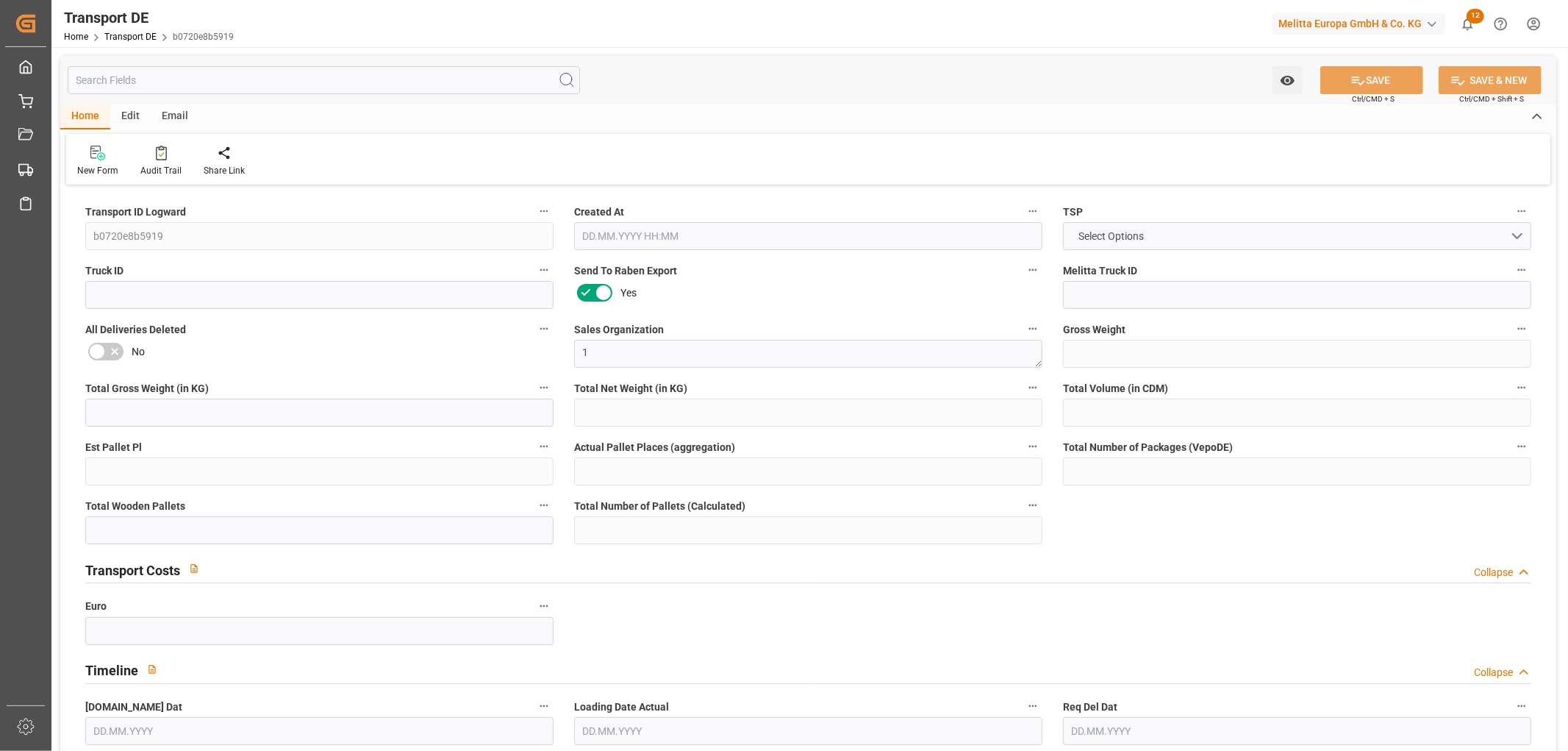
type input "0"
type input "1"
type input "0"
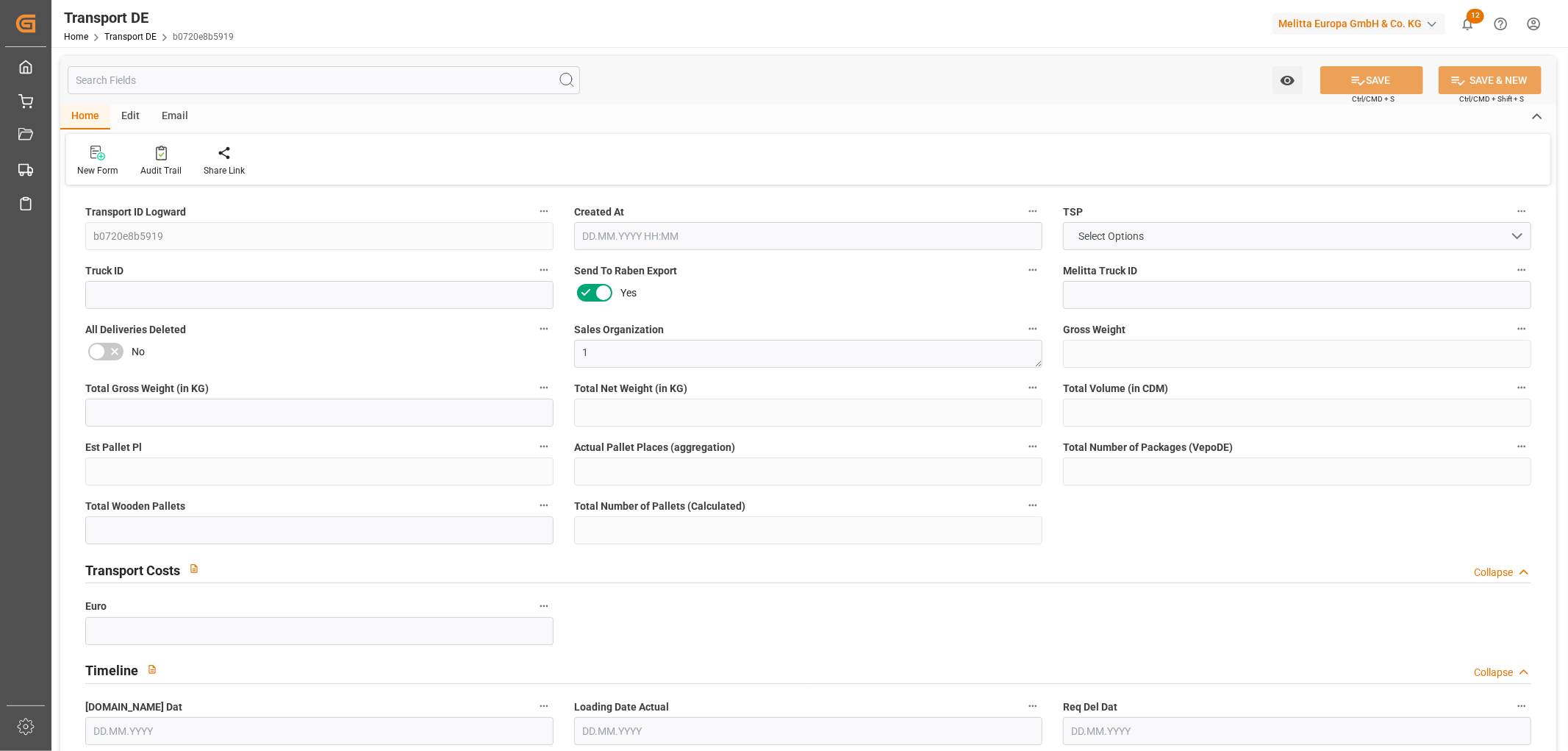
type input "1903"
type input "447.951"
type input "416.052"
type input "18.08.2025 09:16"
type input "[DATE]"
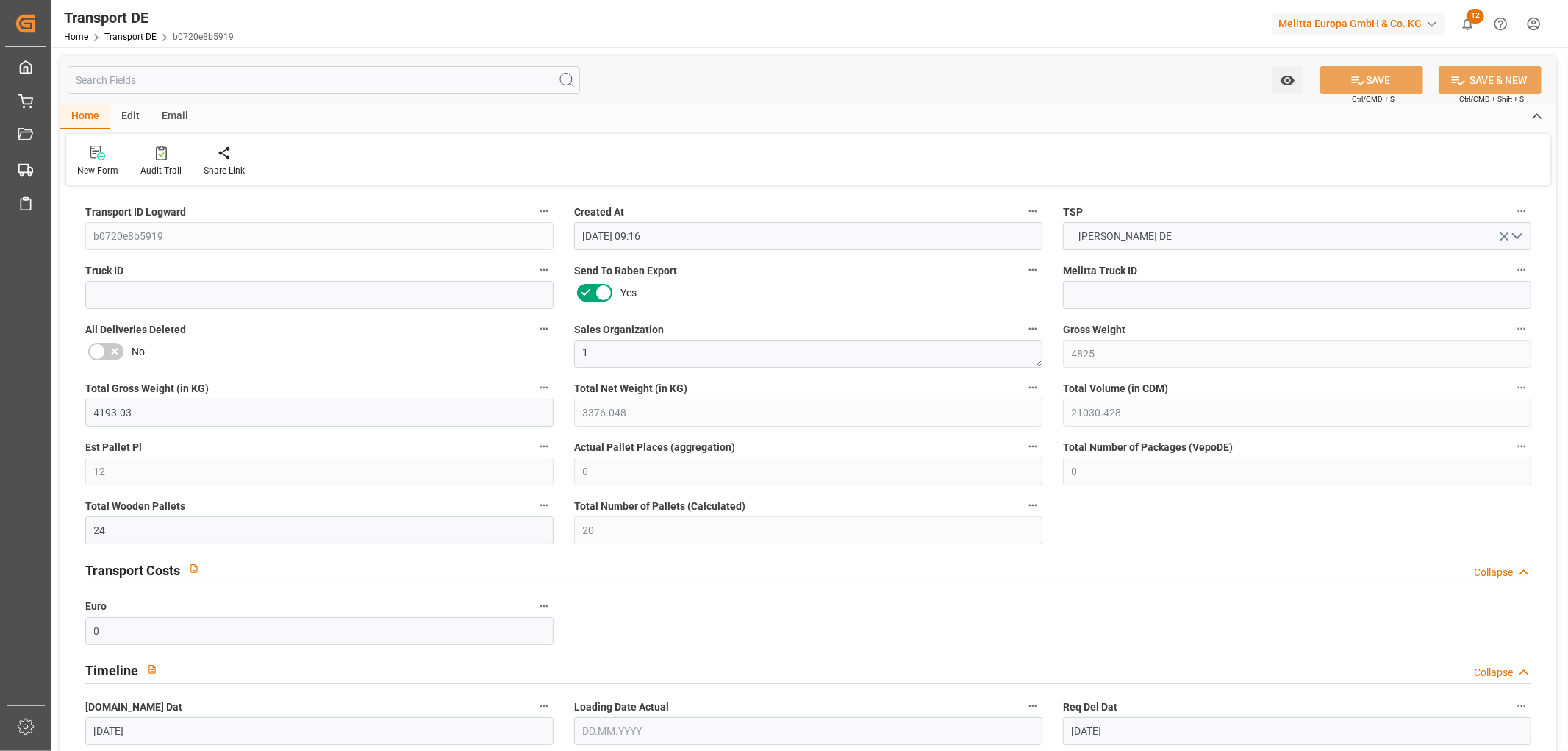
type input "[DATE]"
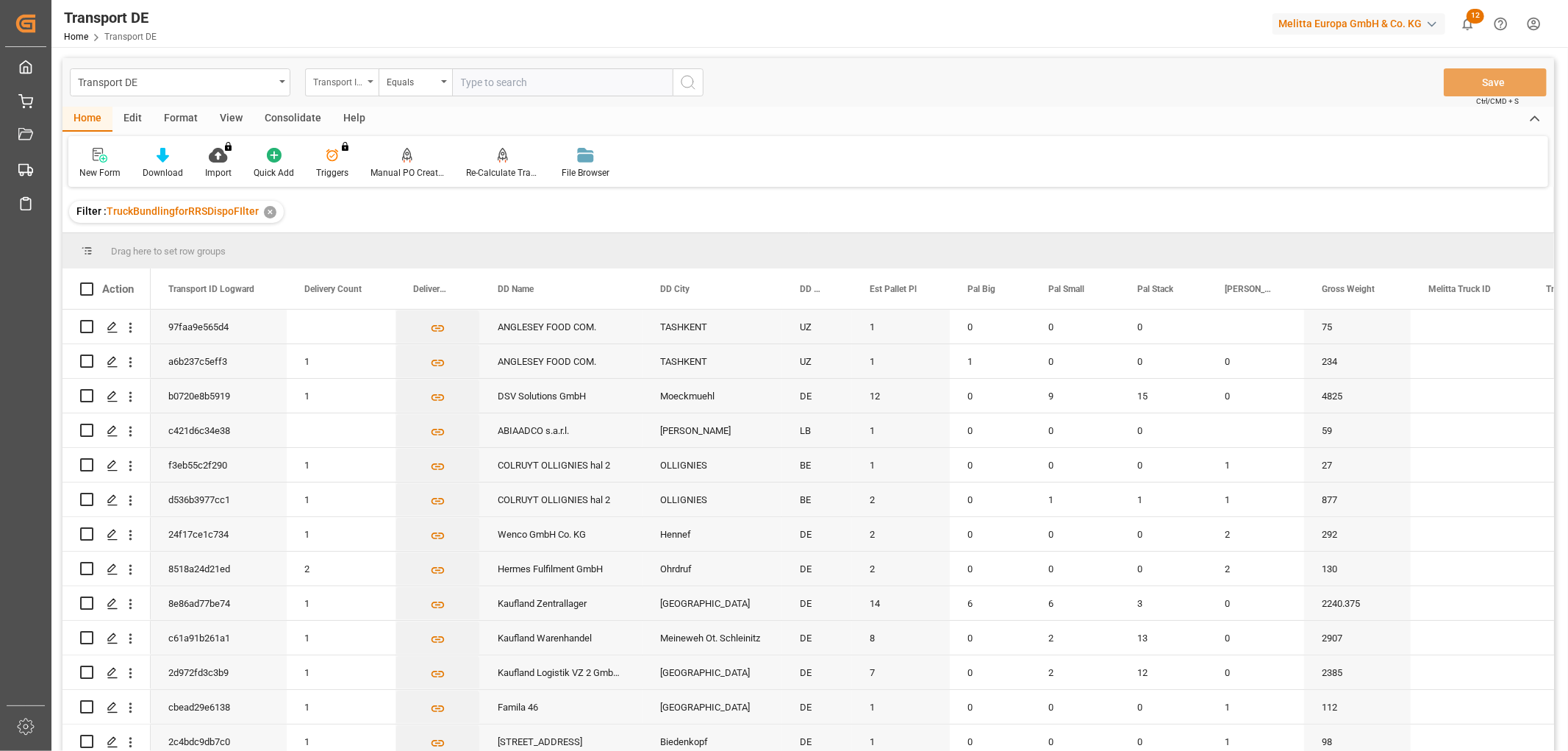
click at [334, 81] on div "Transport ID Logward" at bounding box center [338, 81] width 50 height 17
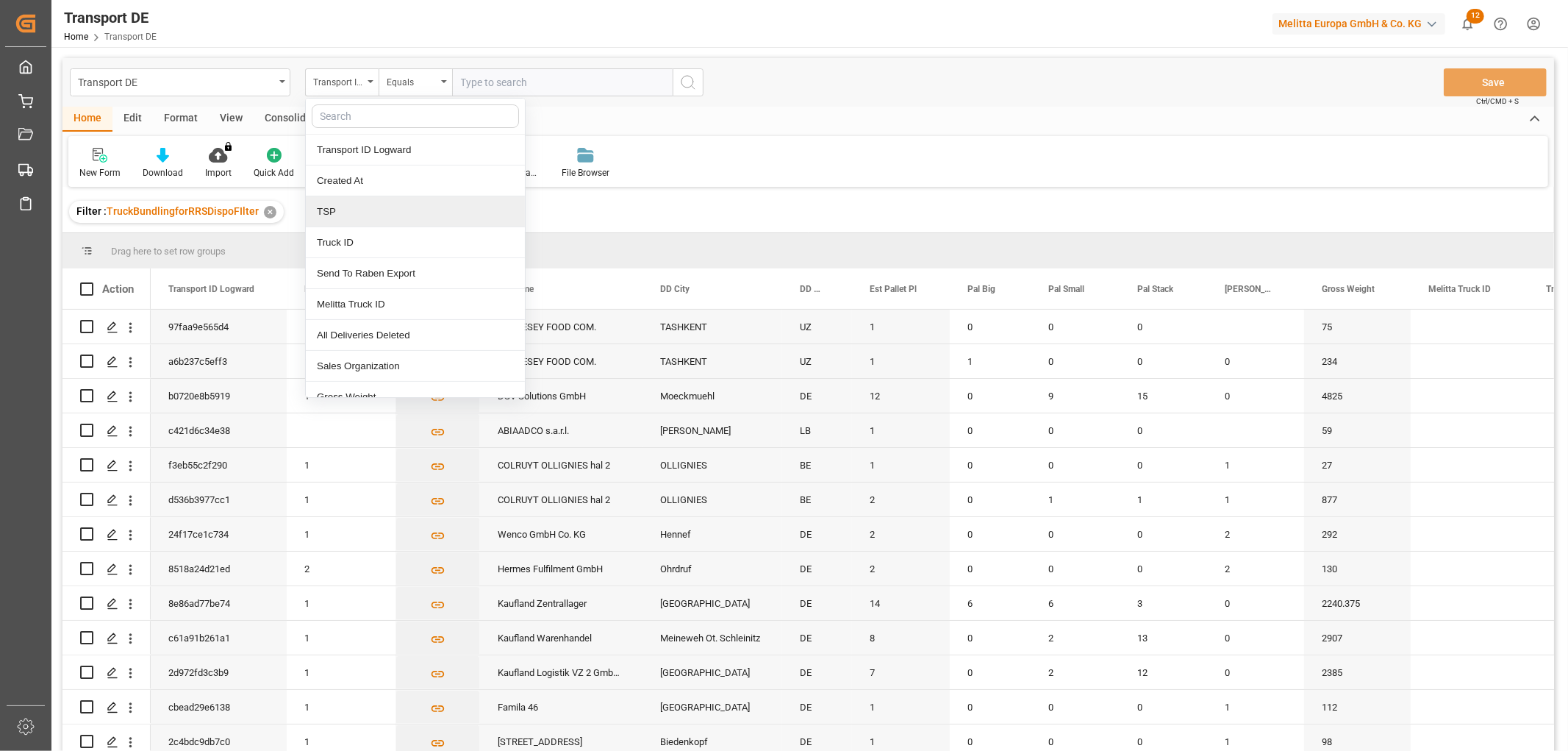
click at [325, 208] on div "TSP" at bounding box center [415, 212] width 219 height 31
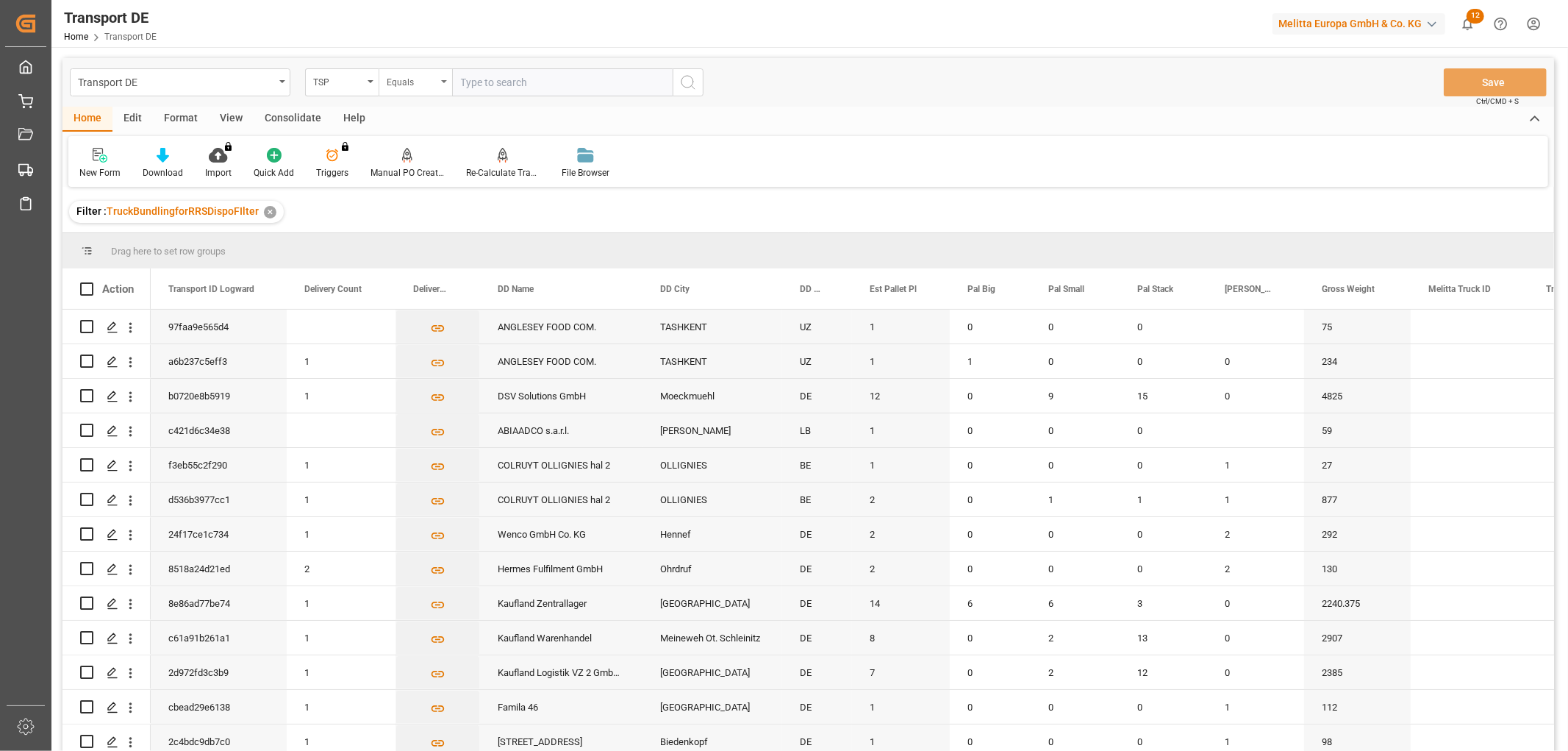
click at [398, 83] on div "Equals" at bounding box center [412, 81] width 50 height 17
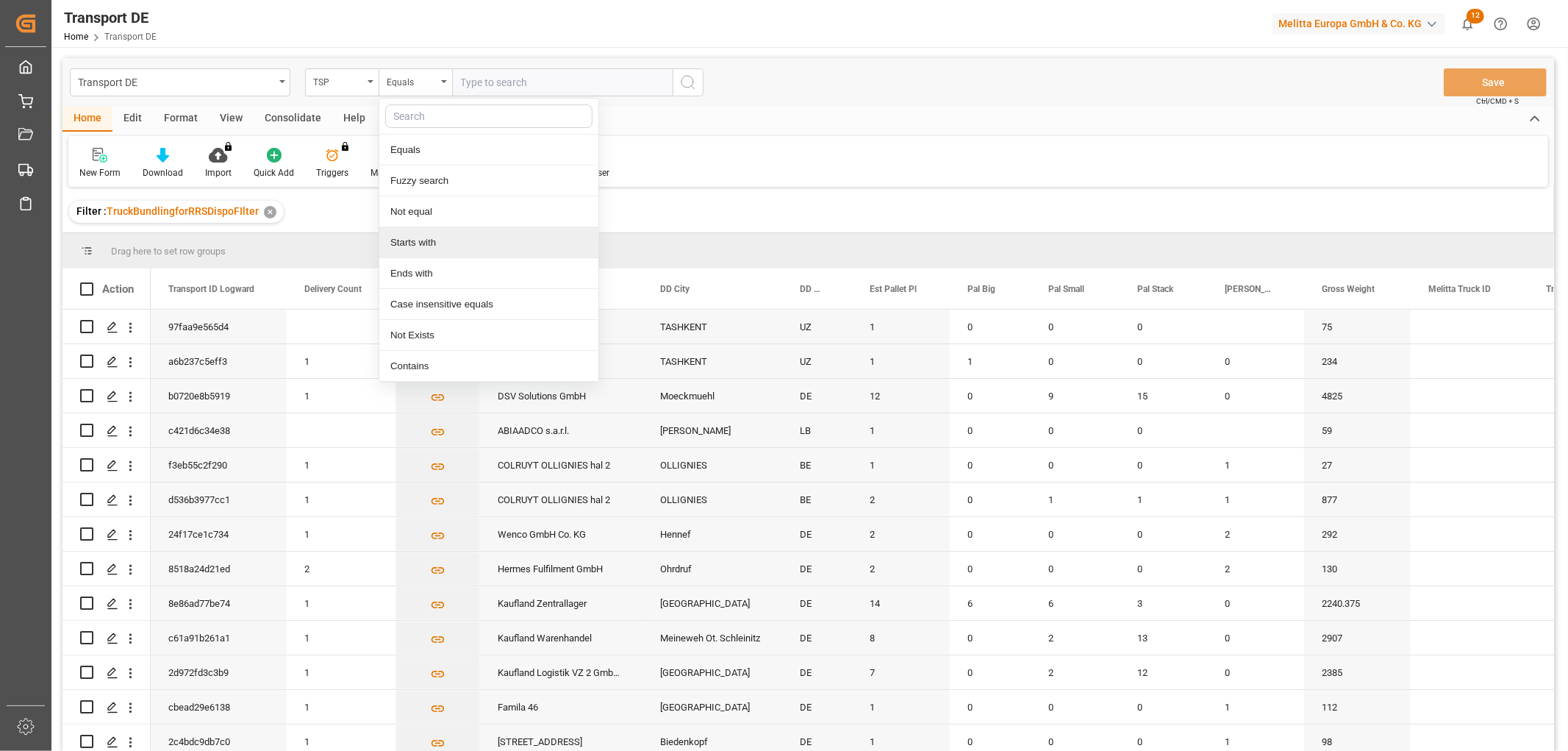
click at [390, 247] on div "Starts with" at bounding box center [489, 243] width 219 height 31
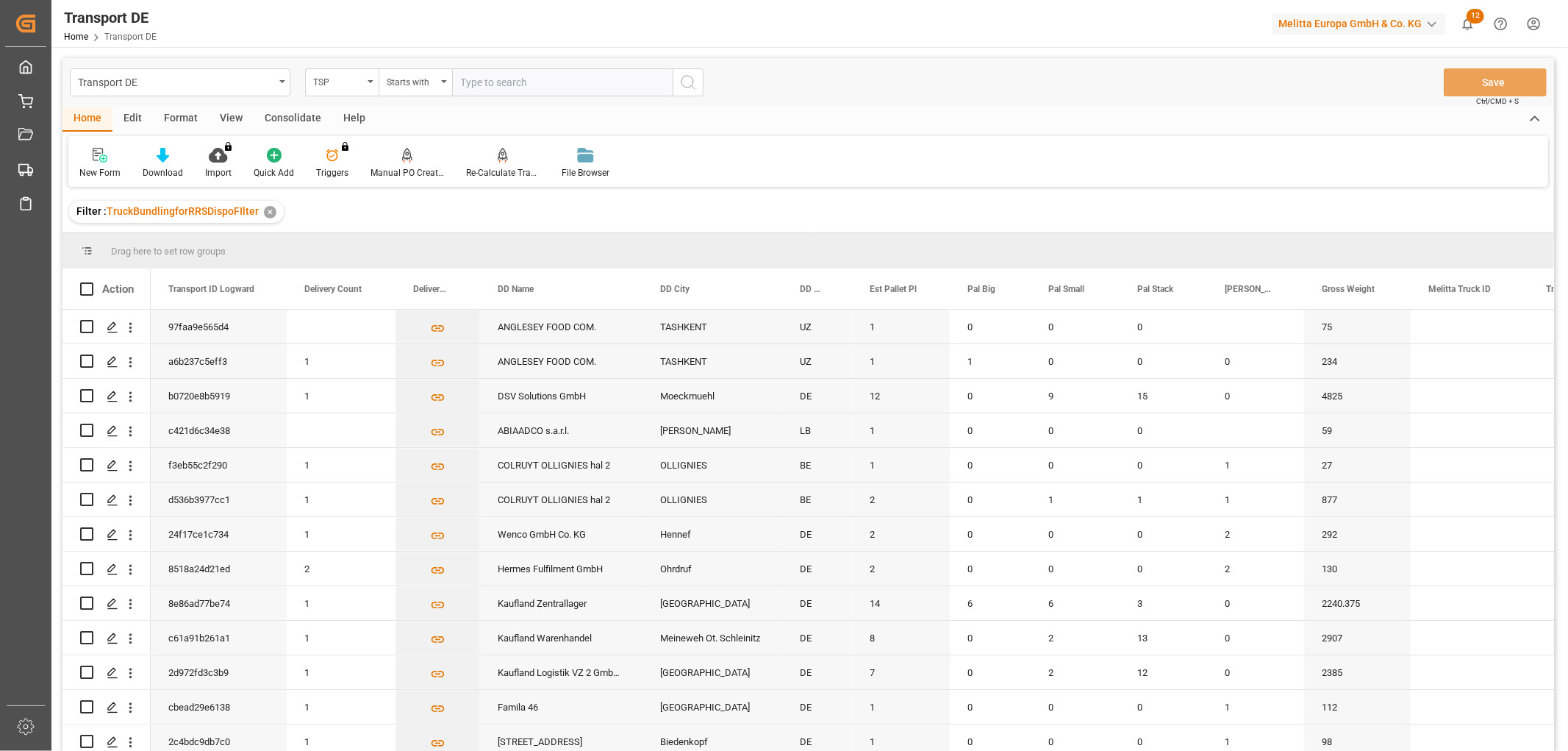
click at [484, 82] on input "text" at bounding box center [563, 82] width 221 height 28
type input "Self pickup DE"
click at [684, 85] on icon "search button" at bounding box center [687, 82] width 17 height 18
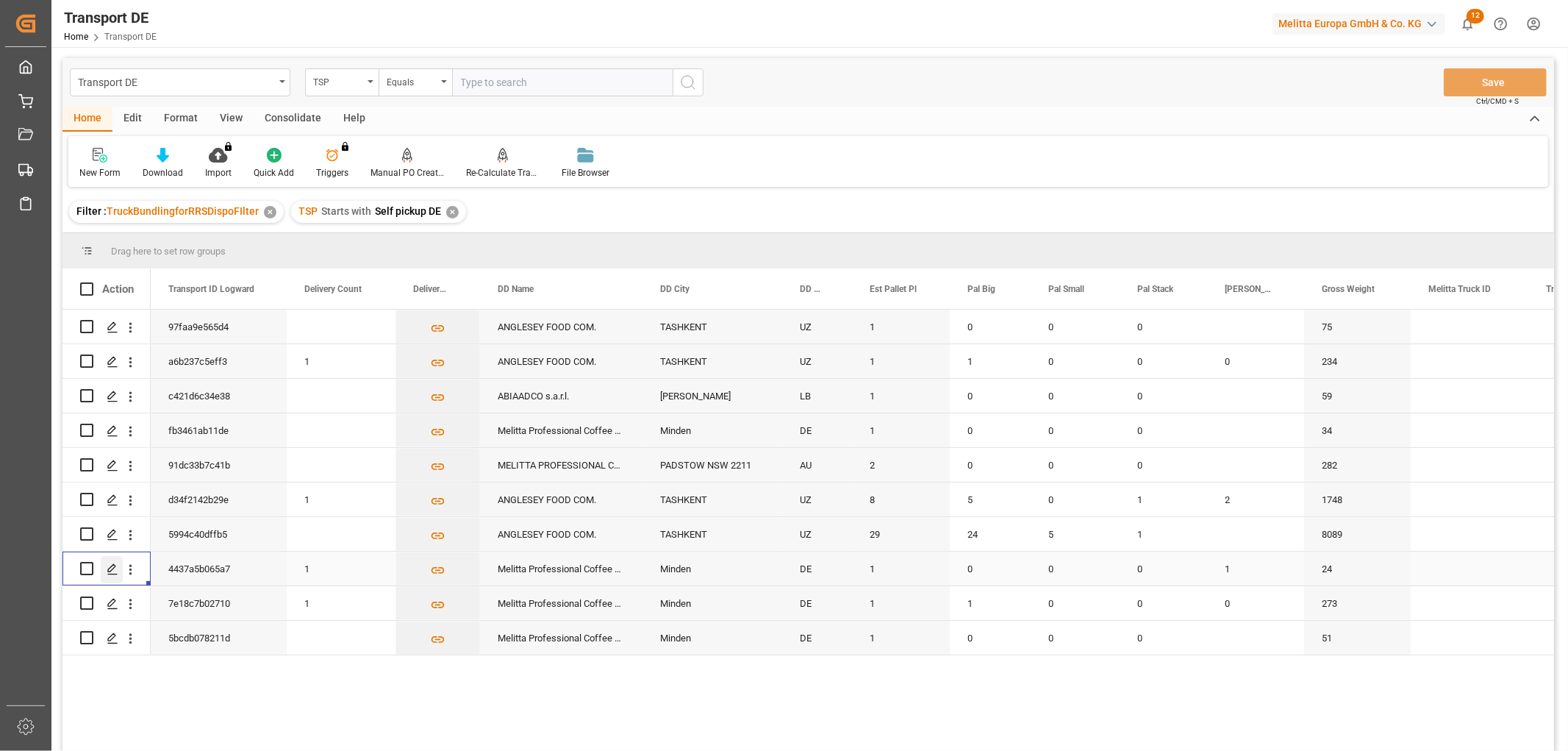
click at [111, 564] on icon "Press SPACE to select this row." at bounding box center [112, 569] width 11 height 11
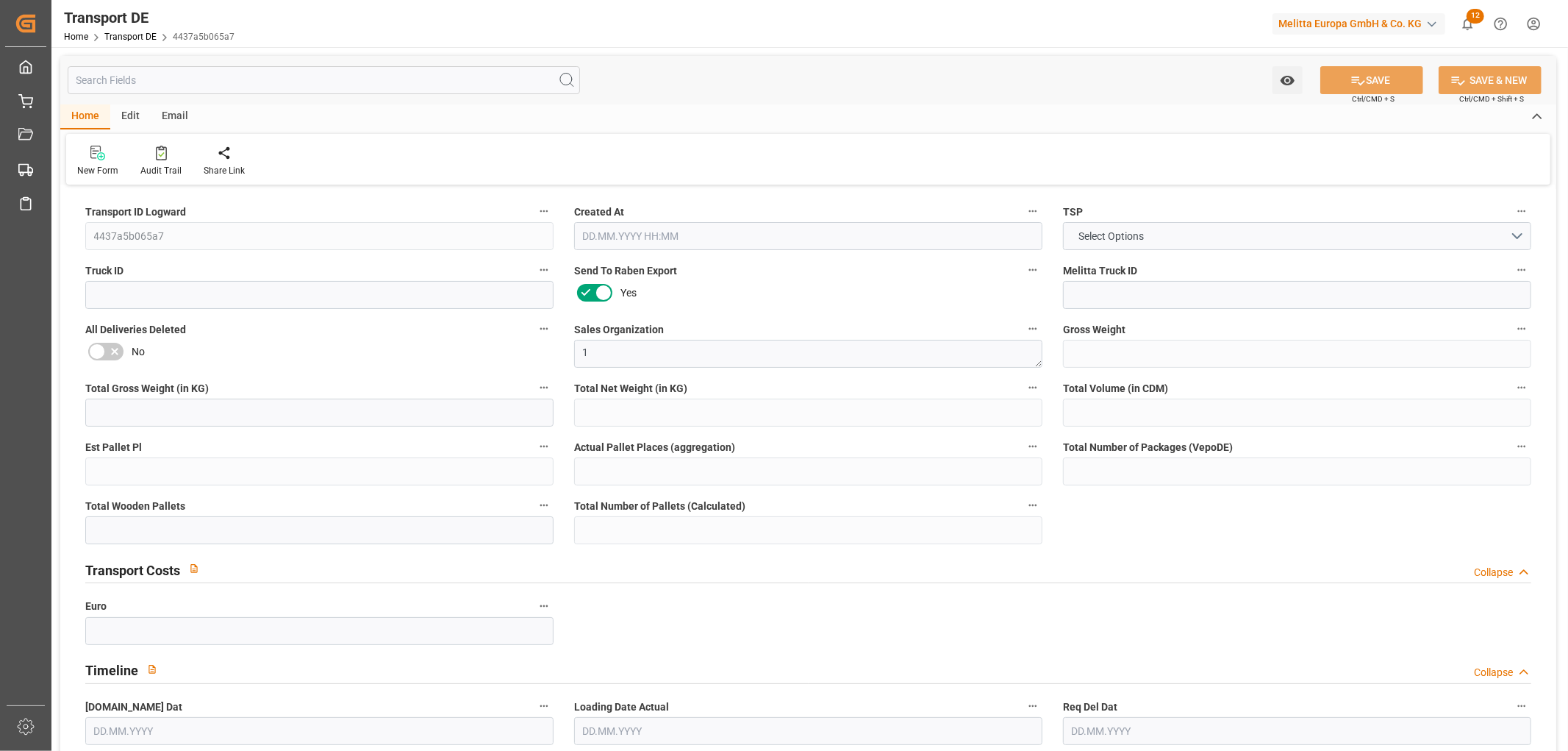
type input "24"
type input "0.21"
type input "0.11"
type input "139.94"
type input "1"
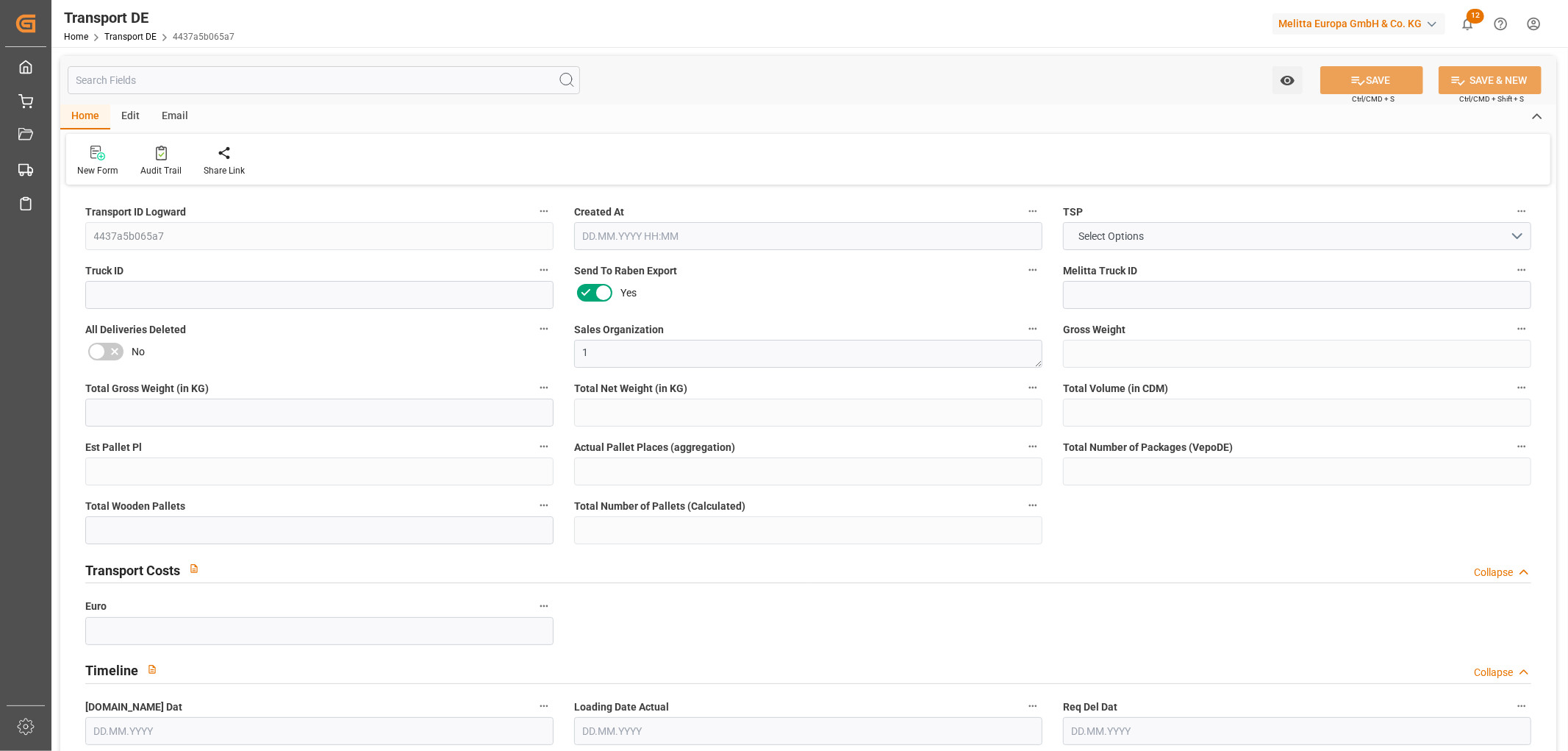
type input "0"
type input "1"
type input "0"
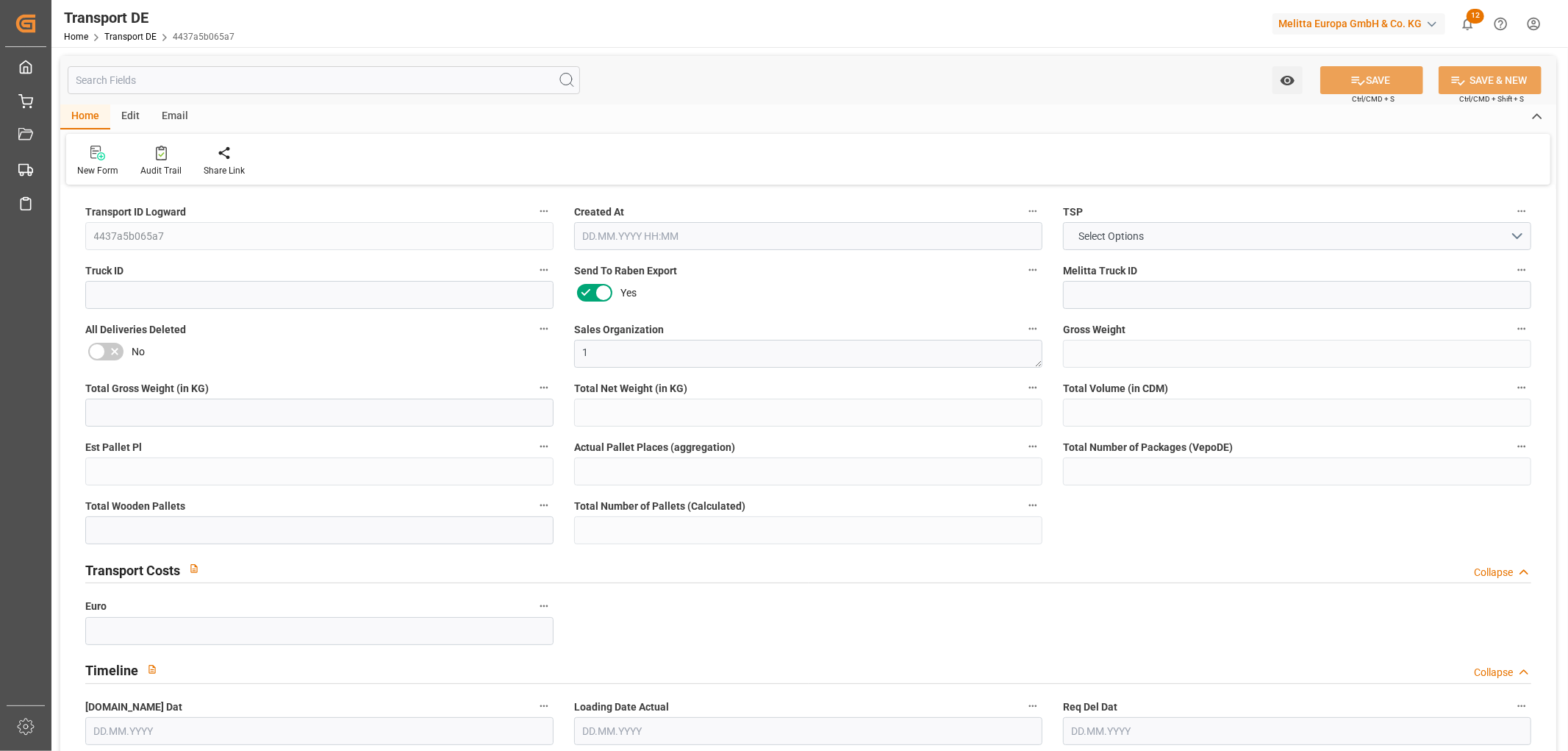
type input "32"
type input "0"
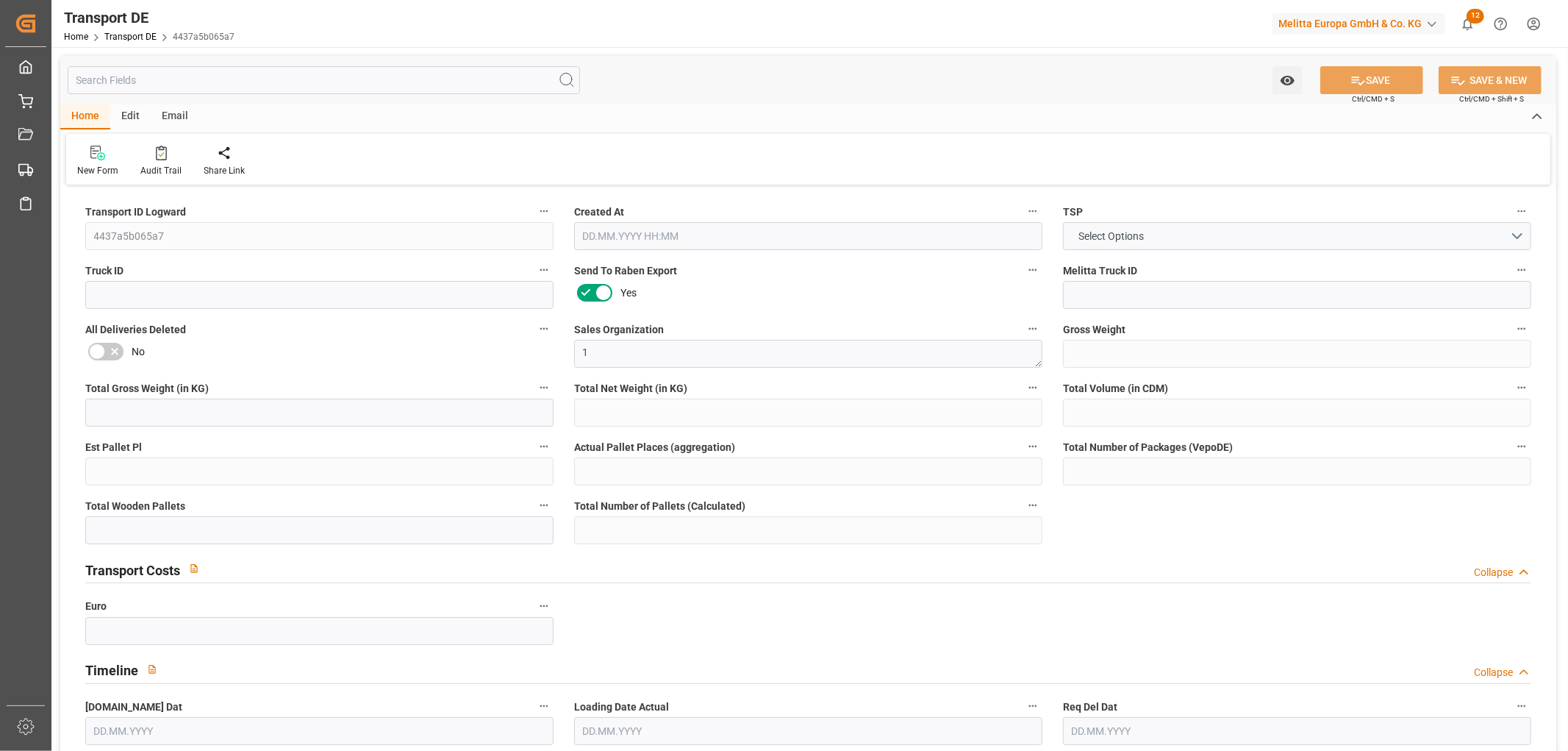
type input "0"
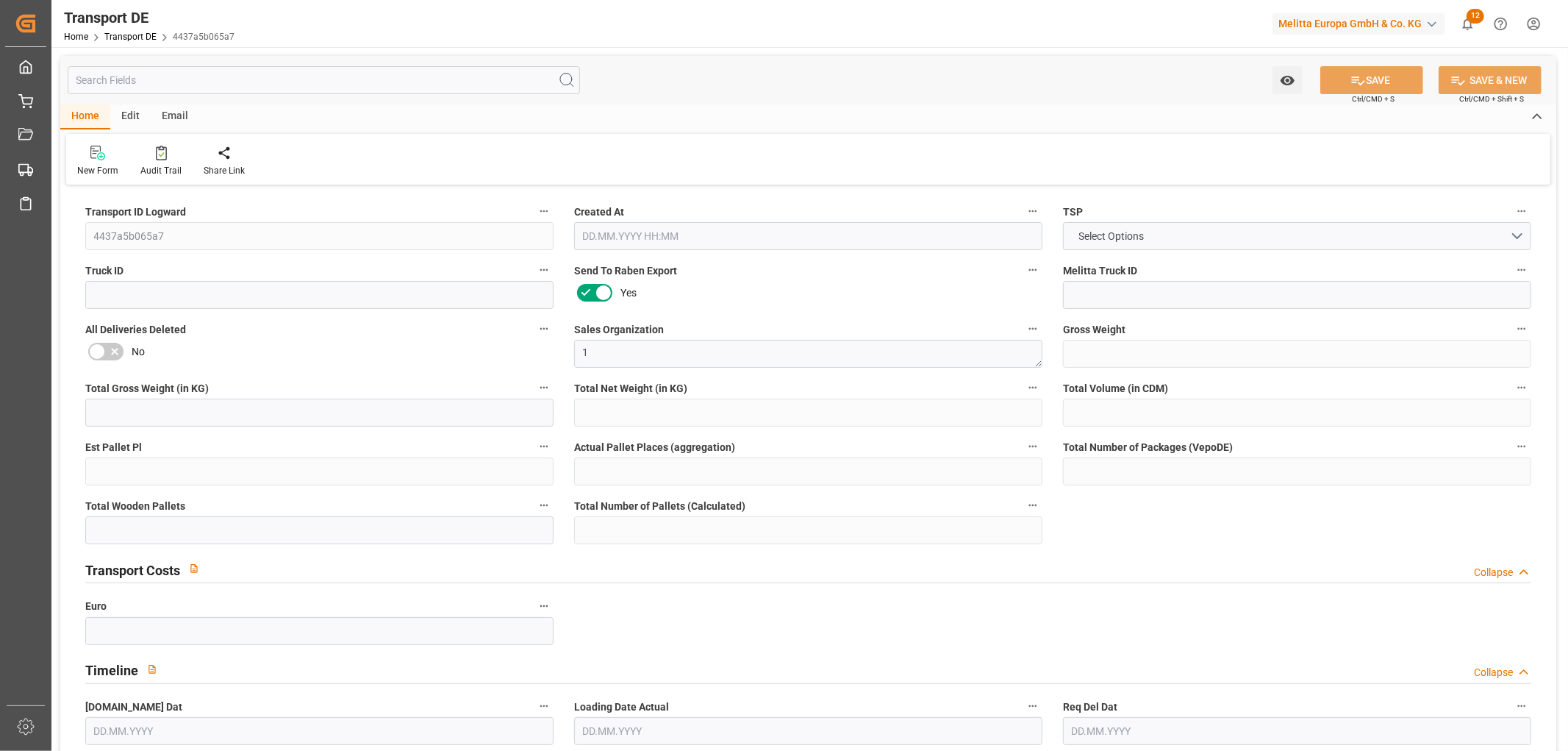
type input "0"
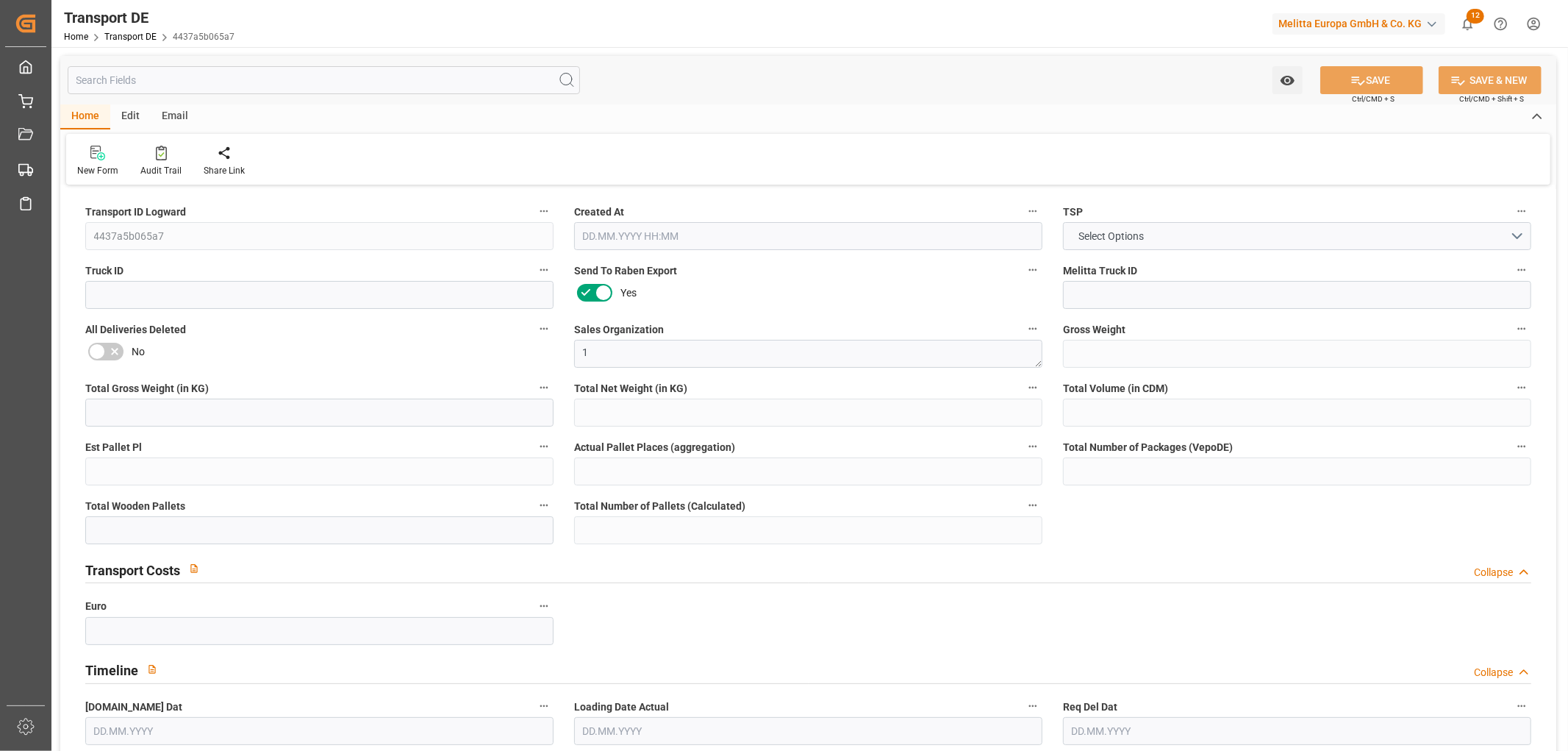
type input "0"
type input "1"
type input "0"
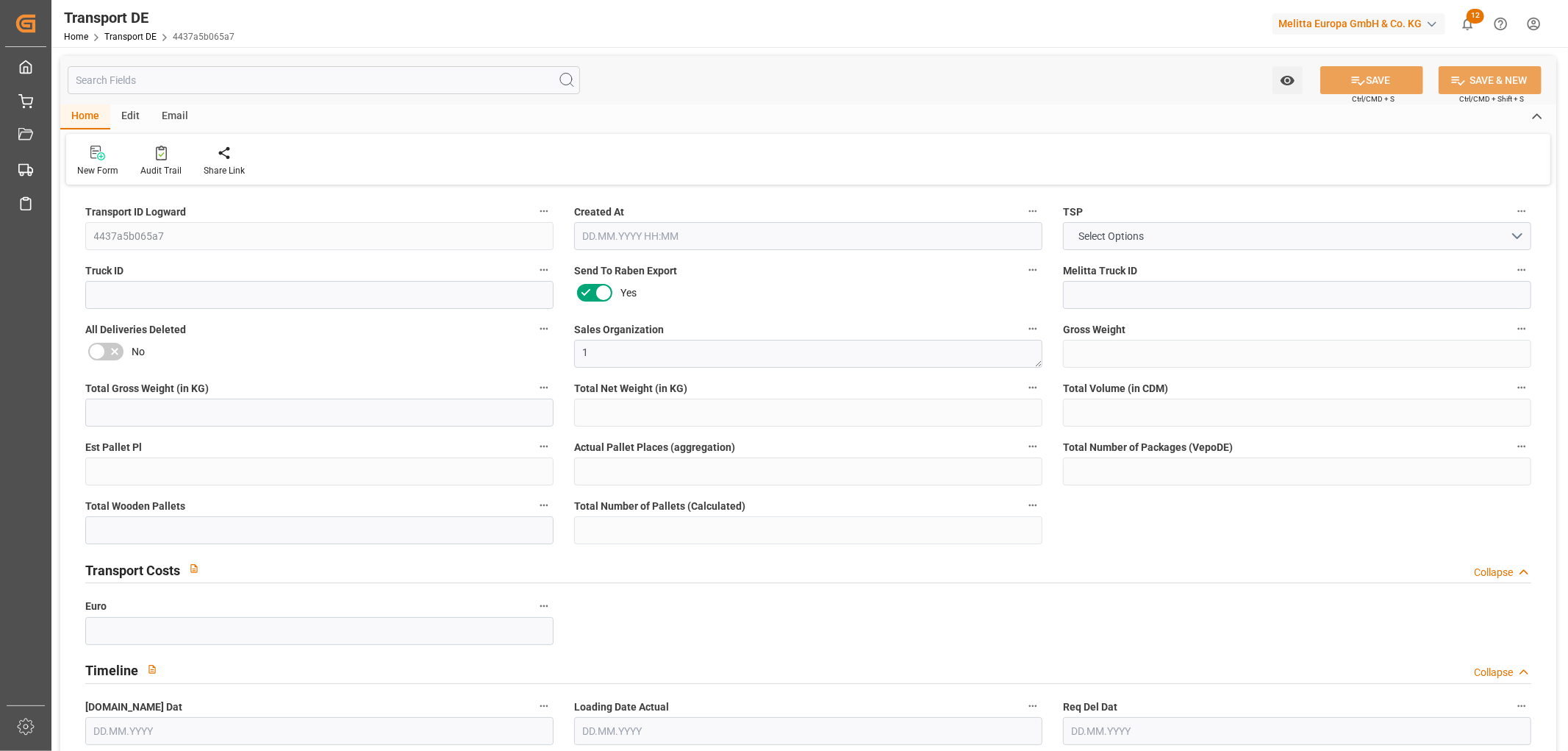
type input "0"
type input "3.039"
type input "0"
type input "14.08.2025 22:05"
type input "25.08.2025"
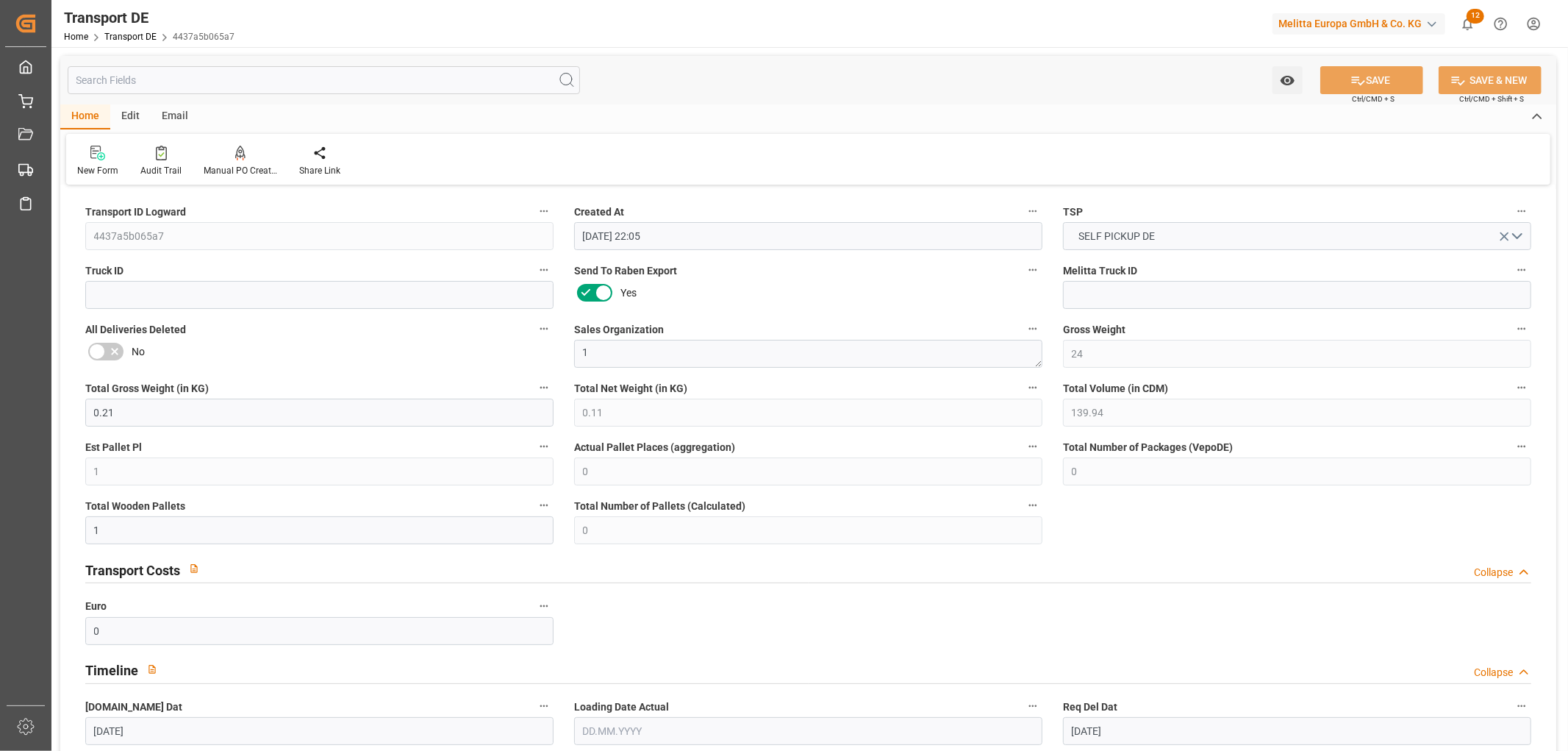
type input "25.08.2025"
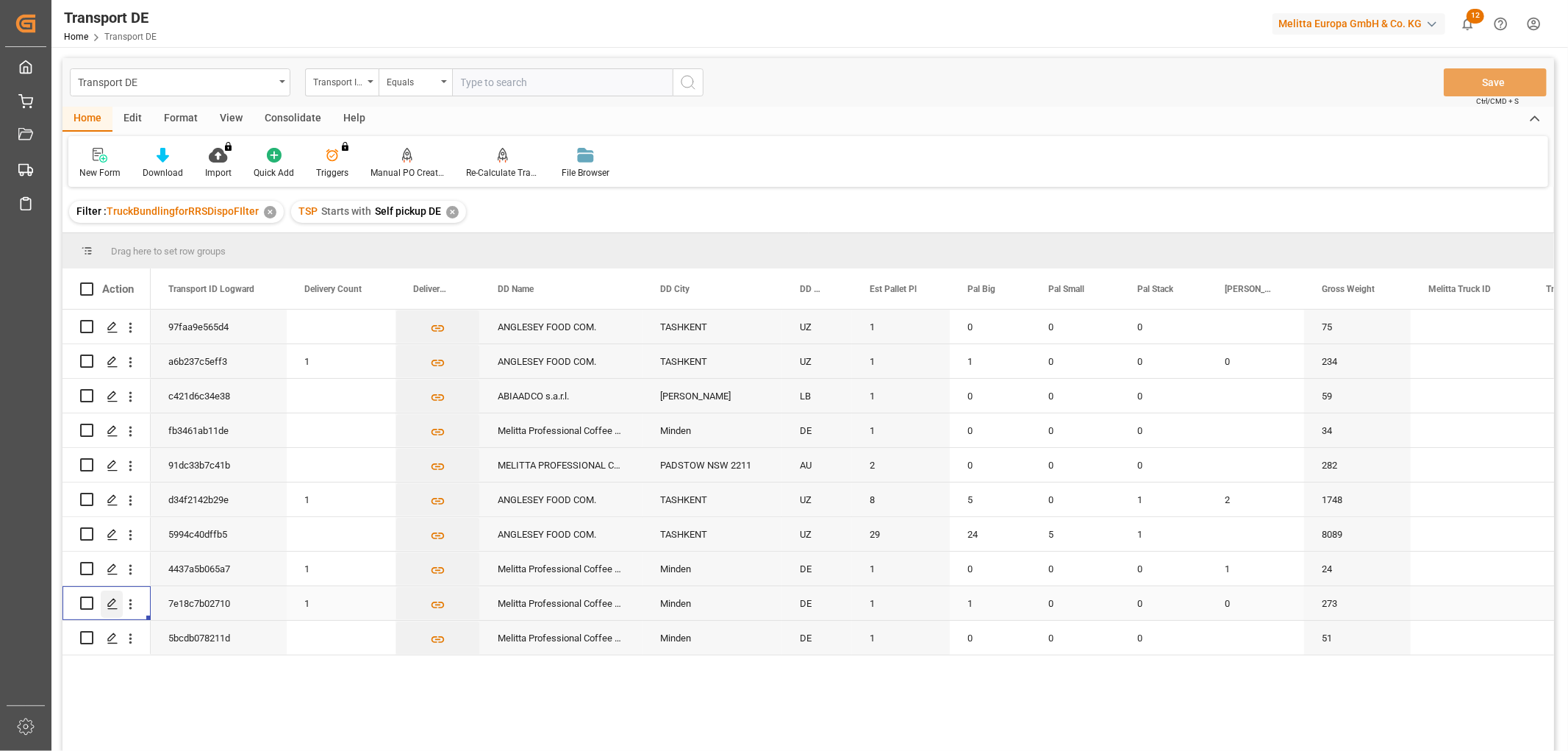
click at [108, 600] on icon "Press SPACE to select this row." at bounding box center [112, 603] width 11 height 11
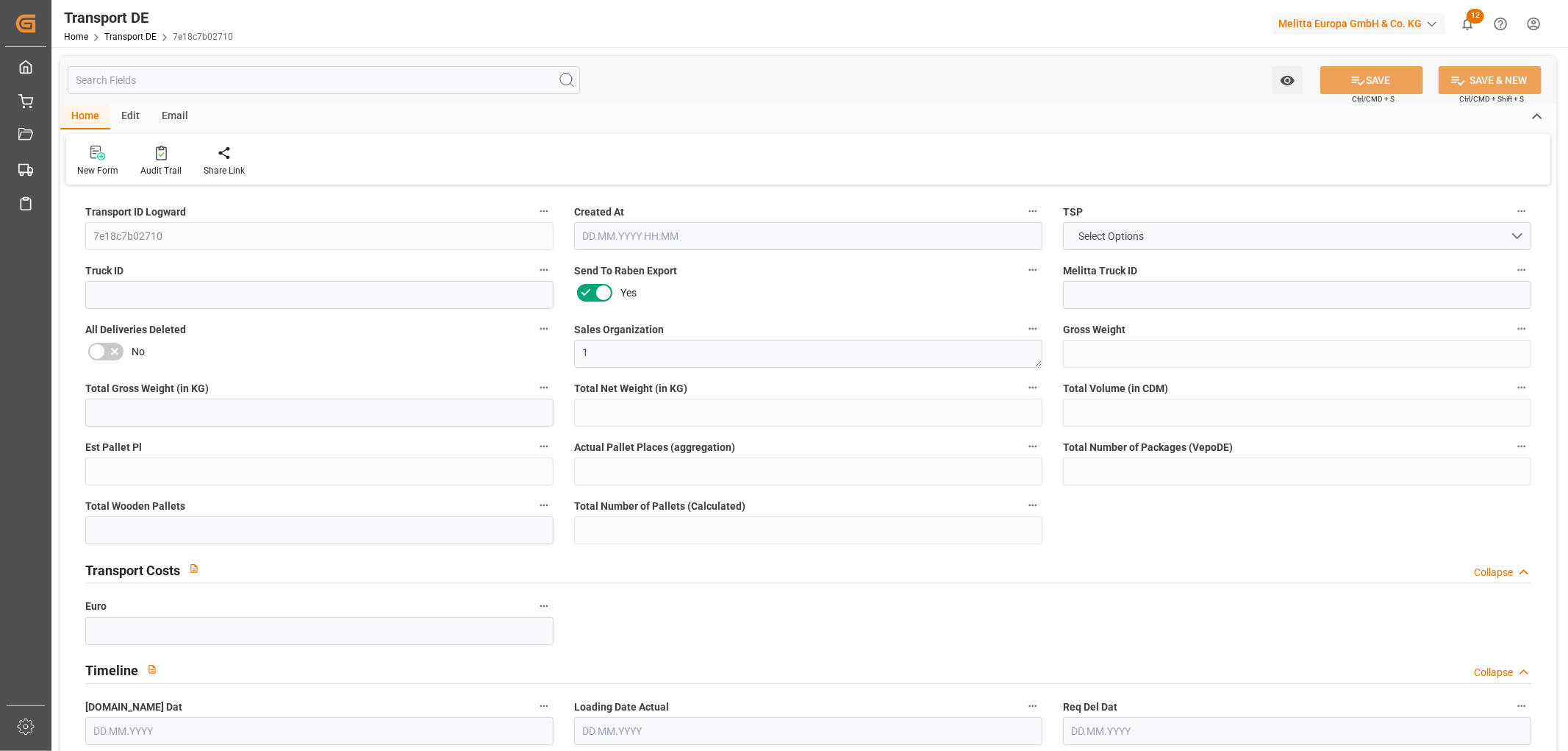
type input "273"
type input "243.264"
type input "218.992"
type input "1674.24"
type input "1"
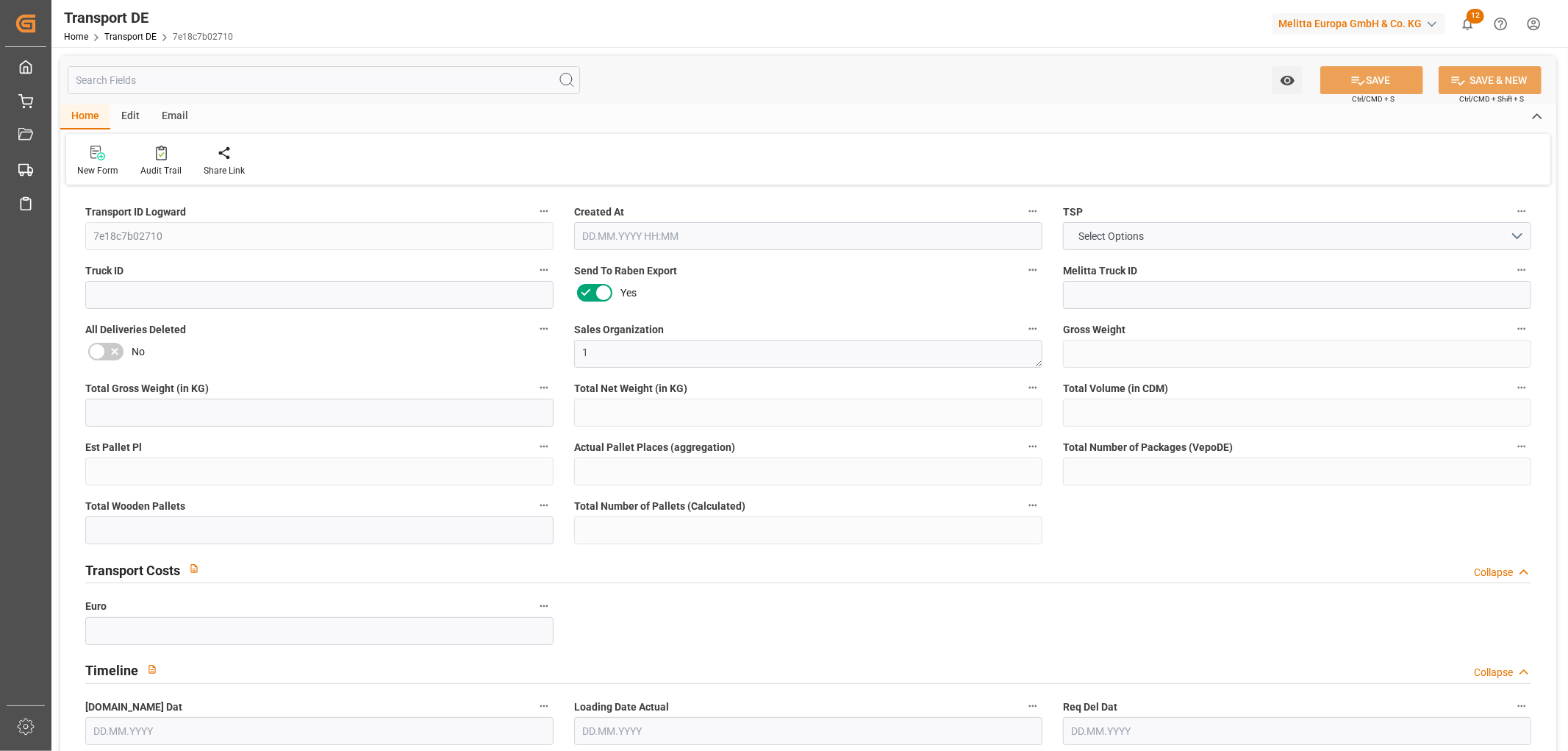
type input "0"
type input "1"
type input "0"
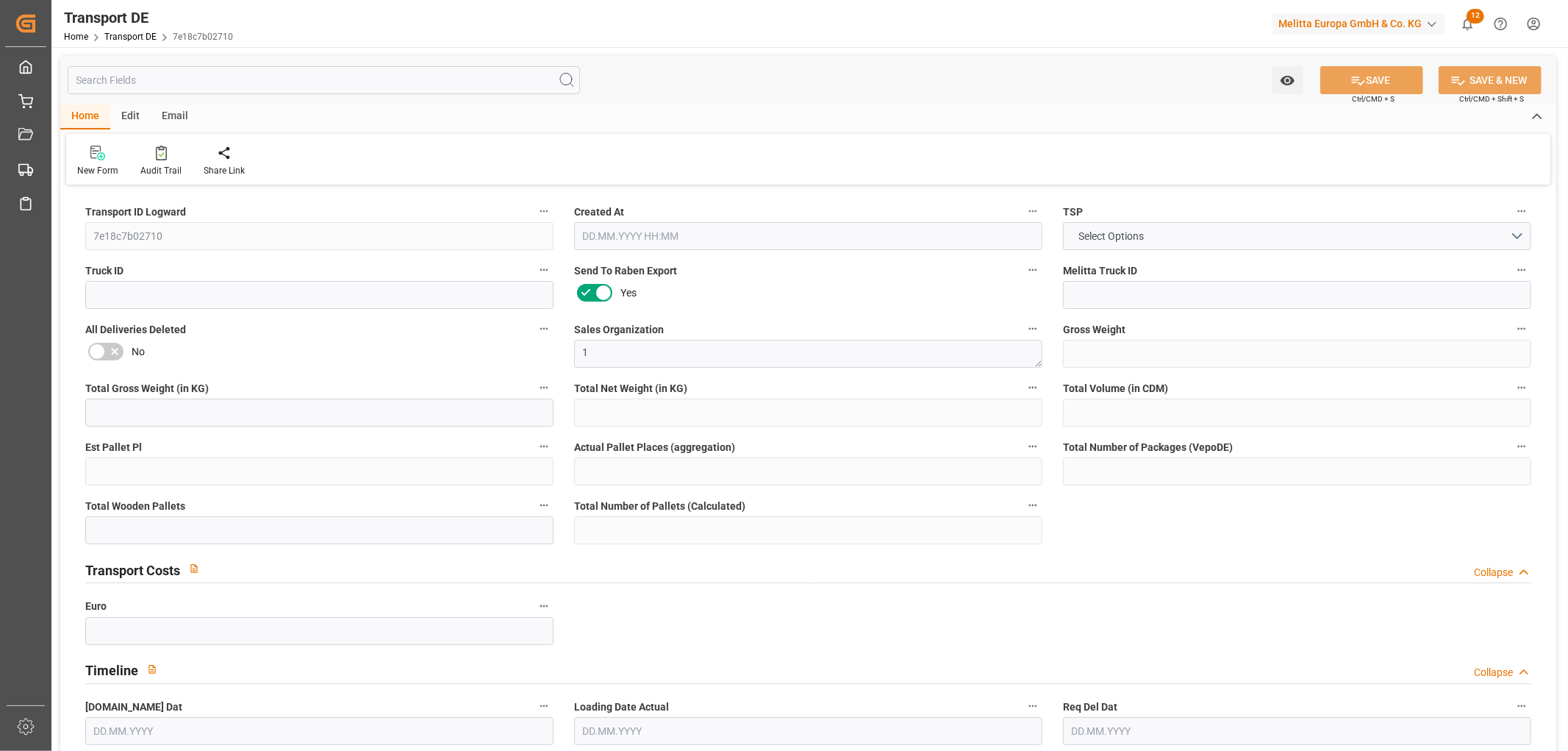
type input "32"
type input "0"
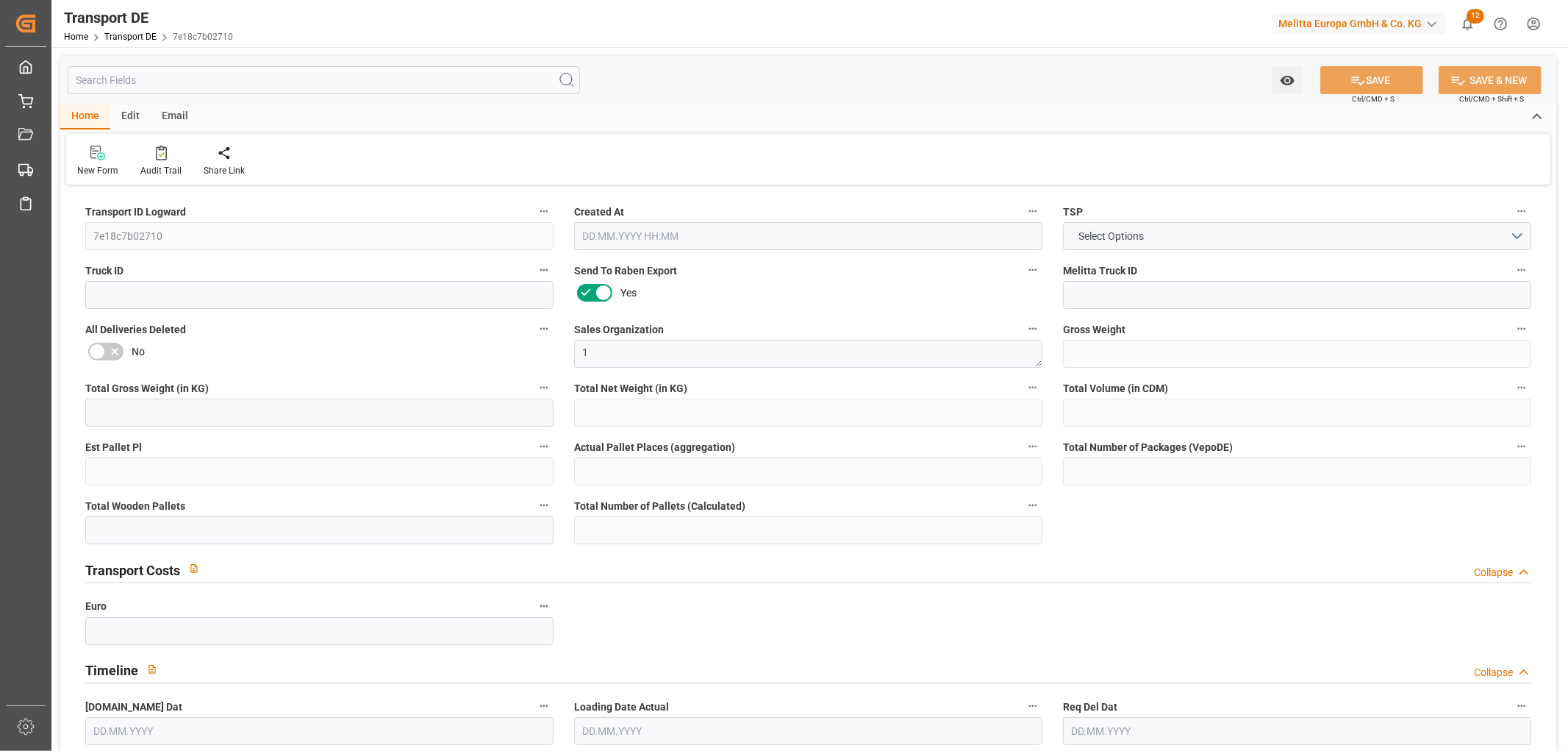
type input "0"
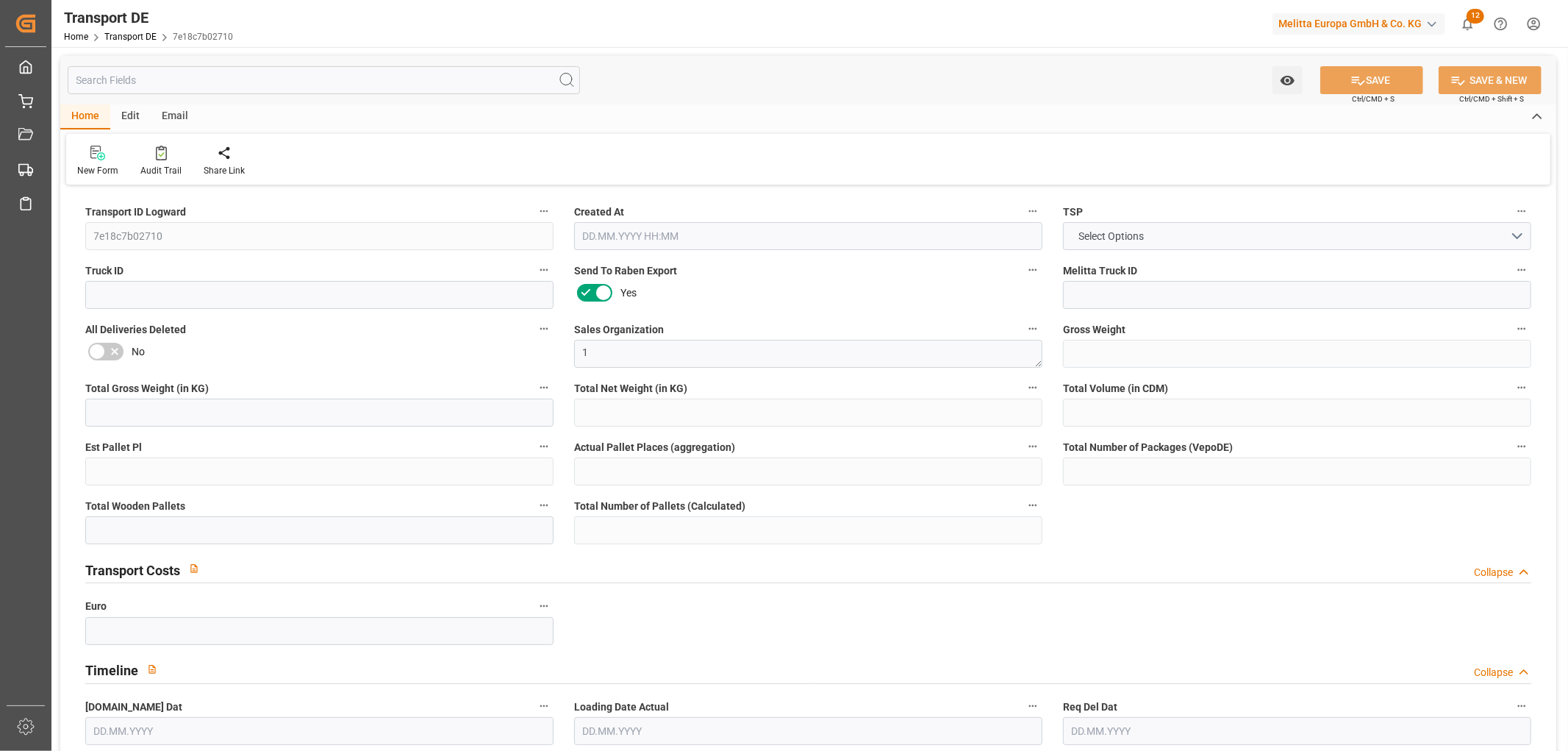
type input "0"
type input "1"
type input "0"
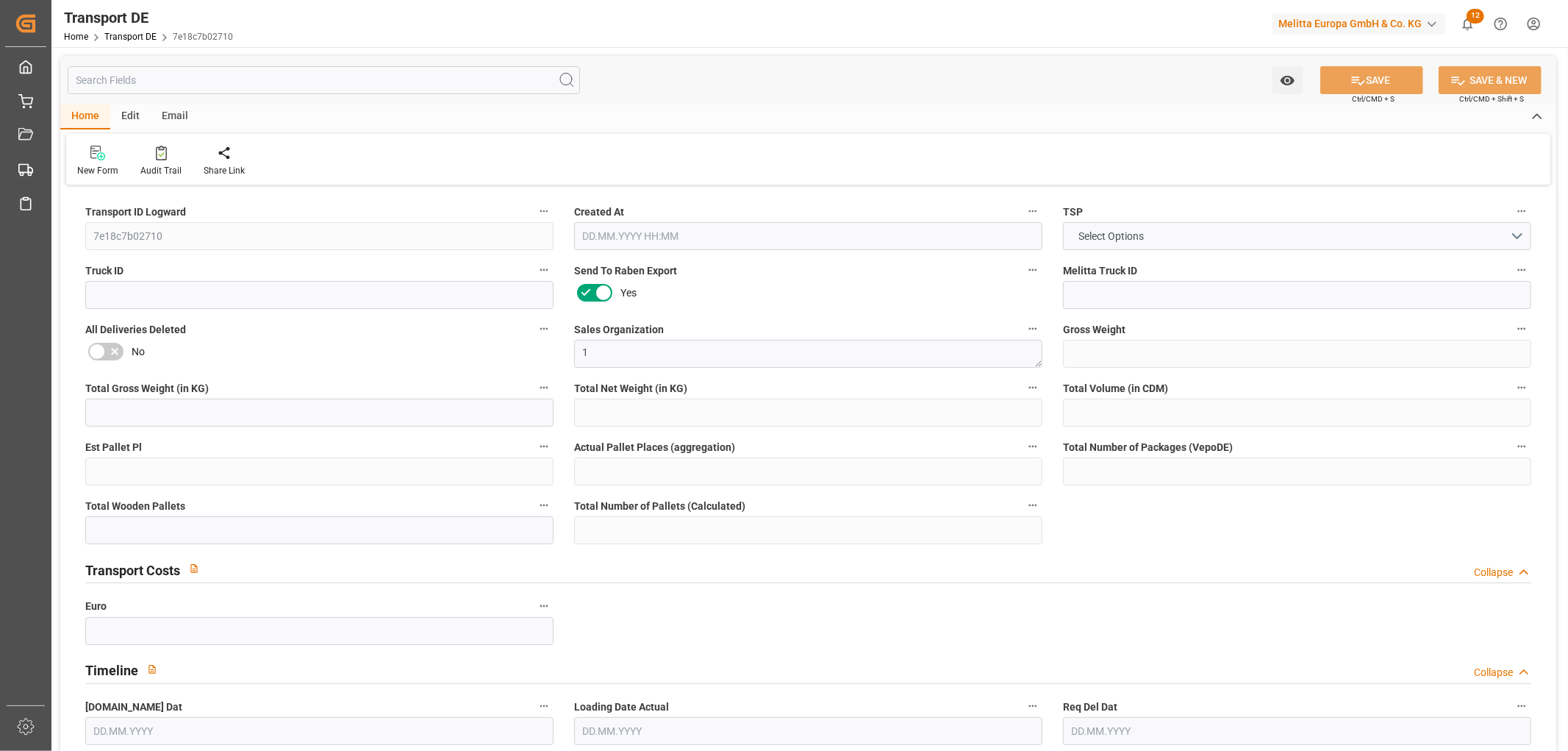
type input "0"
type input "1"
type input "0"
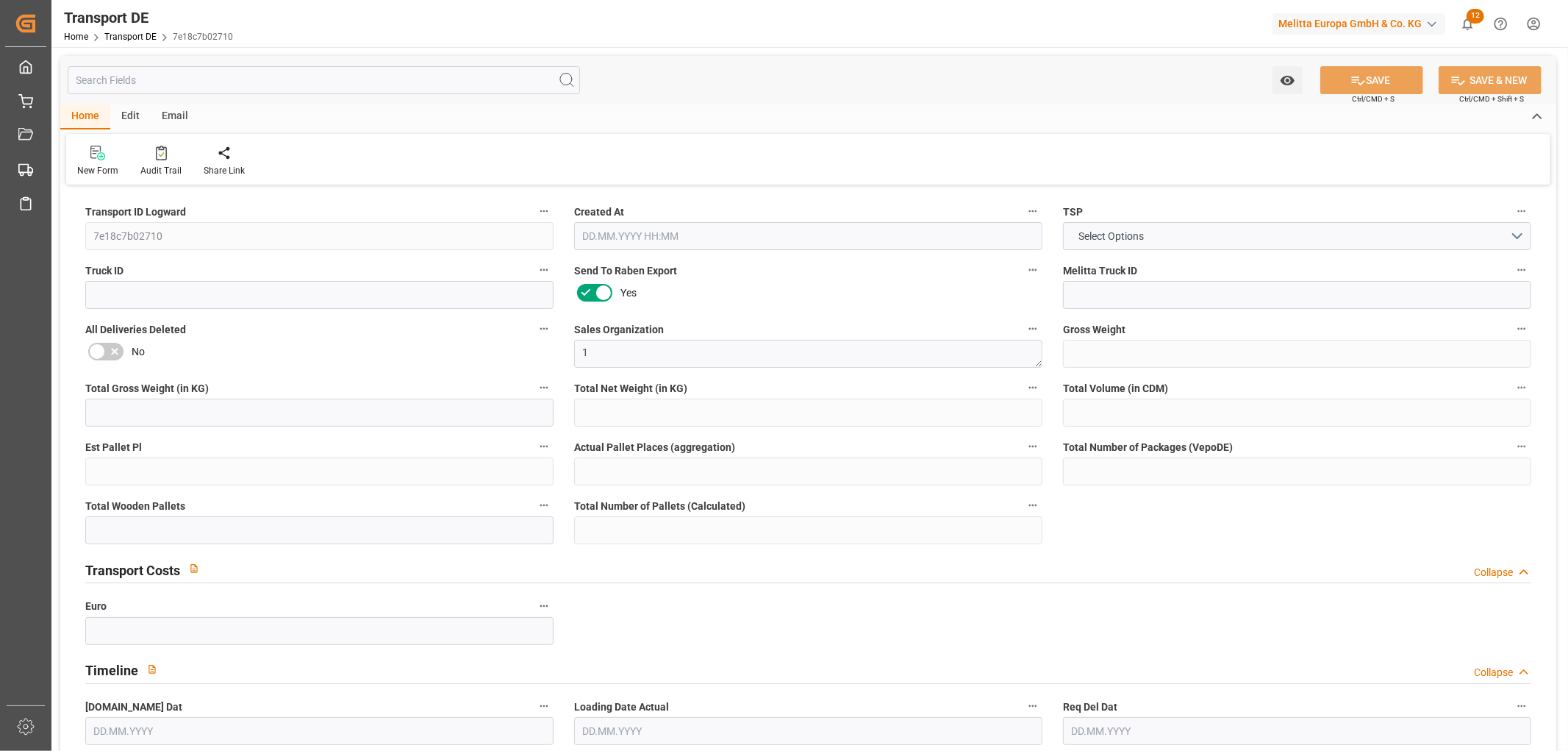
type input "0"
type input "3.039"
type input "0"
type input "14.08.2025 22:05"
type input "25.08.2025"
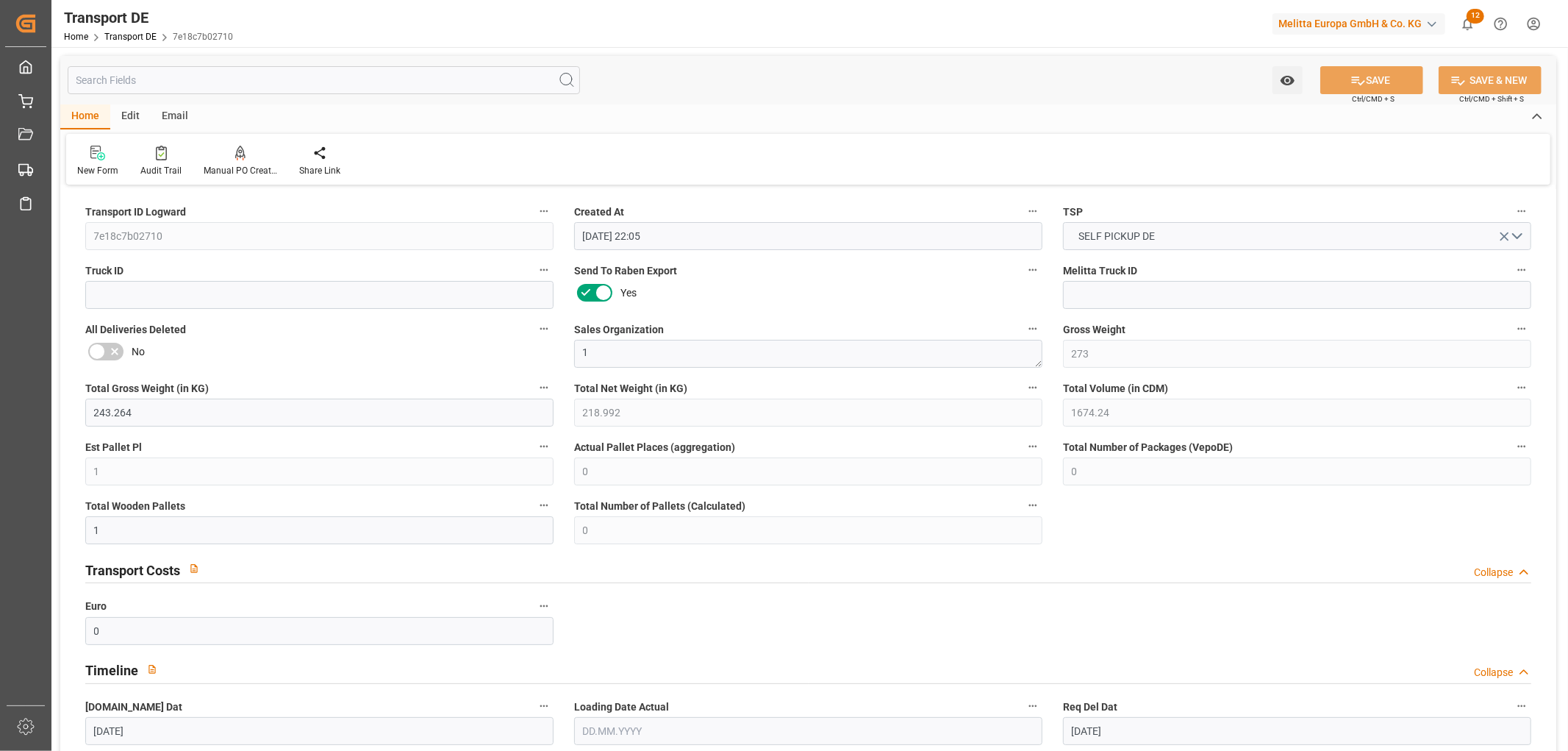
type input "25.08.2025"
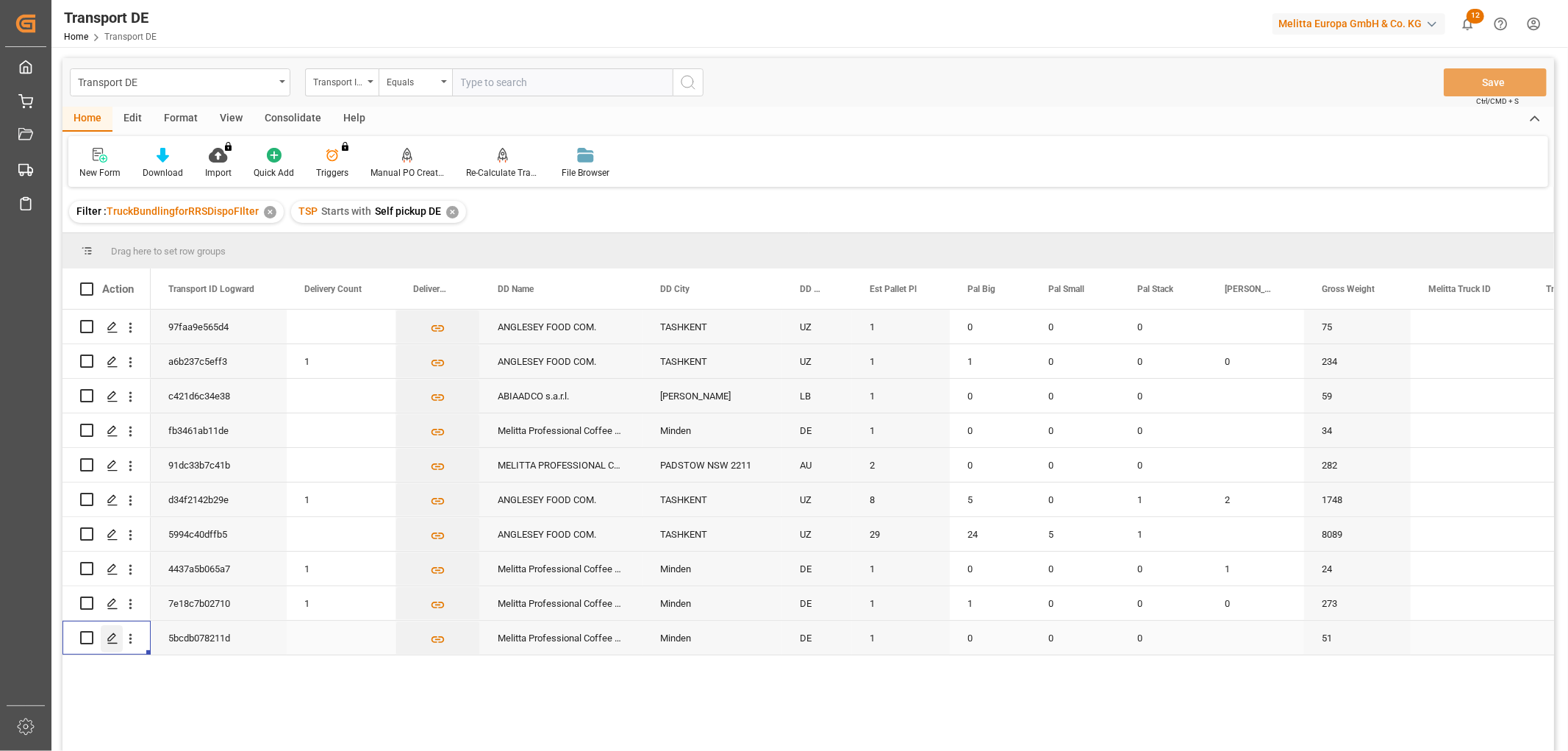
click at [108, 638] on polygon "Press SPACE to select this row." at bounding box center [112, 638] width 8 height 8
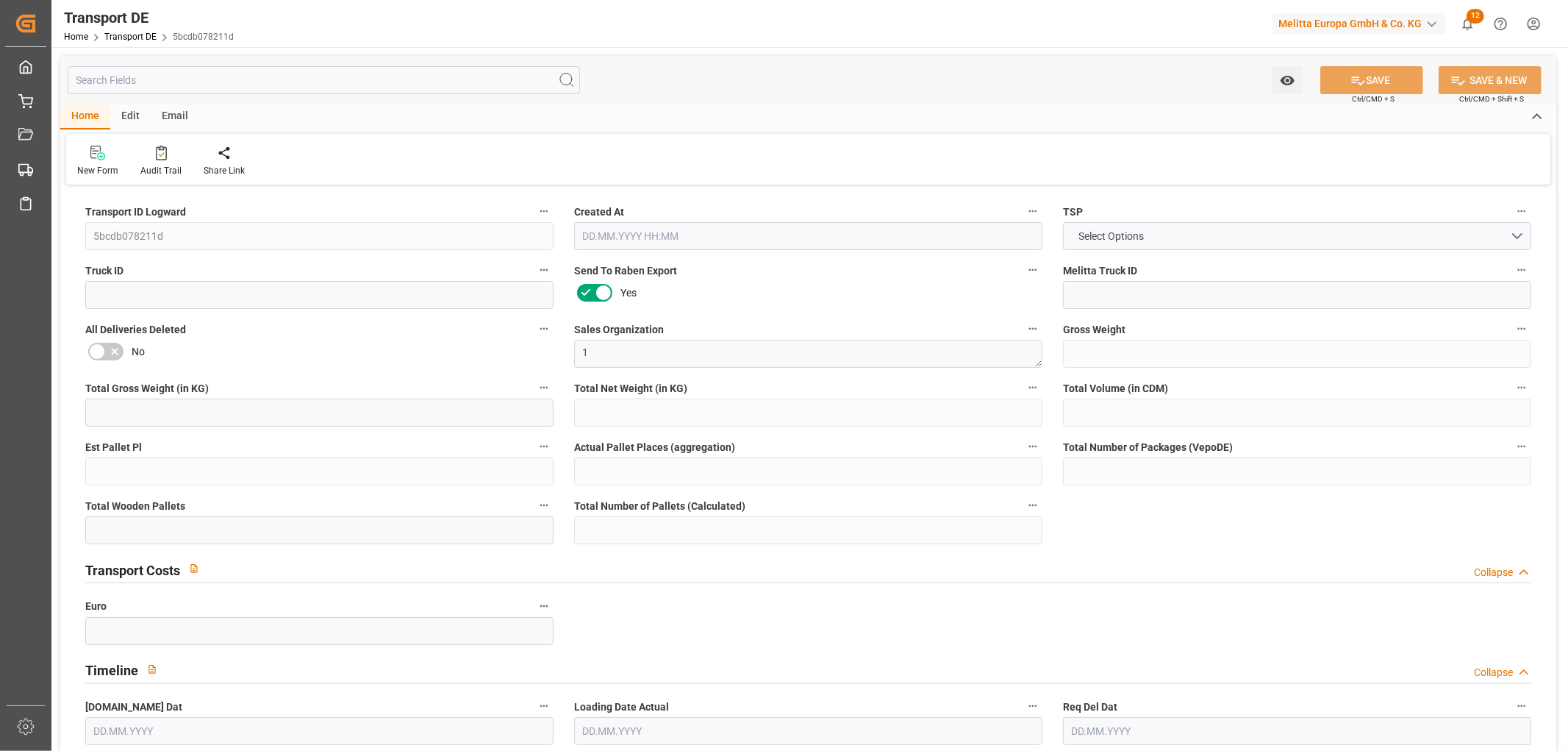
type input "51"
type input "26.944"
type input "23.682"
type input "330.24"
type input "1"
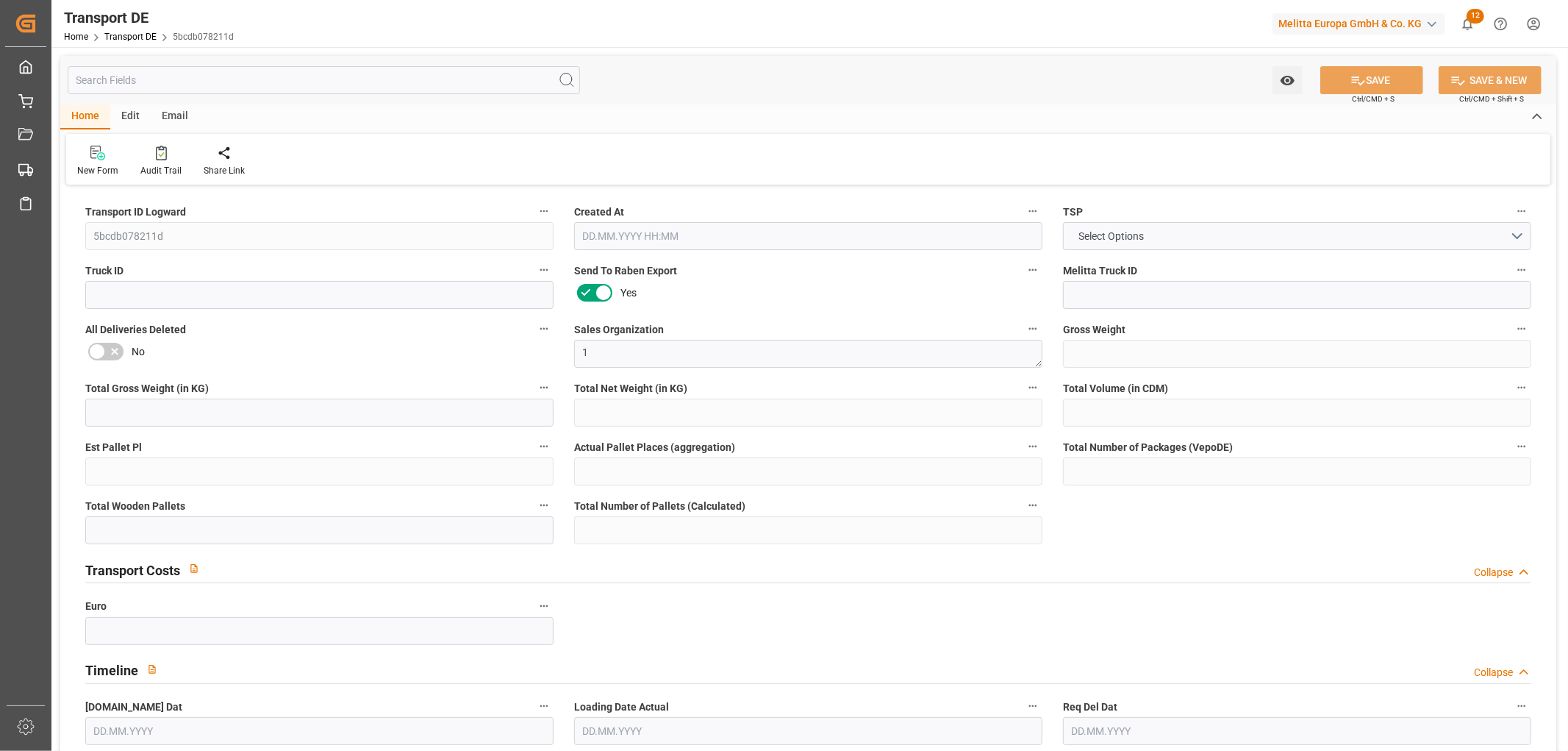
type input "0"
type input "1"
type input "0"
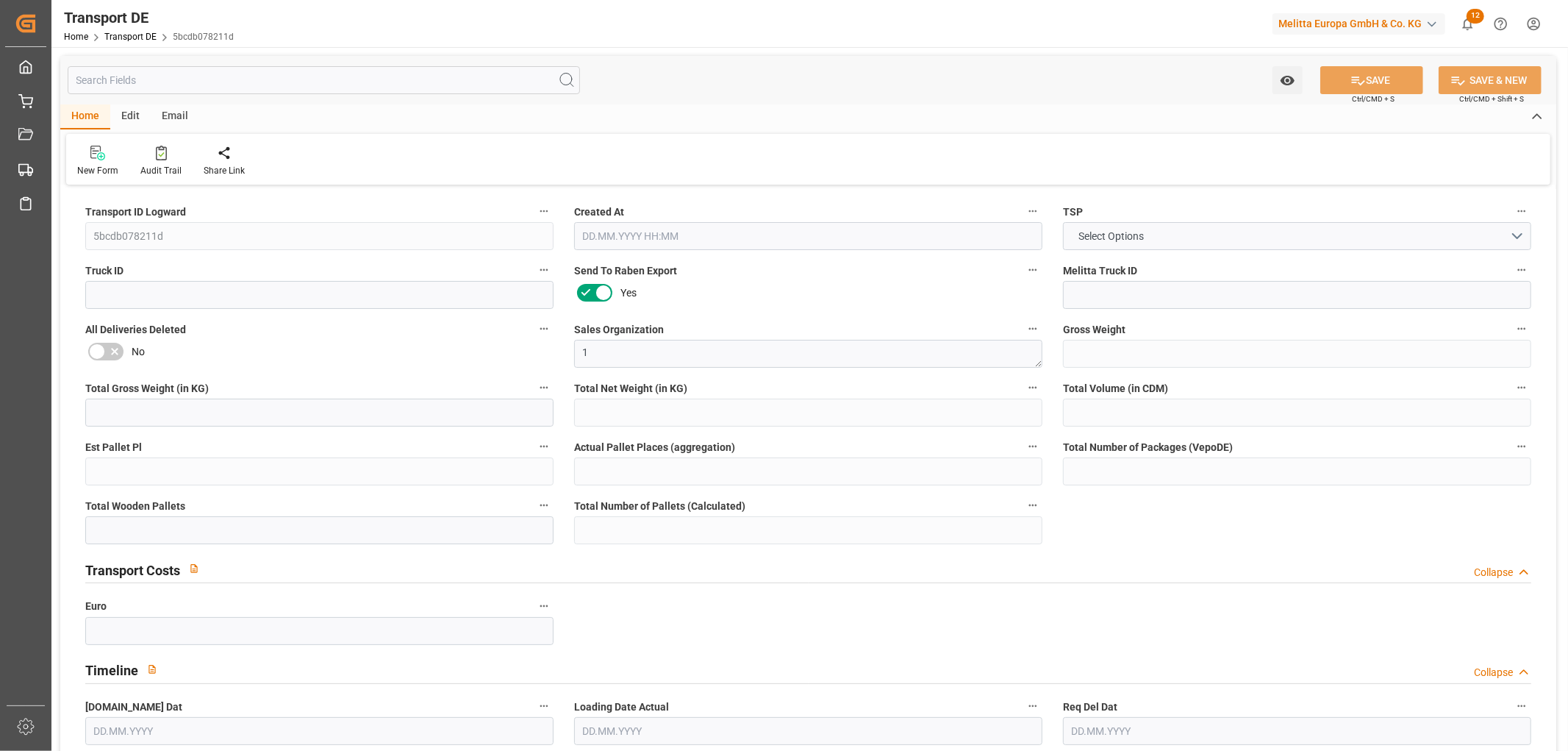
type input "32"
type input "0"
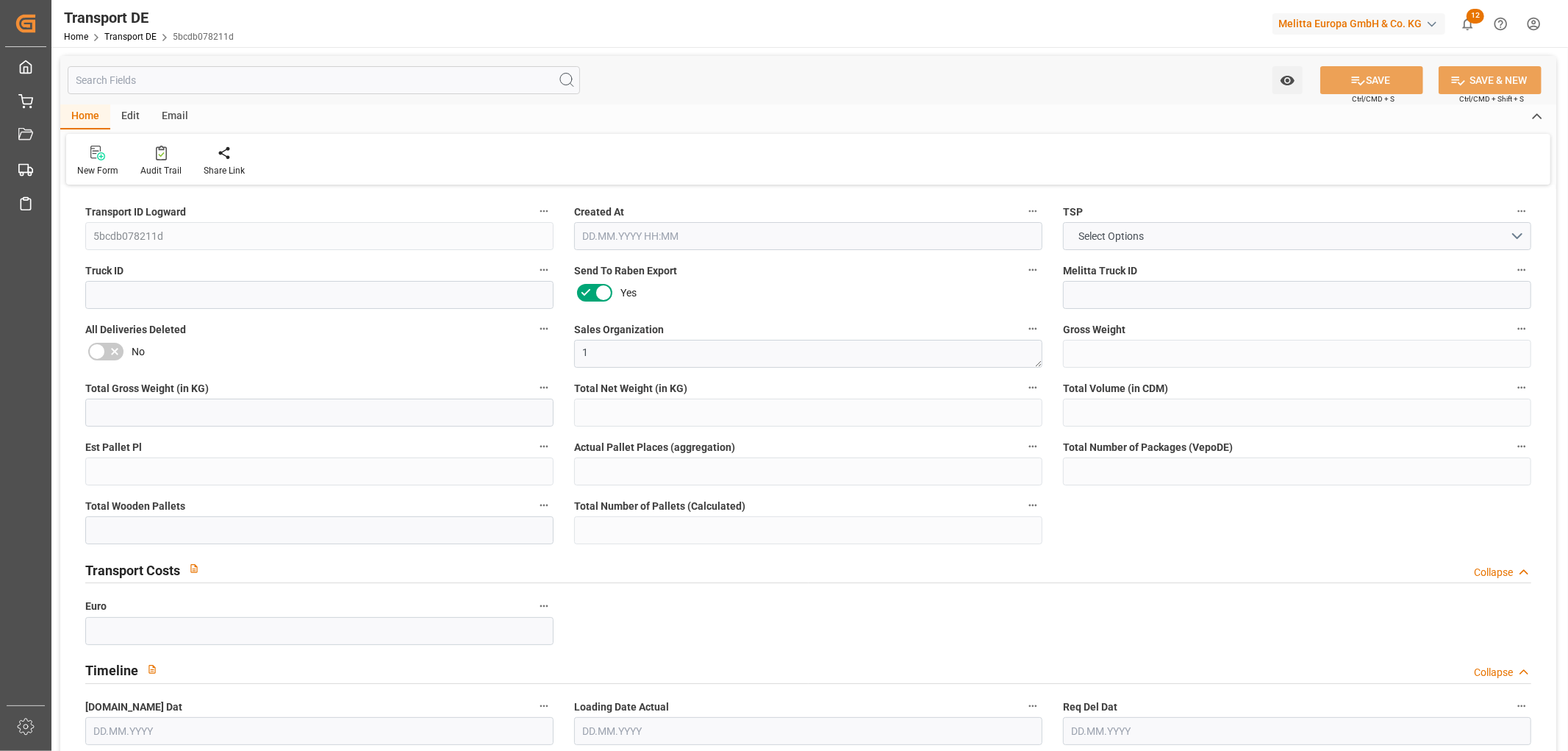
type input "0"
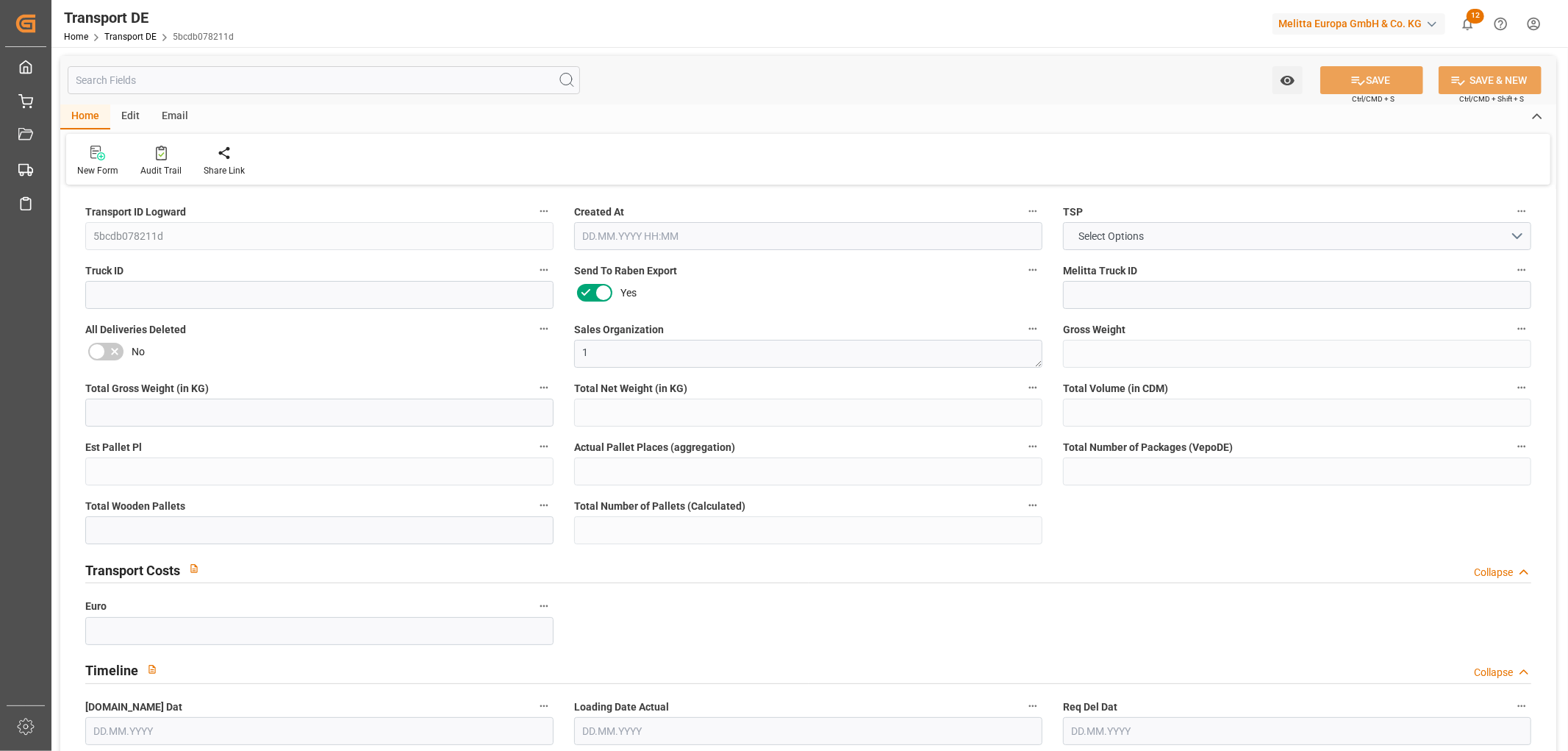
type input "0"
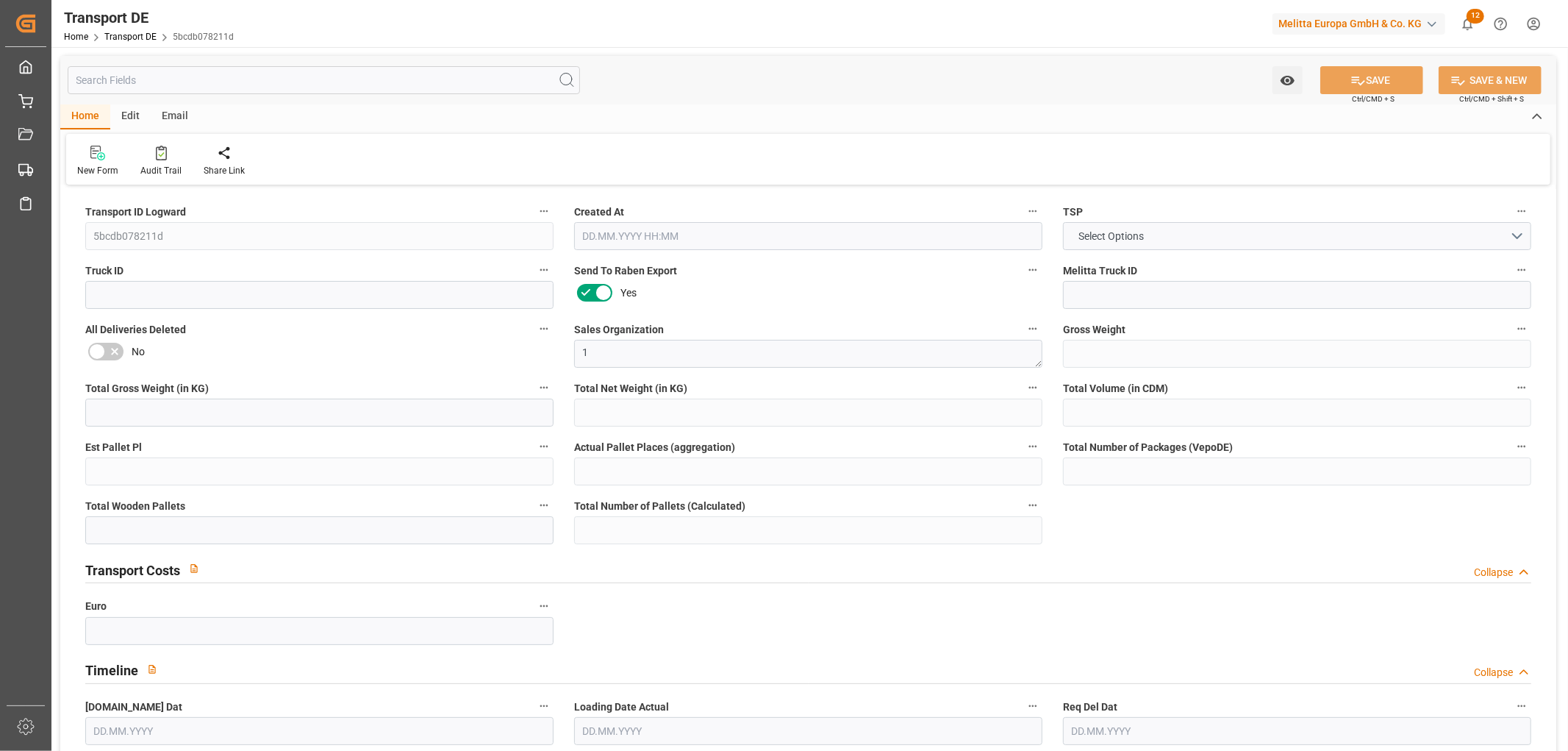
type input "0"
type input "14.08.2025 22:05"
type input "25.08.2025"
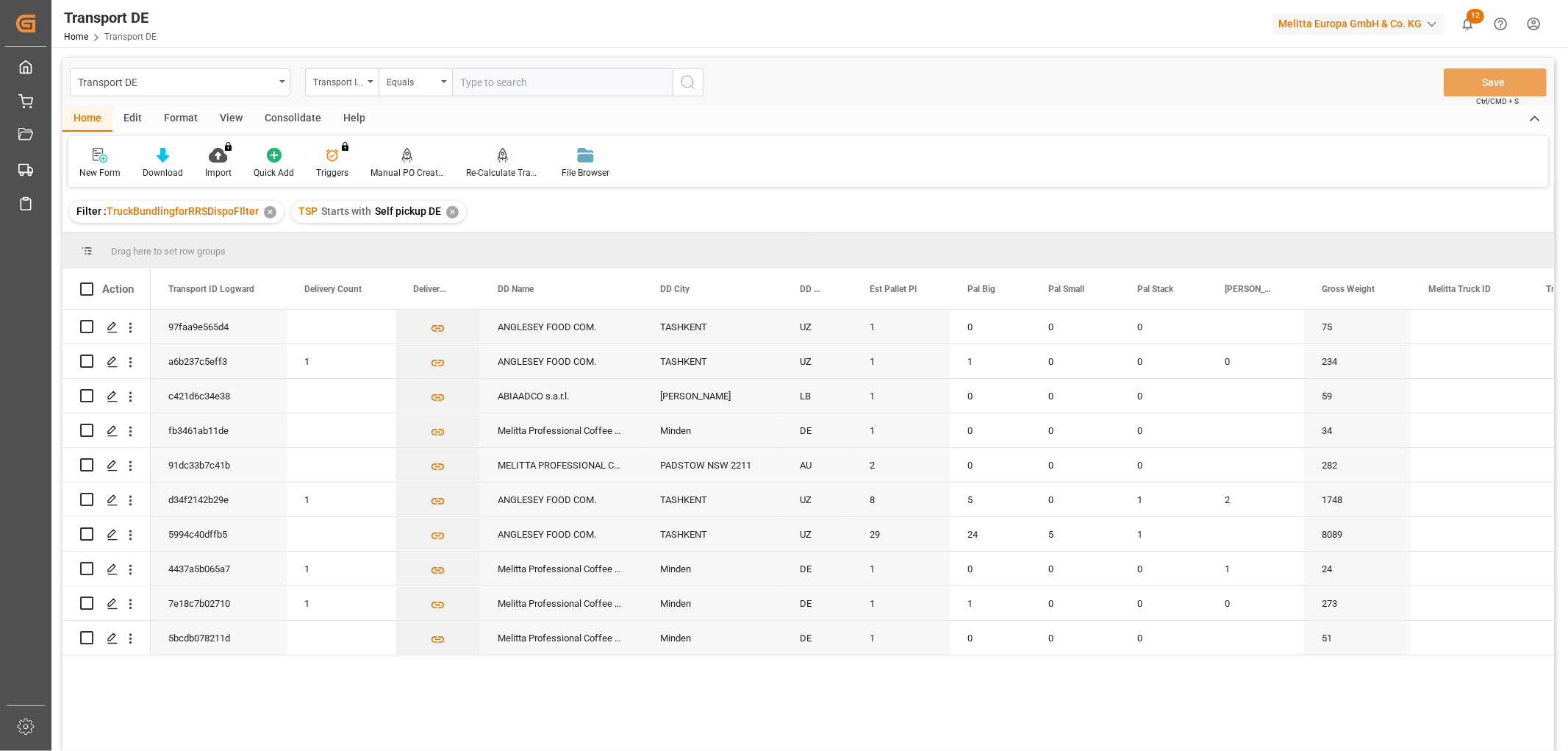
click at [447, 207] on div "✕" at bounding box center [452, 212] width 12 height 12
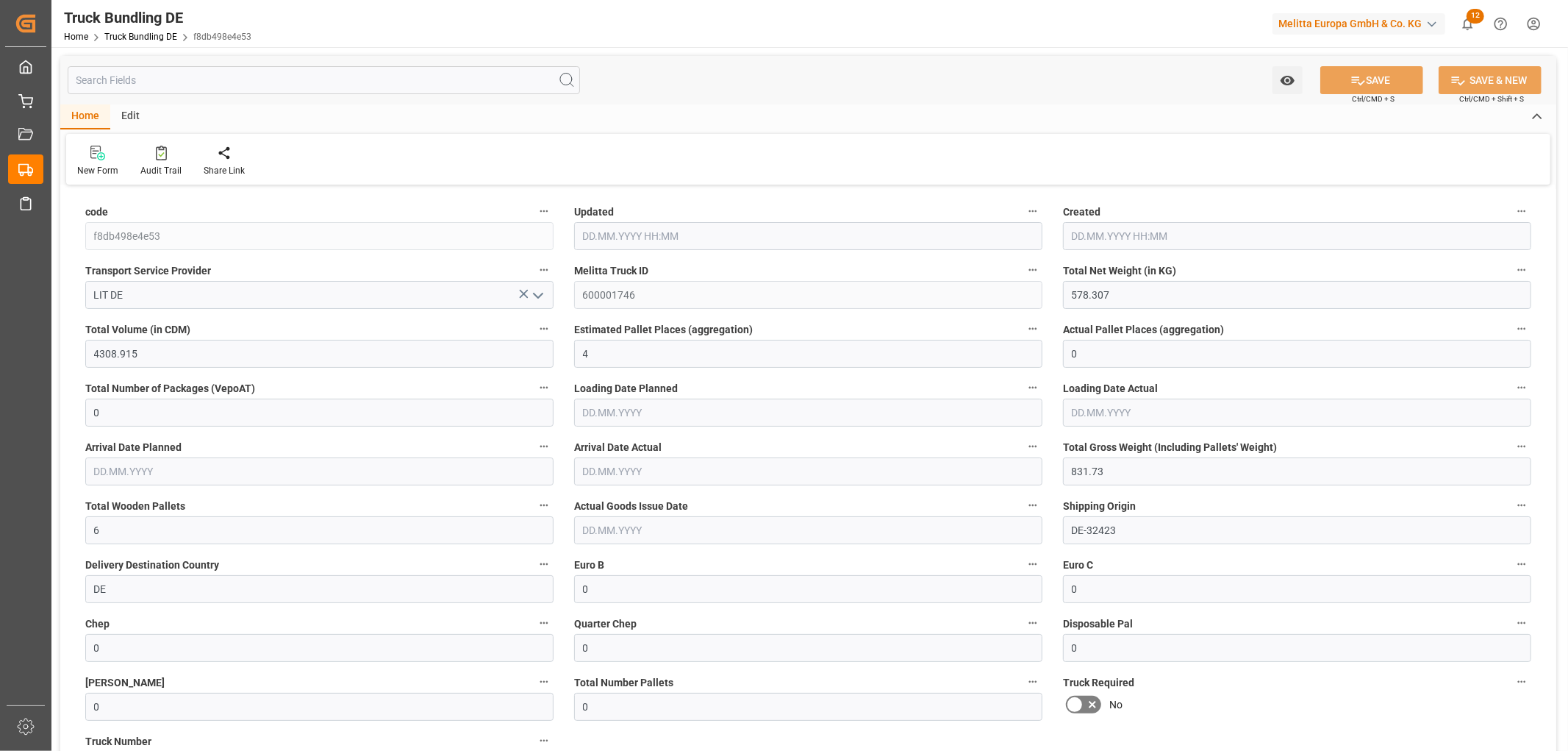
type input "[DATE] 09:45"
type input "[DATE]"
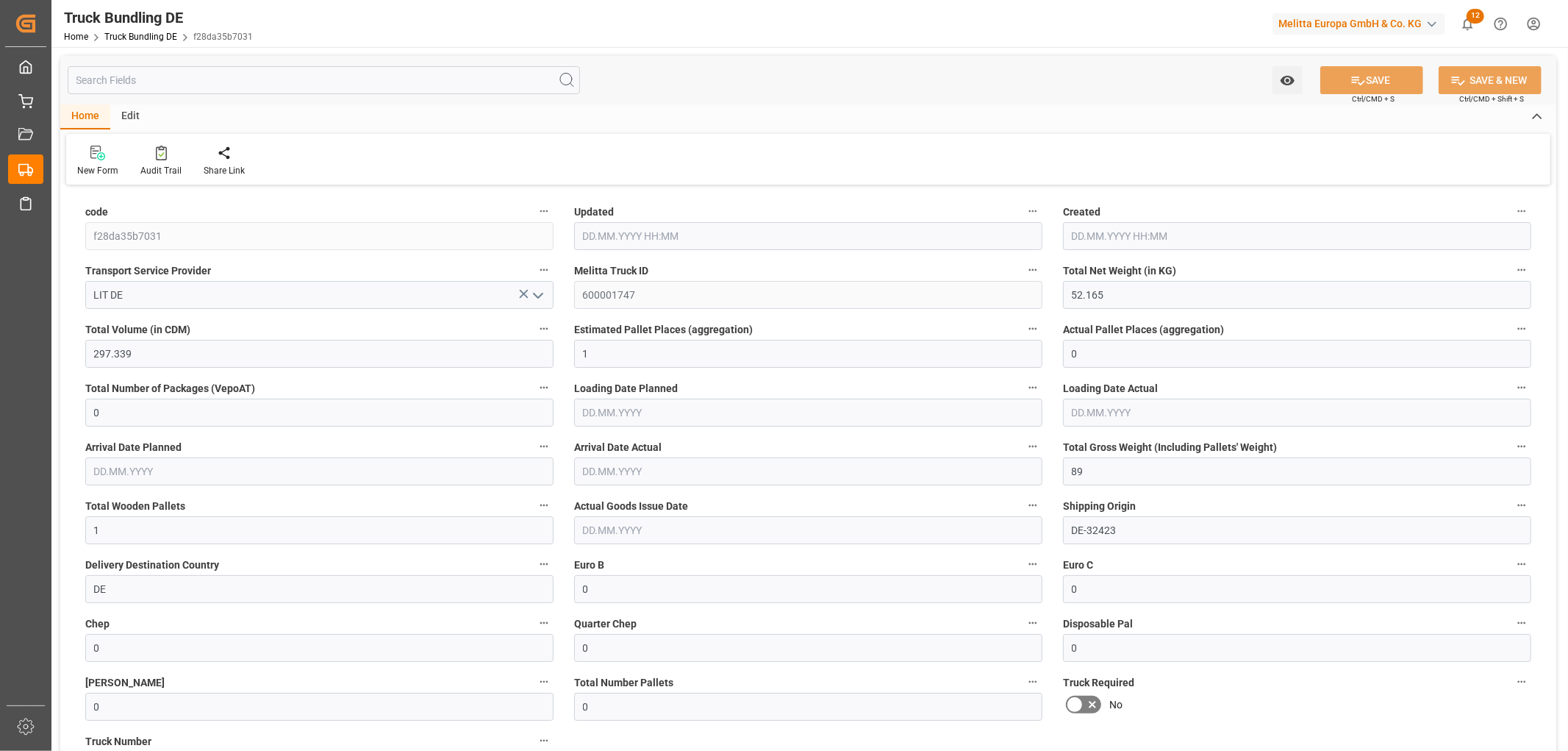
type input "18.08.2025 09:45"
type input "[DATE]"
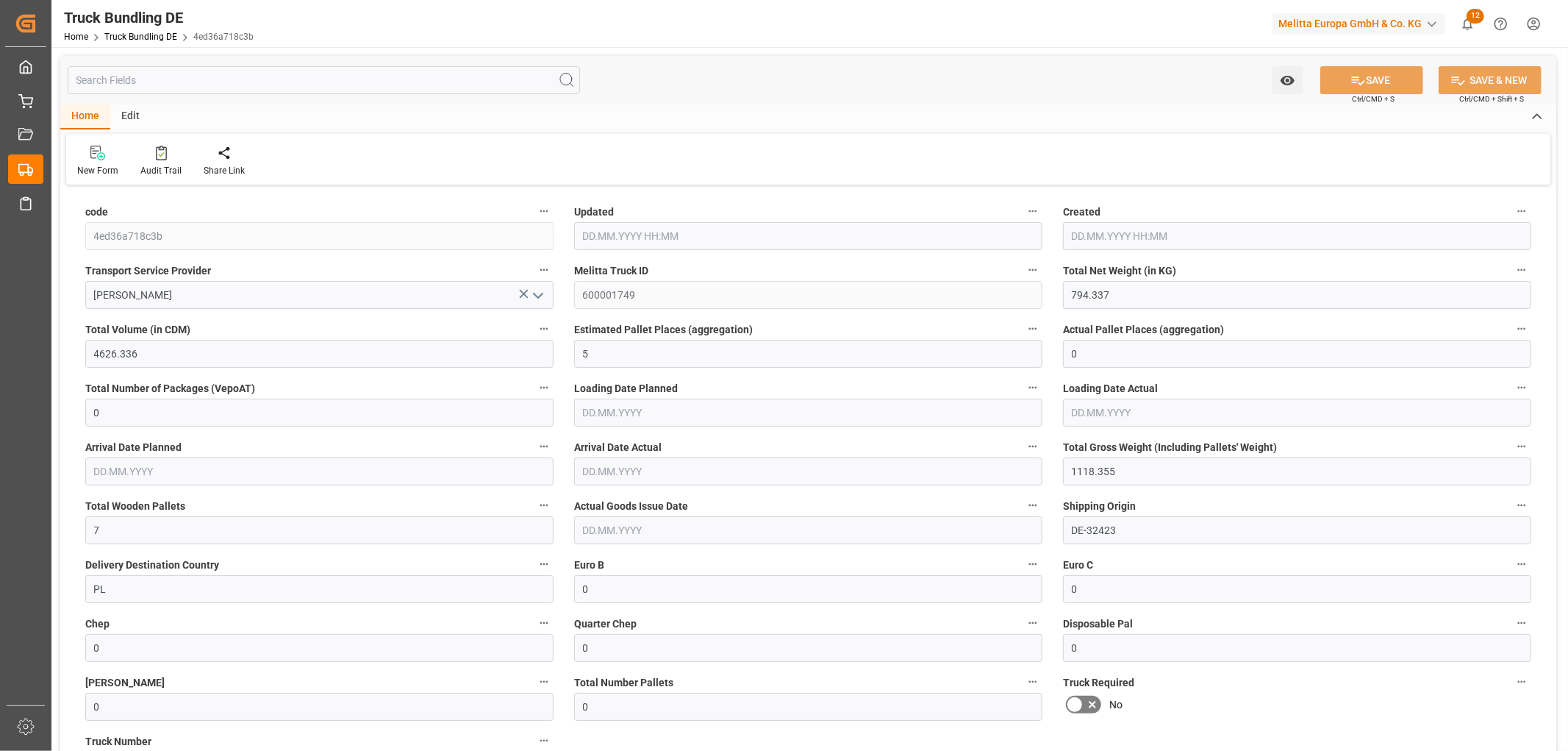
type input "[DATE] 09:47"
type input "[DATE]"
